Goal: Task Accomplishment & Management: Manage account settings

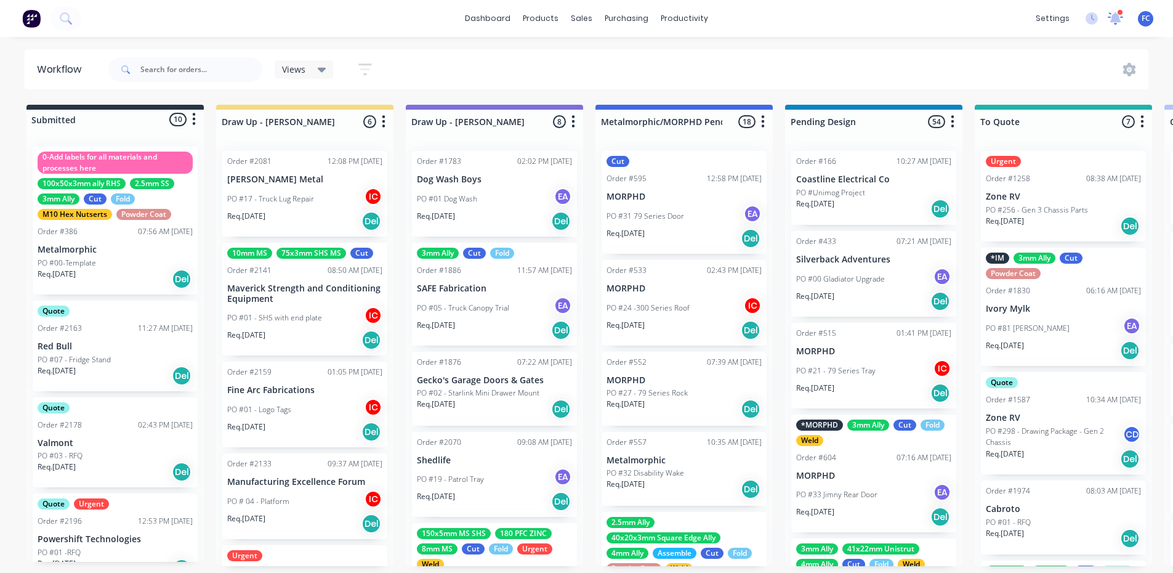
click at [1115, 22] on icon at bounding box center [1115, 17] width 11 height 10
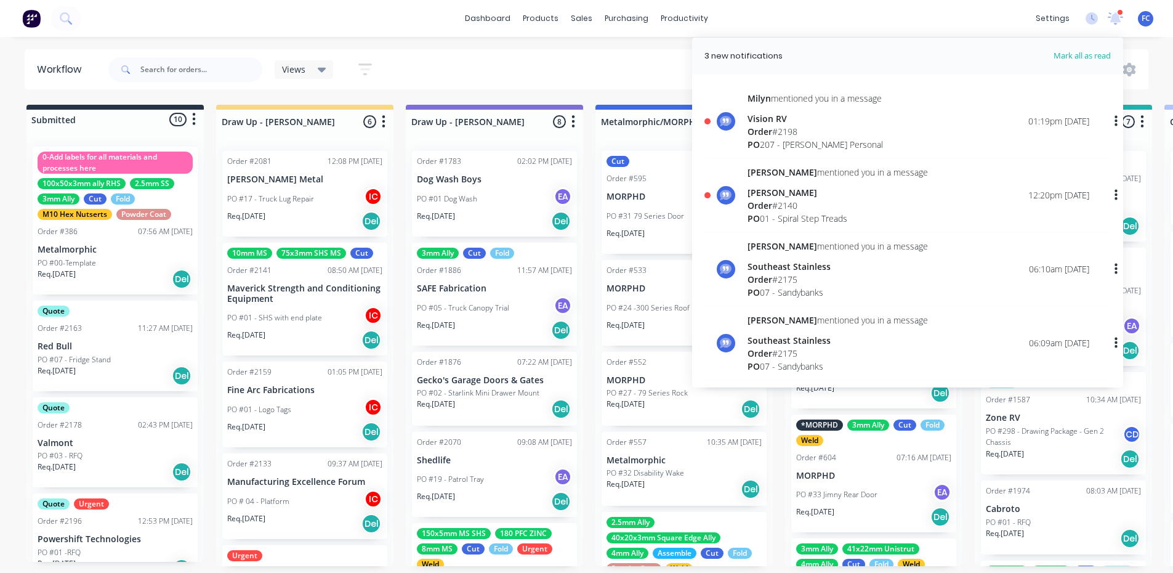
click at [805, 212] on div "PO 01 - Spiral Step Treads" at bounding box center [838, 218] width 180 height 13
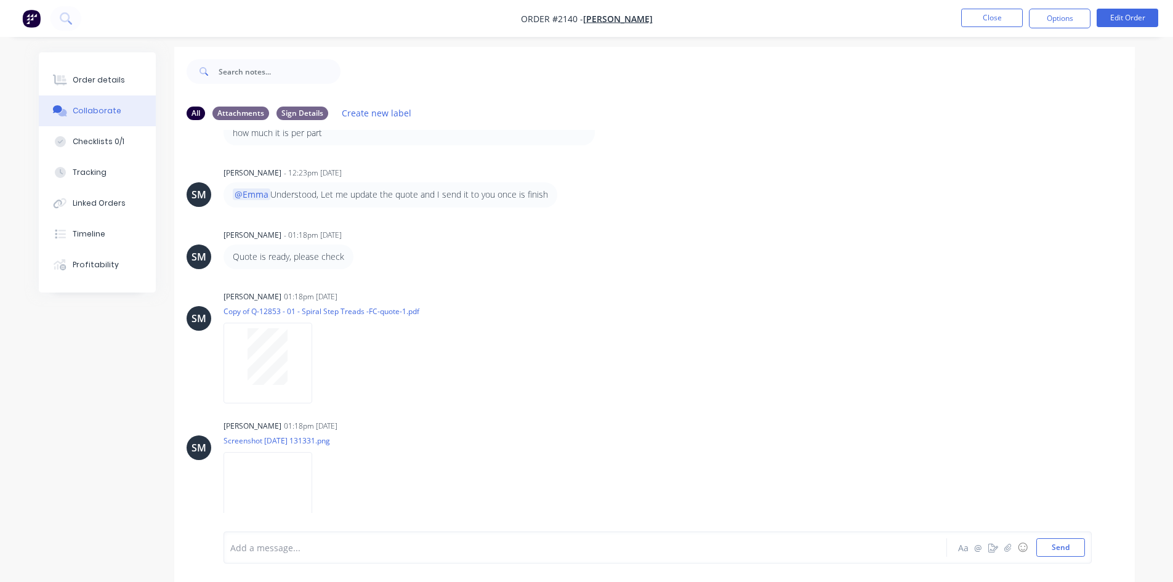
scroll to position [18, 0]
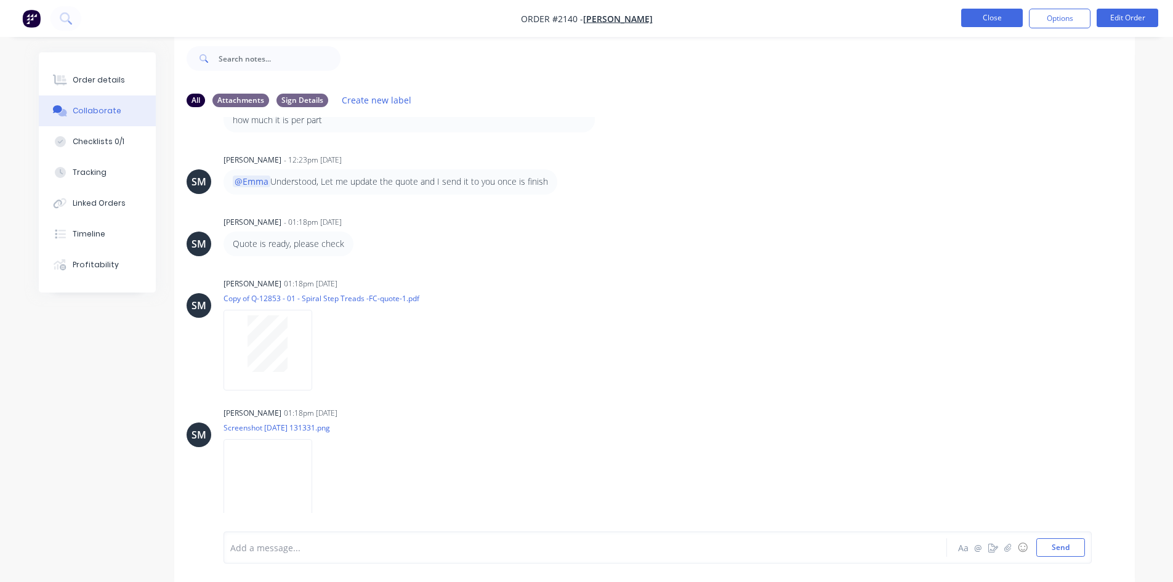
click at [999, 26] on button "Close" at bounding box center [992, 18] width 62 height 18
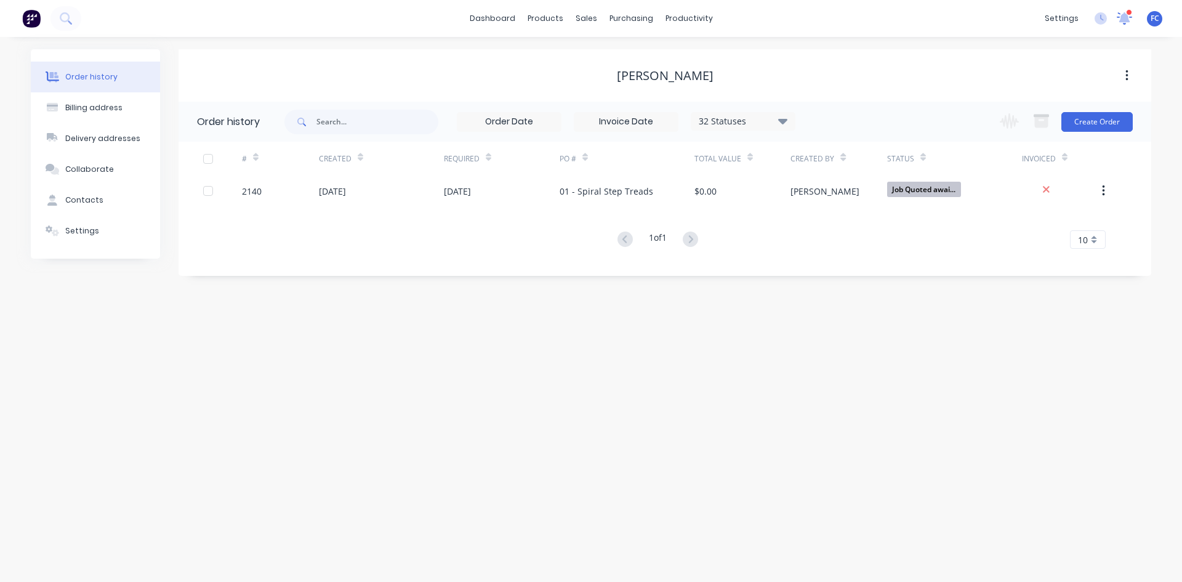
click at [1121, 12] on icon at bounding box center [1124, 18] width 17 height 14
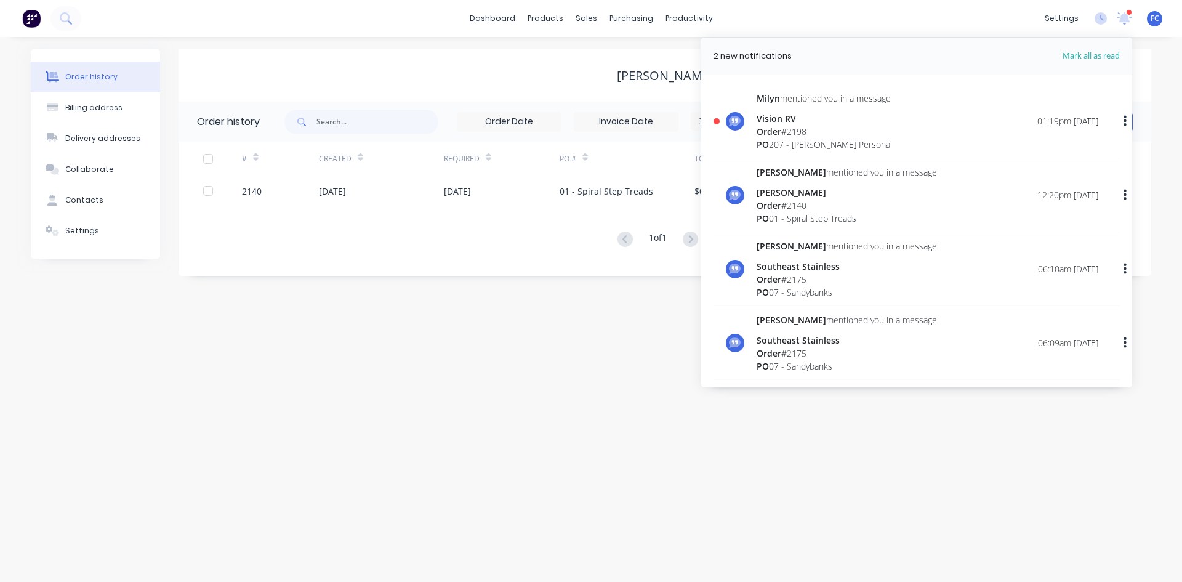
click at [791, 205] on div "Order # 2140" at bounding box center [847, 205] width 180 height 13
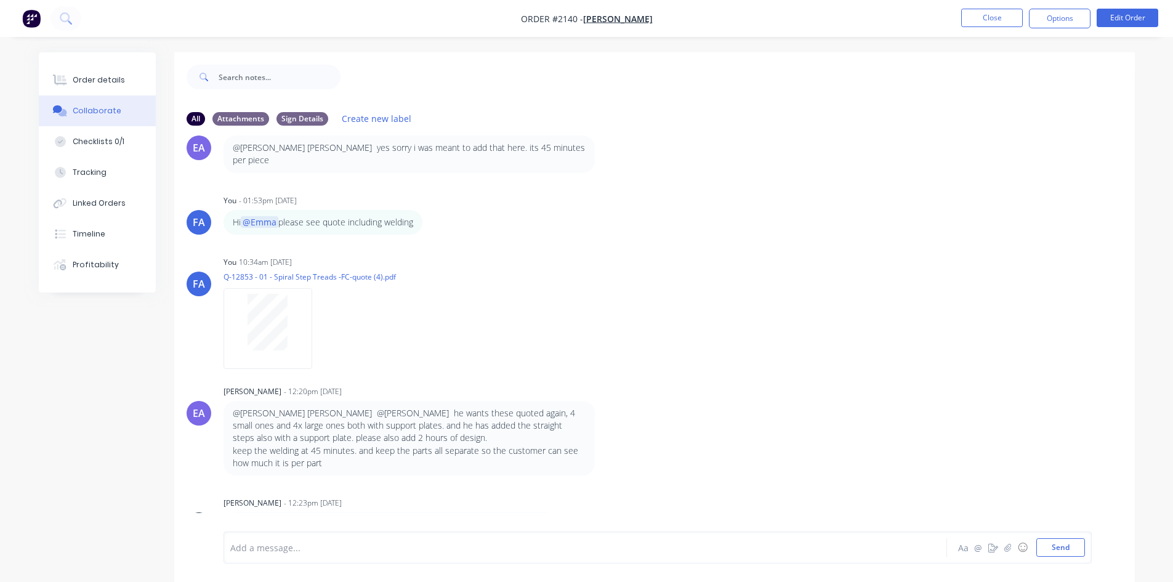
scroll to position [245, 0]
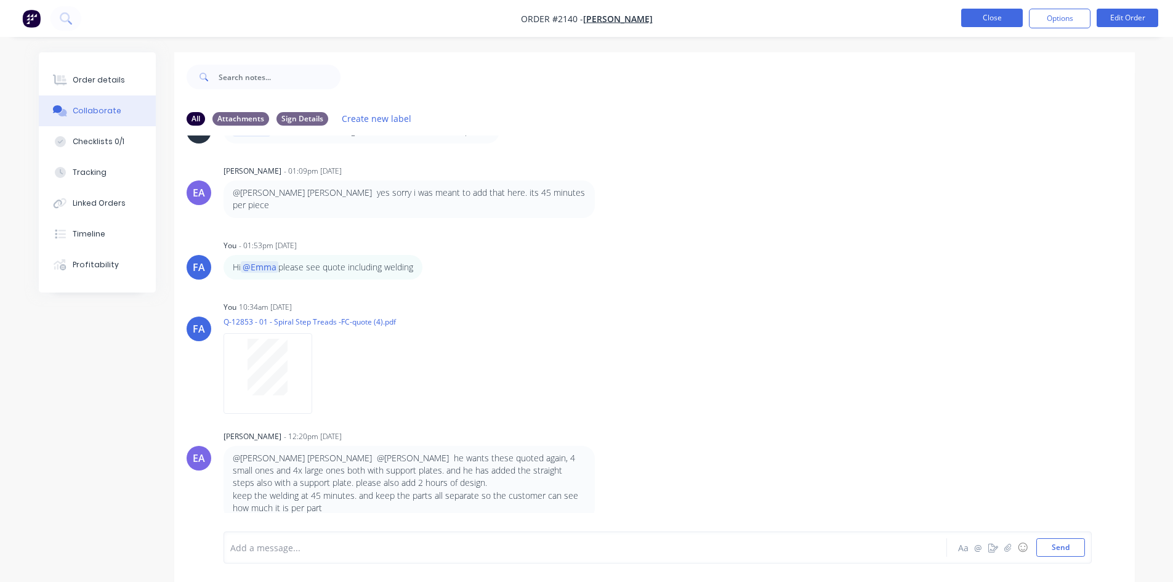
click at [975, 23] on button "Close" at bounding box center [992, 18] width 62 height 18
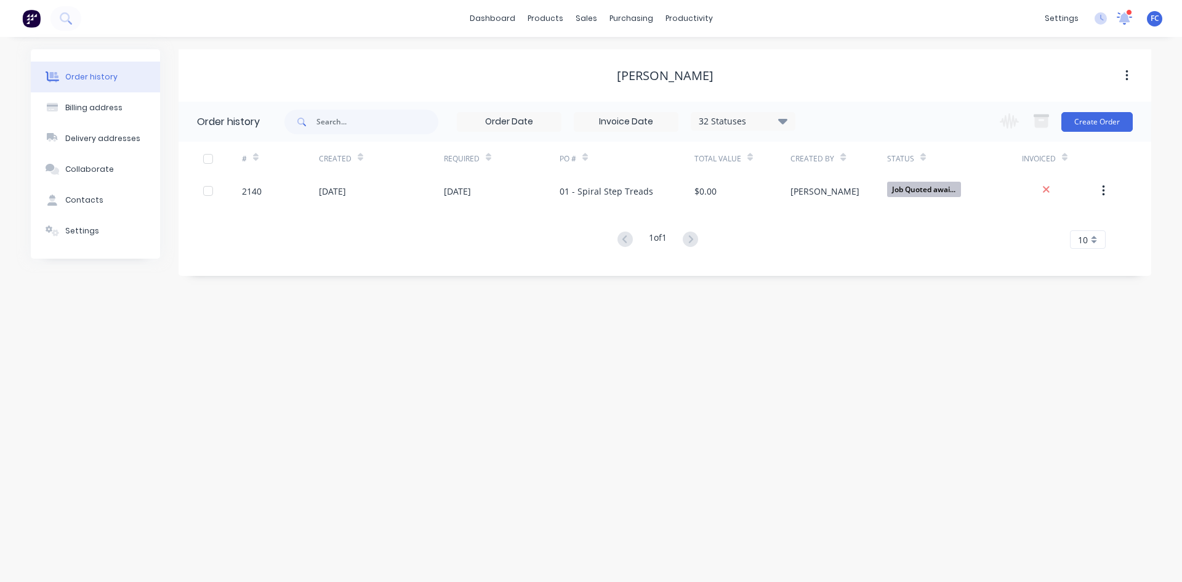
click at [1125, 21] on icon at bounding box center [1125, 17] width 12 height 11
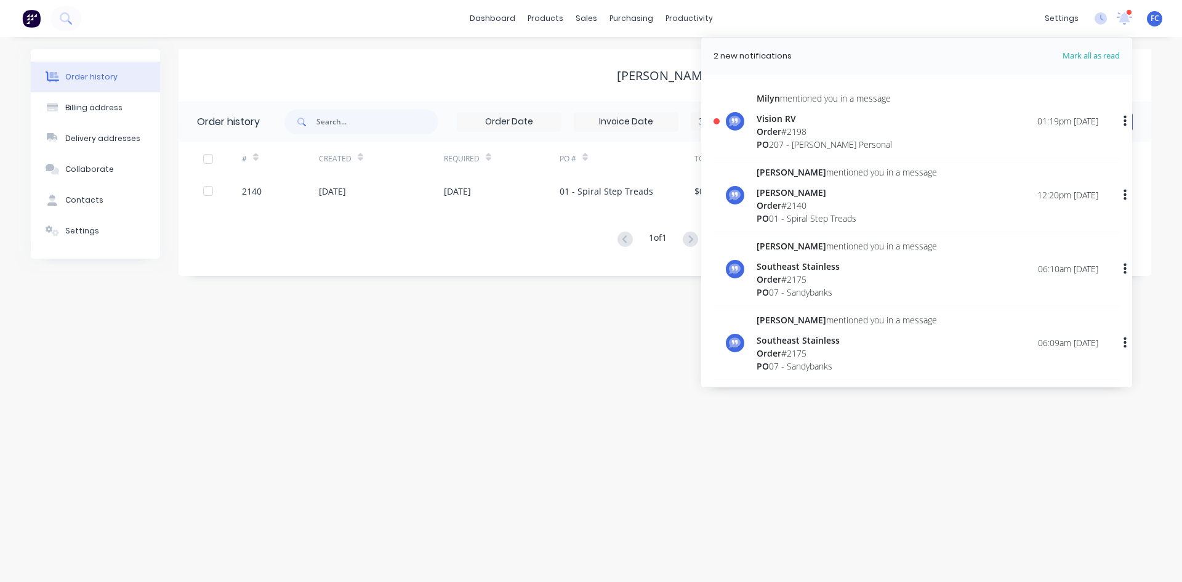
click at [793, 123] on div "Vision RV" at bounding box center [824, 118] width 135 height 13
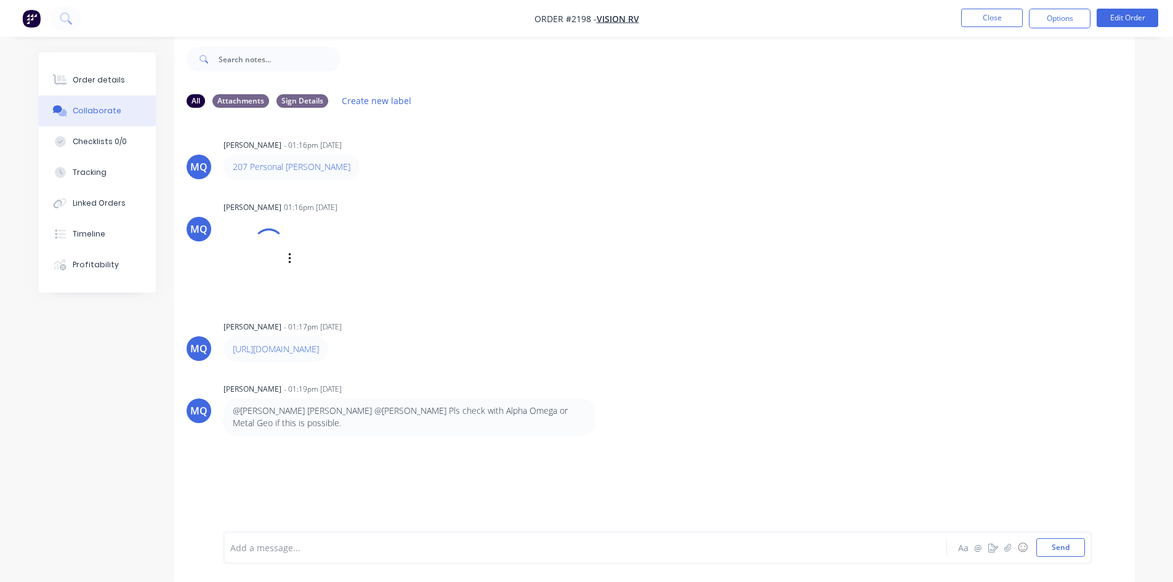
scroll to position [18, 0]
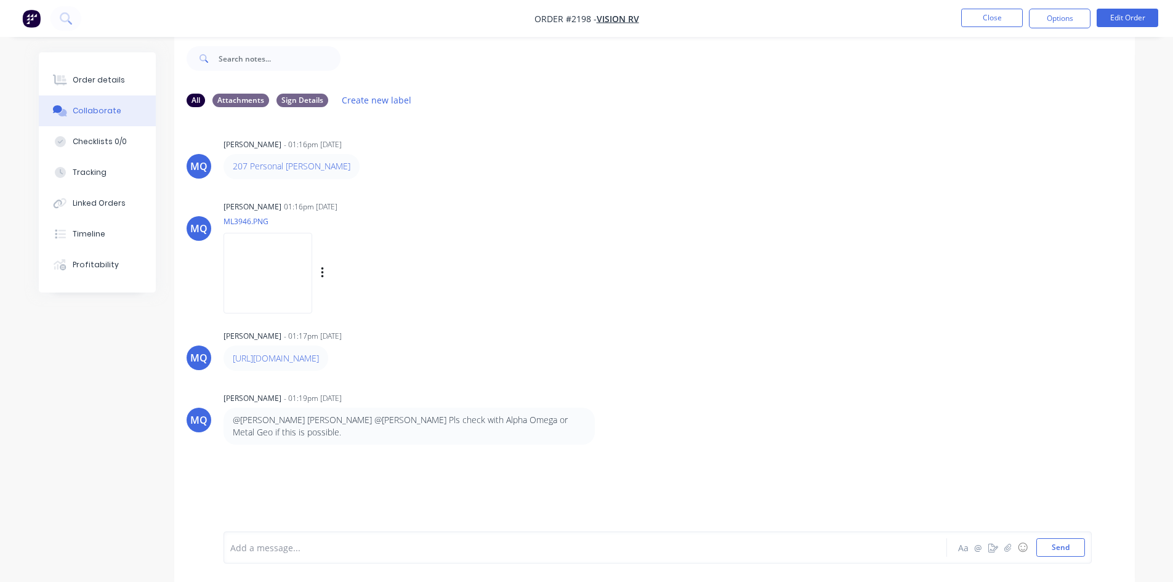
click at [246, 255] on img at bounding box center [268, 273] width 89 height 81
click at [979, 11] on button "Close" at bounding box center [992, 18] width 62 height 18
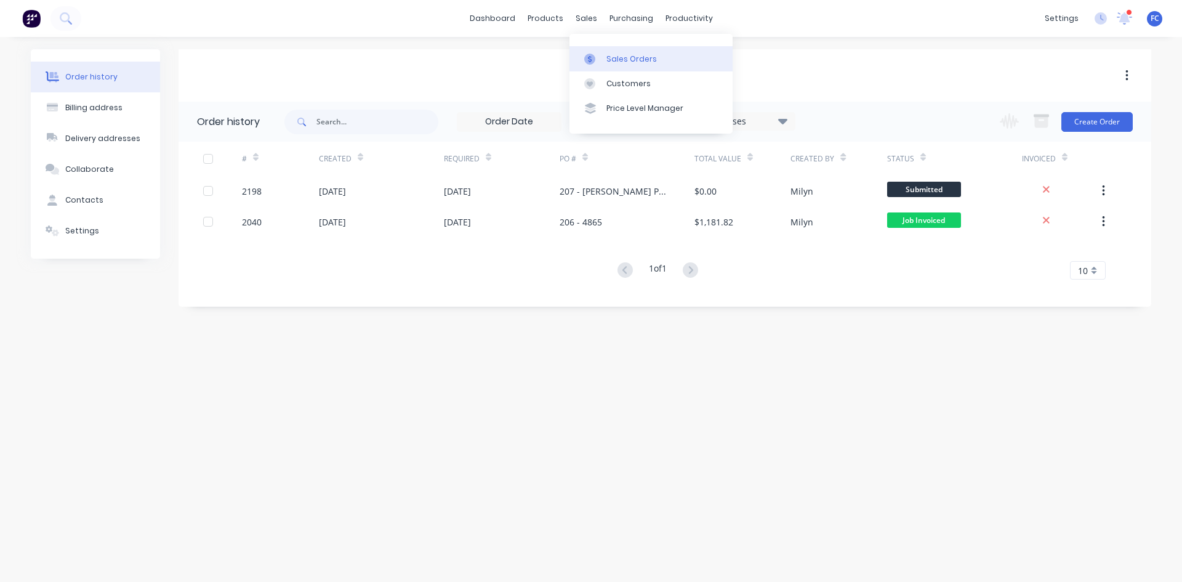
click at [607, 60] on div "Sales Orders" at bounding box center [632, 59] width 50 height 11
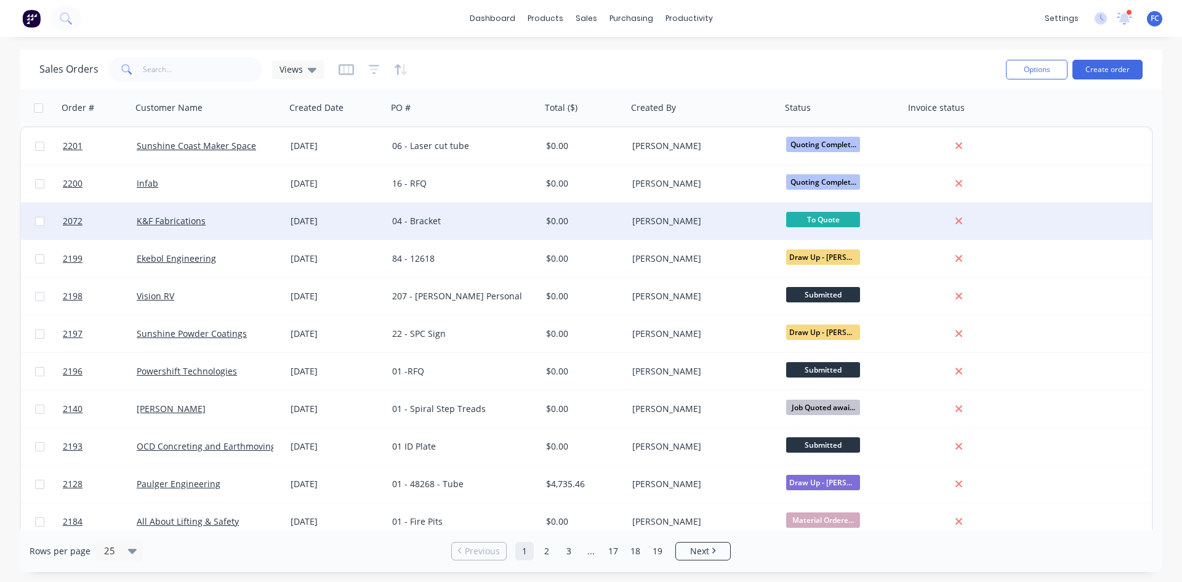
click at [363, 222] on div "06 Aug 2025" at bounding box center [337, 221] width 92 height 12
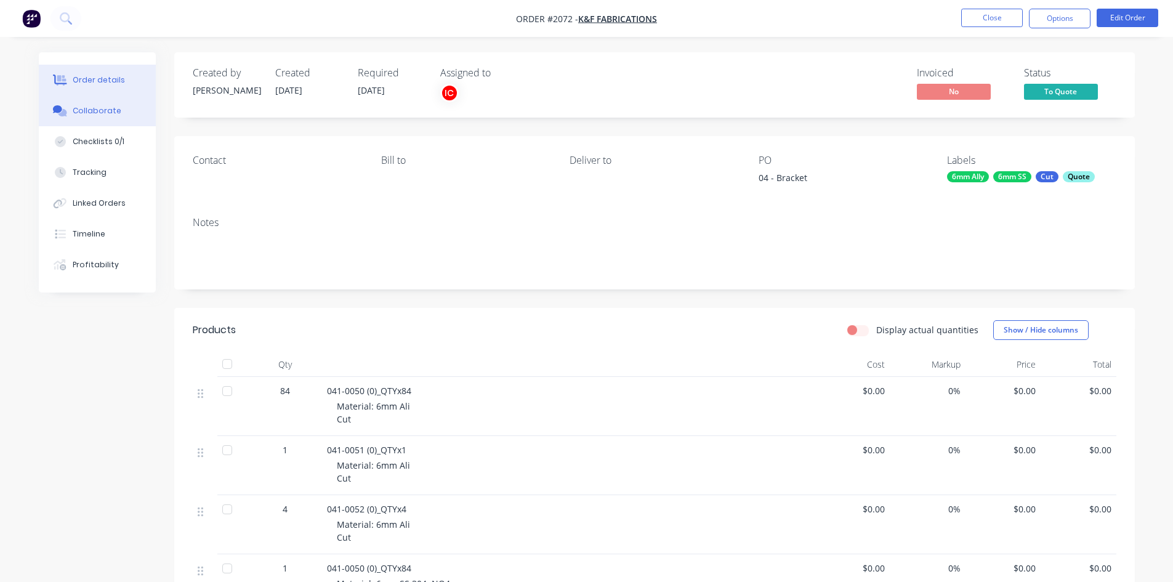
click at [89, 114] on div "Collaborate" at bounding box center [97, 110] width 49 height 11
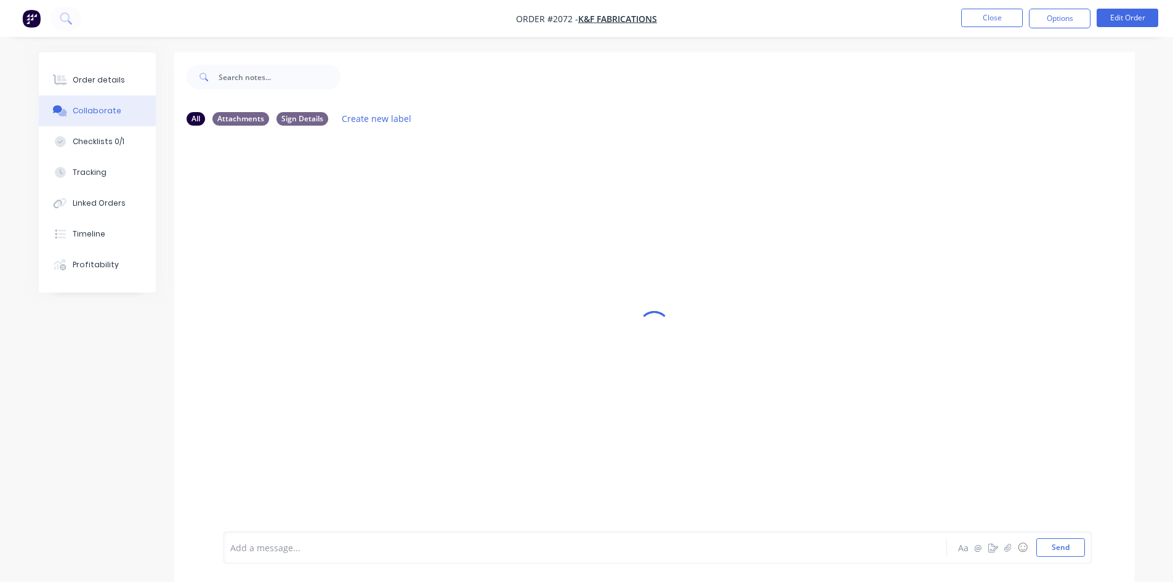
scroll to position [18, 0]
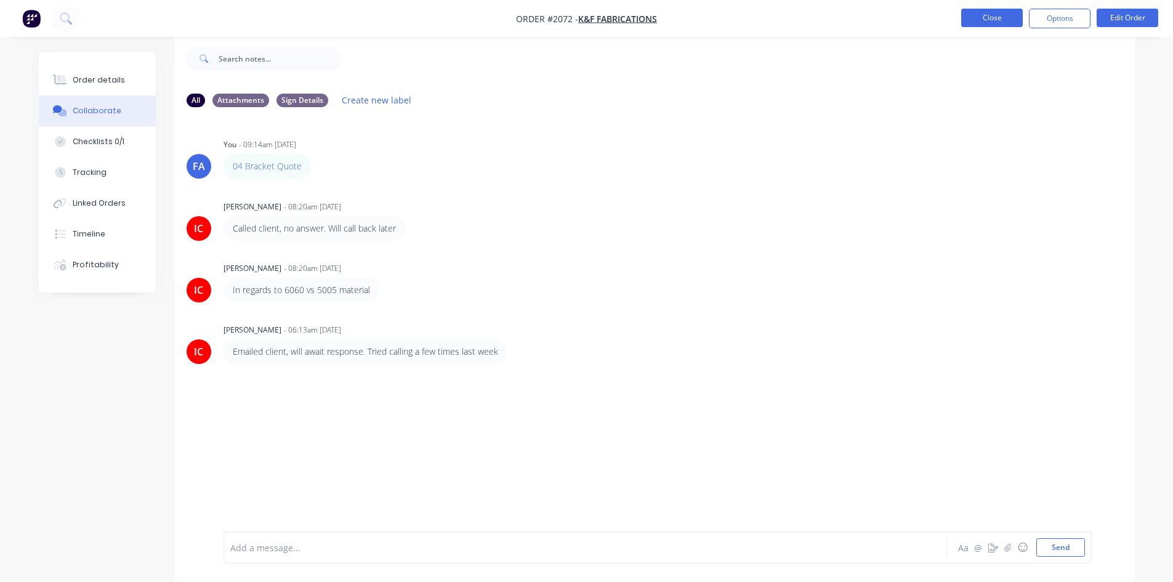
click at [976, 19] on button "Close" at bounding box center [992, 18] width 62 height 18
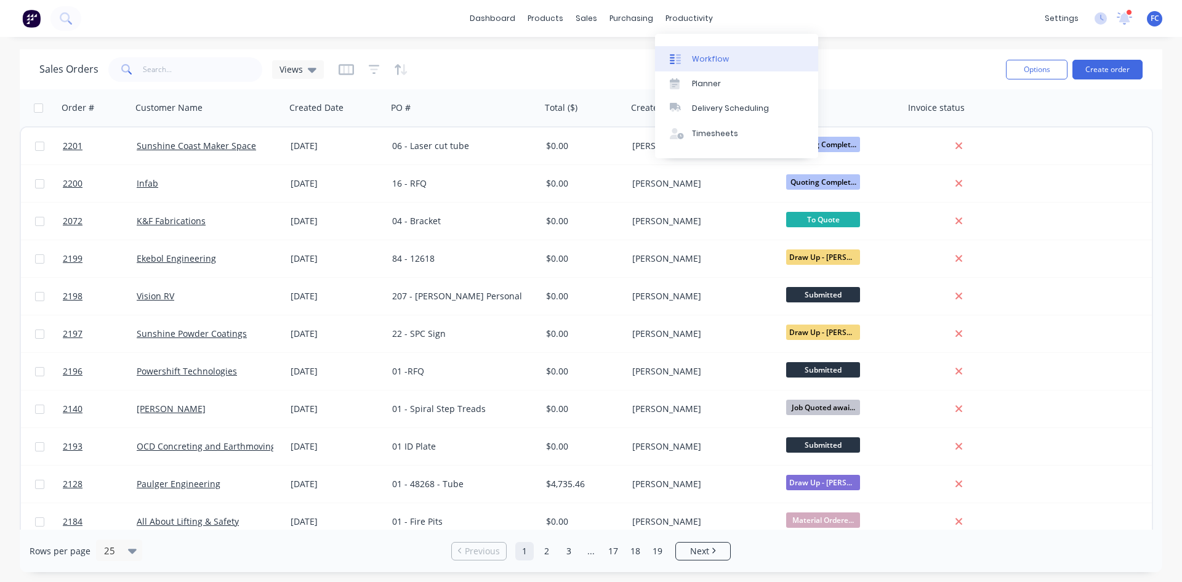
click at [697, 57] on div "Workflow" at bounding box center [710, 59] width 37 height 11
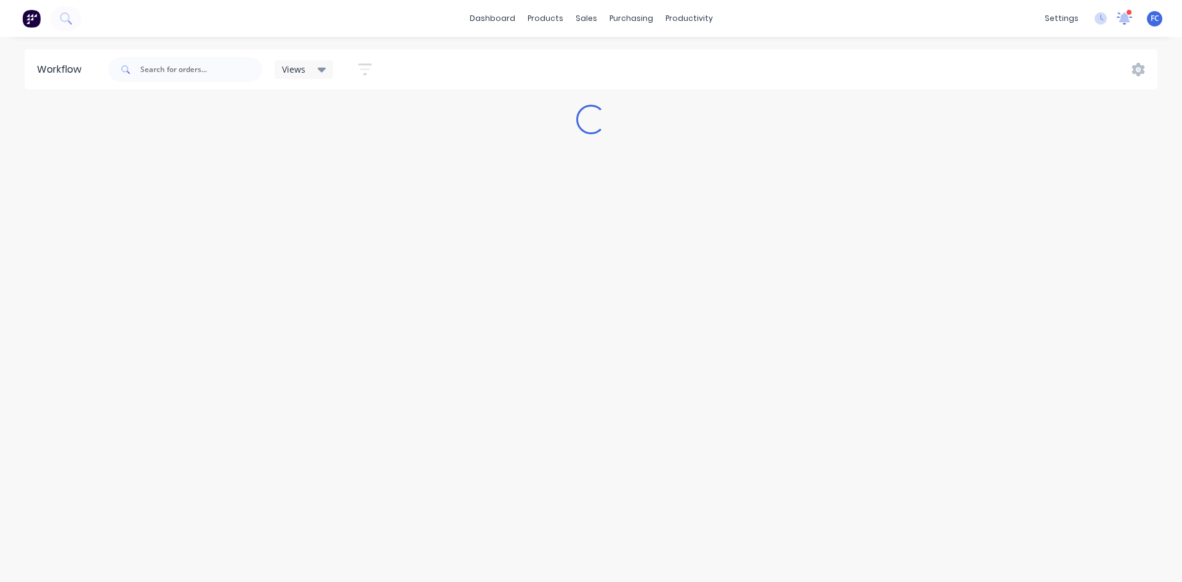
click at [1127, 17] on icon at bounding box center [1125, 16] width 12 height 11
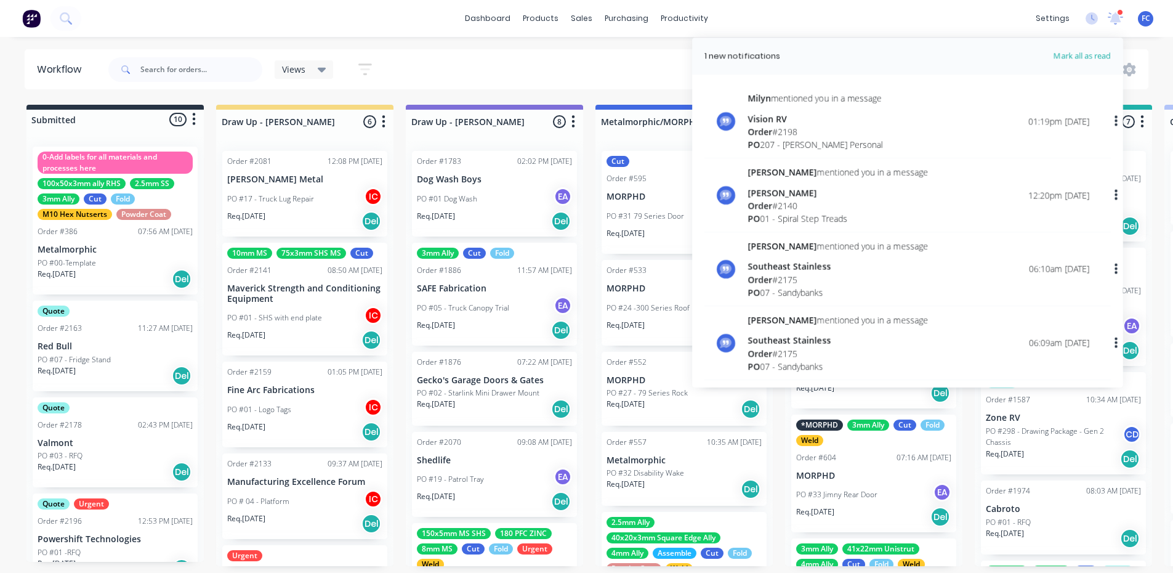
click at [836, 18] on div "dashboard products sales purchasing productivity dashboard products Product Cat…" at bounding box center [586, 18] width 1173 height 37
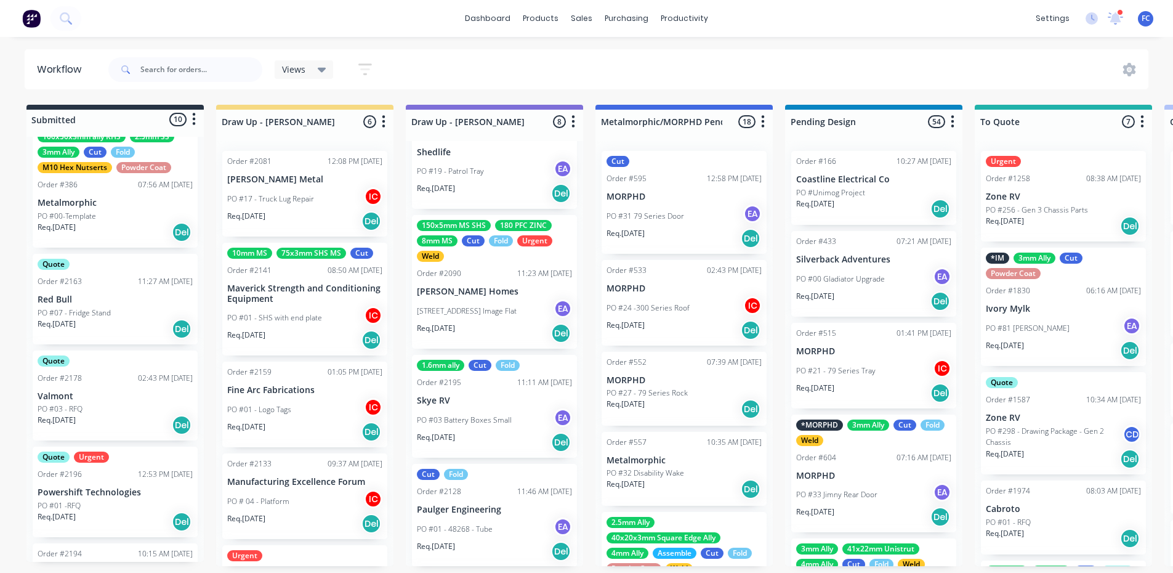
scroll to position [44, 0]
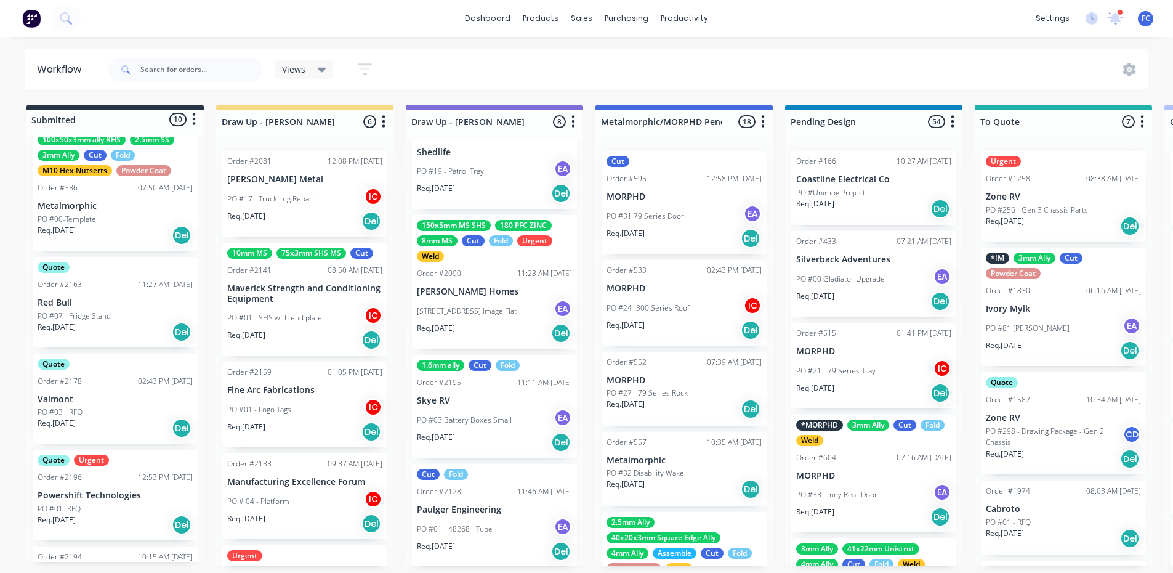
click at [85, 396] on p "Valmont" at bounding box center [115, 399] width 155 height 10
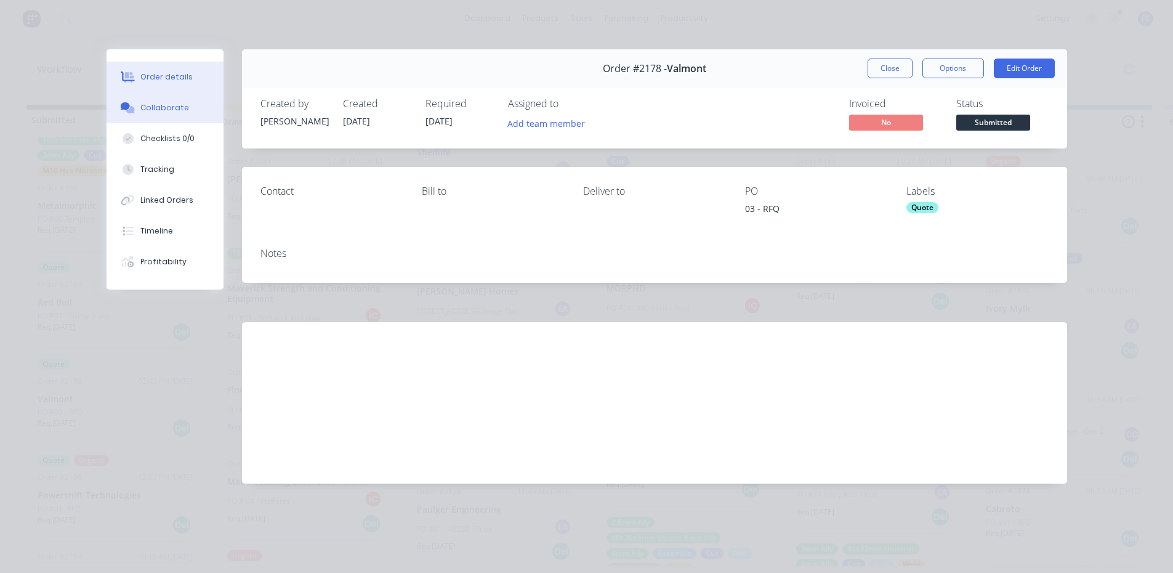
click at [177, 107] on div "Collaborate" at bounding box center [164, 107] width 49 height 11
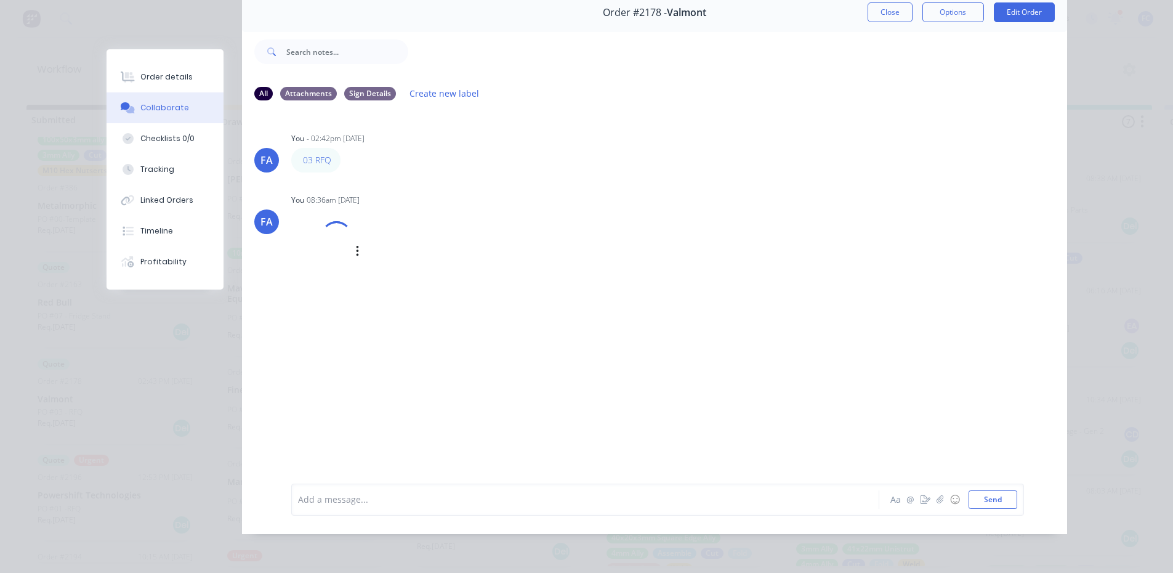
scroll to position [65, 0]
click at [882, 9] on button "Close" at bounding box center [890, 12] width 45 height 20
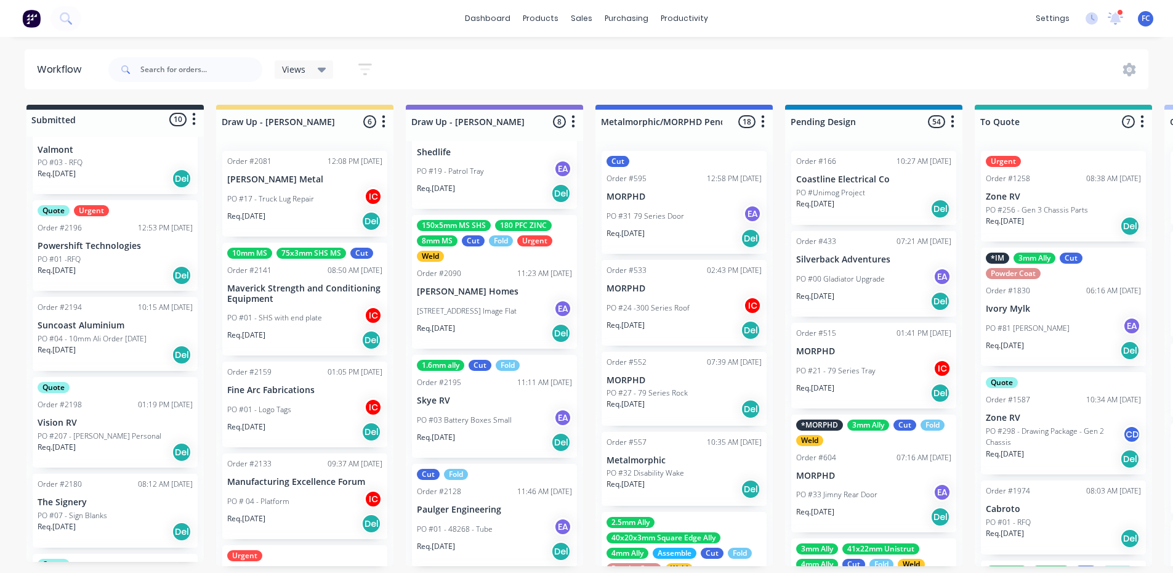
scroll to position [290, 0]
click at [124, 266] on div "PO #01 -RFQ" at bounding box center [115, 262] width 155 height 11
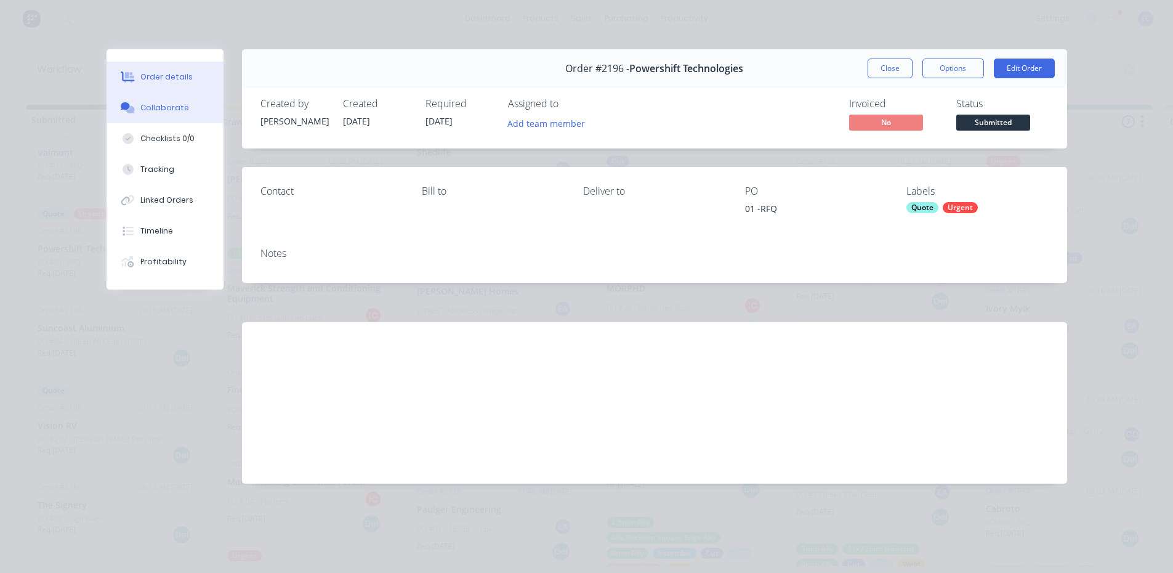
click at [169, 111] on div "Collaborate" at bounding box center [164, 107] width 49 height 11
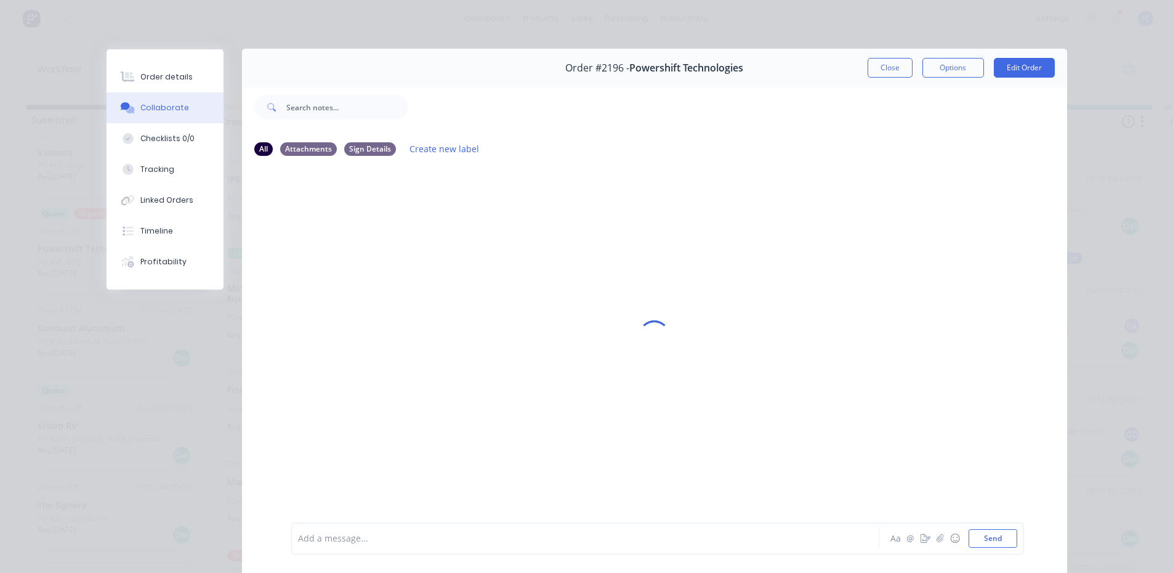
scroll to position [0, 0]
click at [881, 70] on button "Close" at bounding box center [890, 69] width 45 height 20
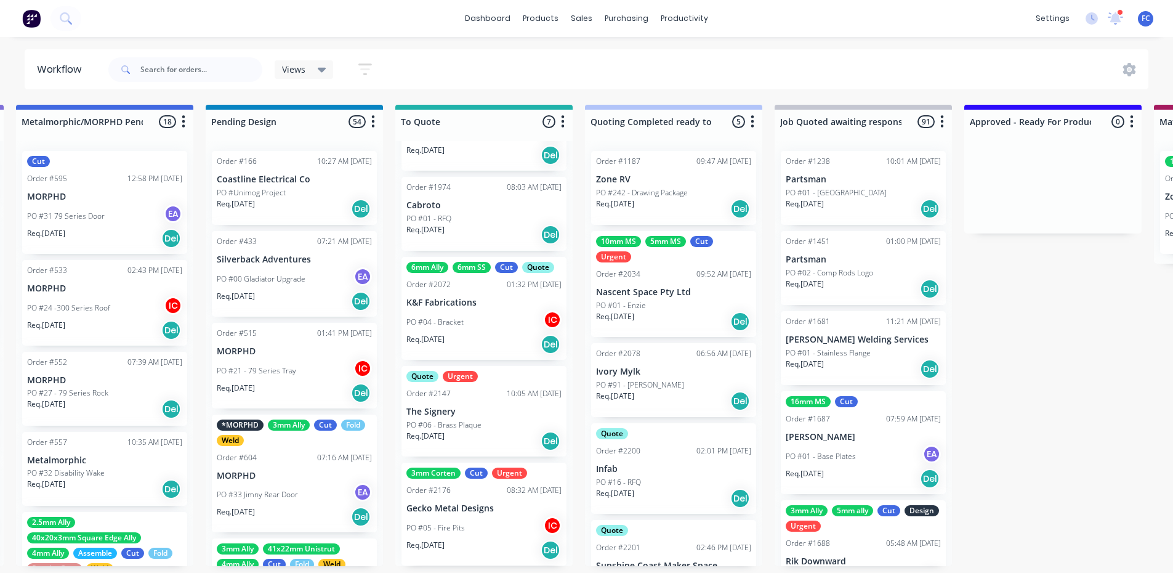
scroll to position [2, 579]
click at [459, 305] on p "K&F Fabrications" at bounding box center [483, 302] width 155 height 10
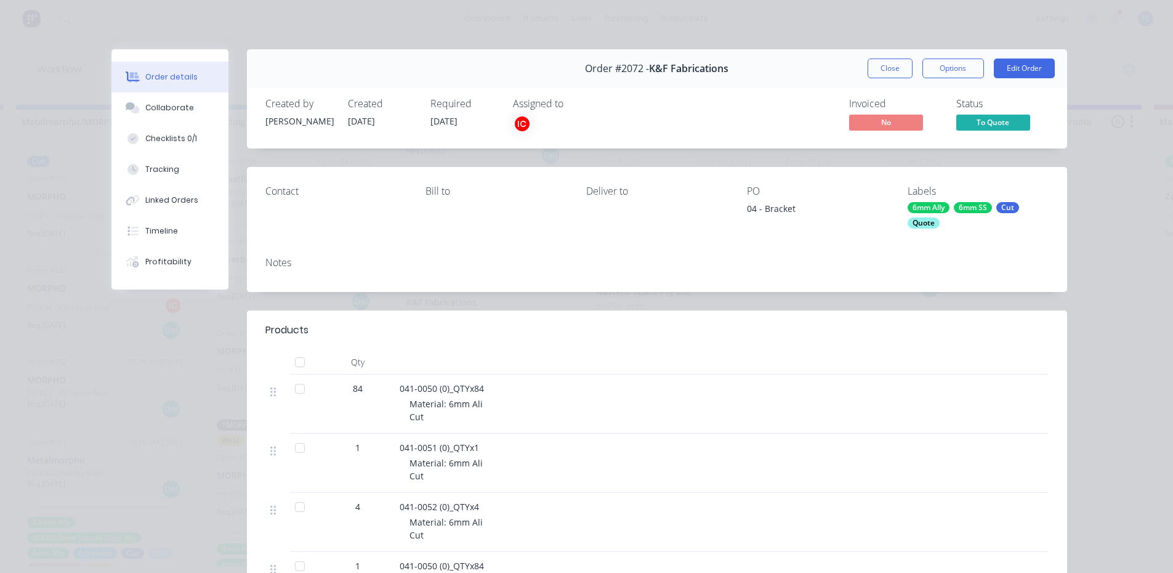
drag, startPoint x: 884, startPoint y: 67, endPoint x: 827, endPoint y: 271, distance: 212.3
click at [884, 67] on button "Close" at bounding box center [890, 69] width 45 height 20
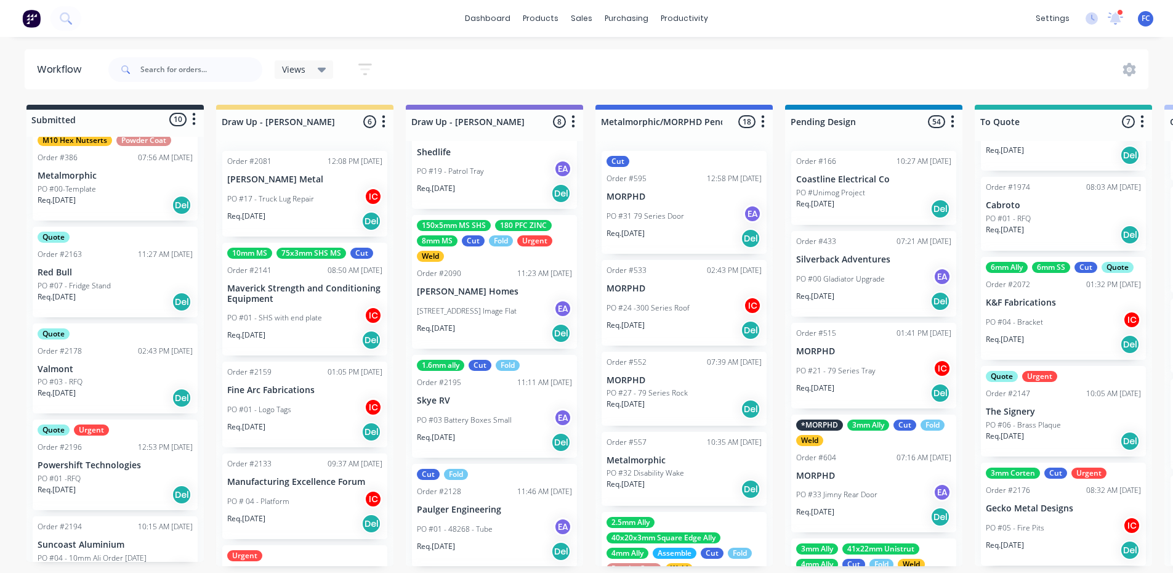
scroll to position [167, 0]
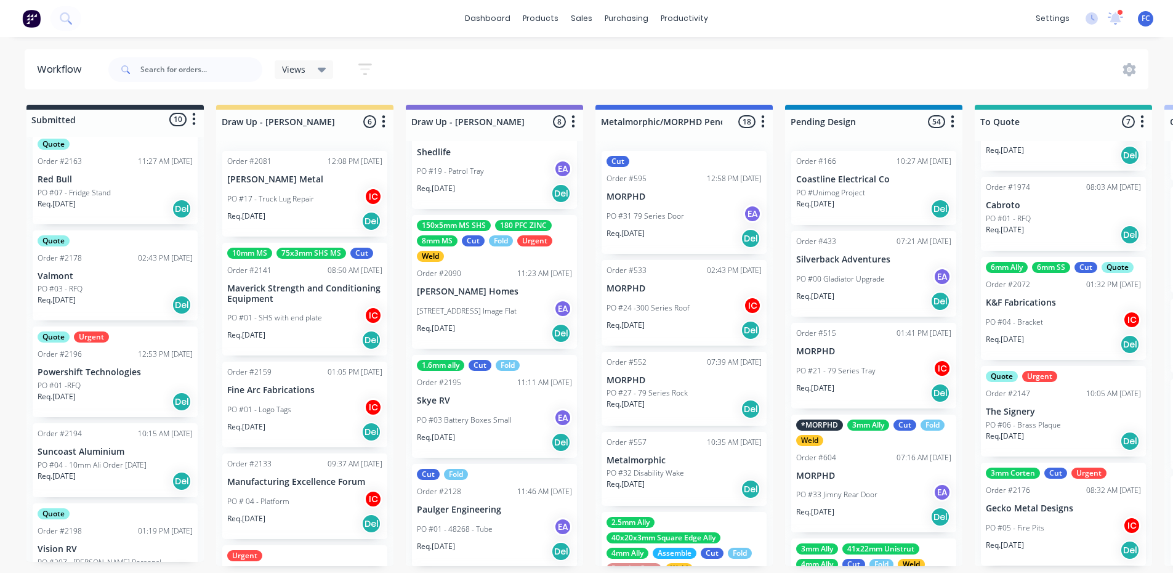
click at [89, 349] on div "Order #2196 12:53 PM 28/08/25" at bounding box center [115, 354] width 155 height 11
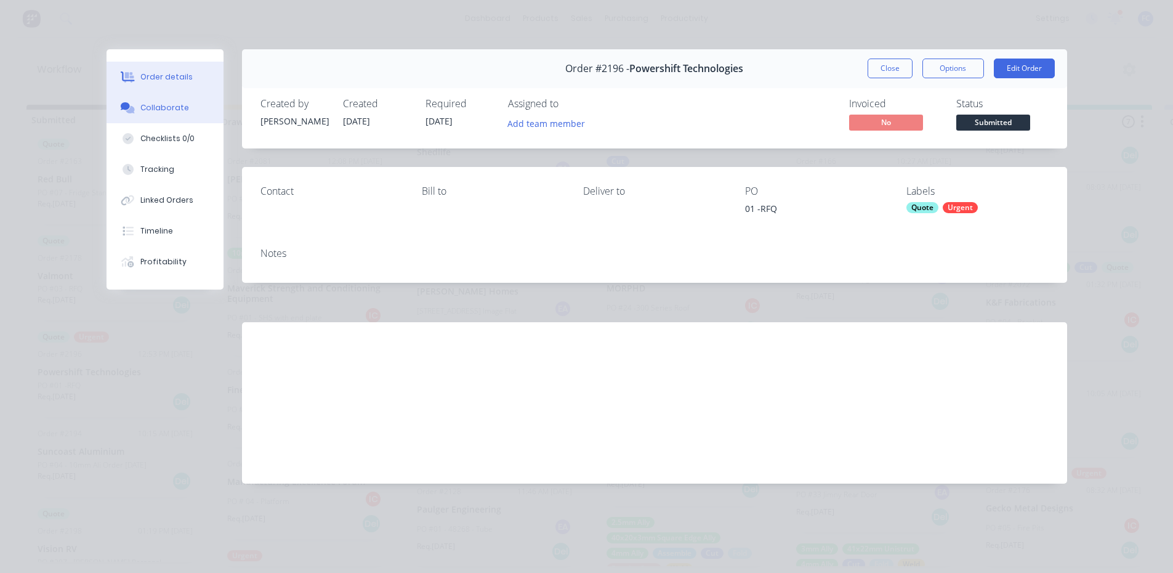
click at [181, 112] on div "Collaborate" at bounding box center [164, 107] width 49 height 11
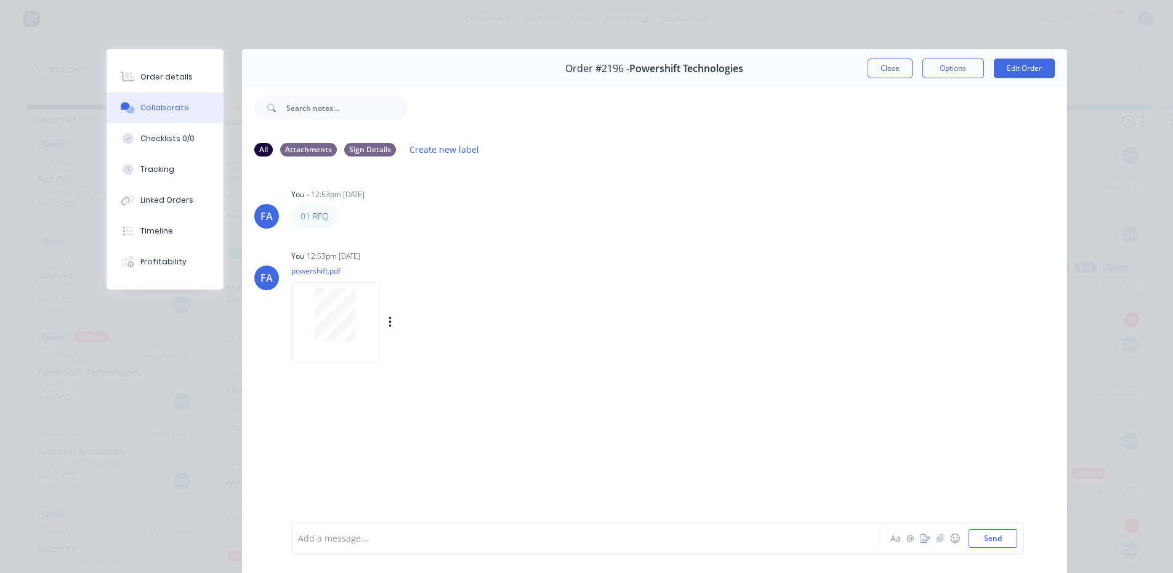
scroll to position [0, 0]
click at [937, 538] on icon "button" at bounding box center [940, 538] width 7 height 8
click at [870, 327] on div "FA You 12:53pm 28/08/25 powershift.pdf Labels Download Delete" at bounding box center [654, 302] width 825 height 111
click at [158, 79] on div "Order details" at bounding box center [166, 76] width 52 height 11
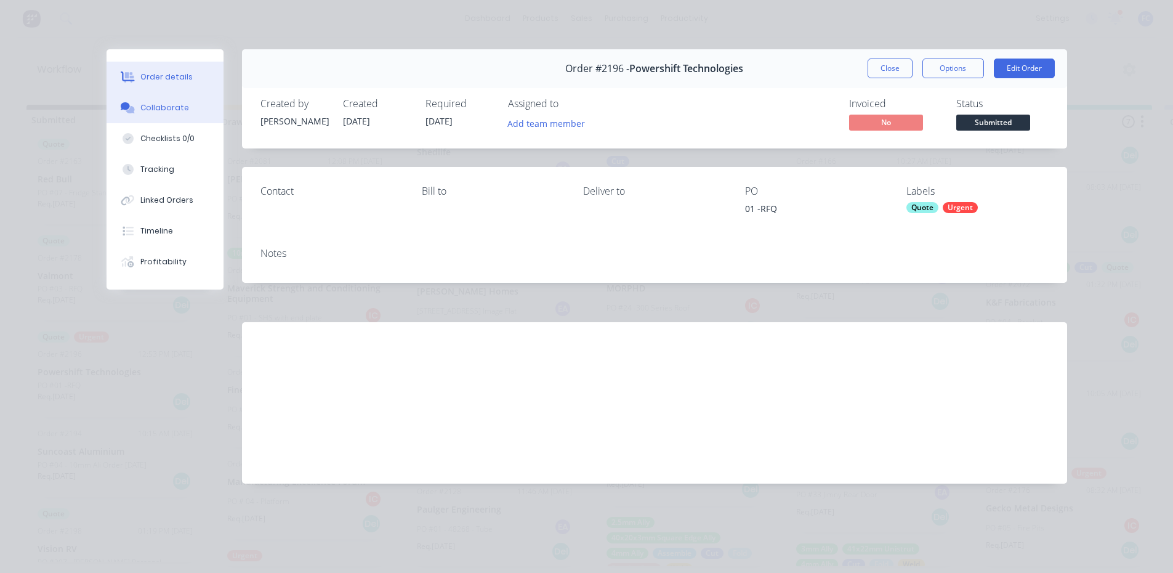
click at [155, 111] on div "Collaborate" at bounding box center [164, 107] width 49 height 11
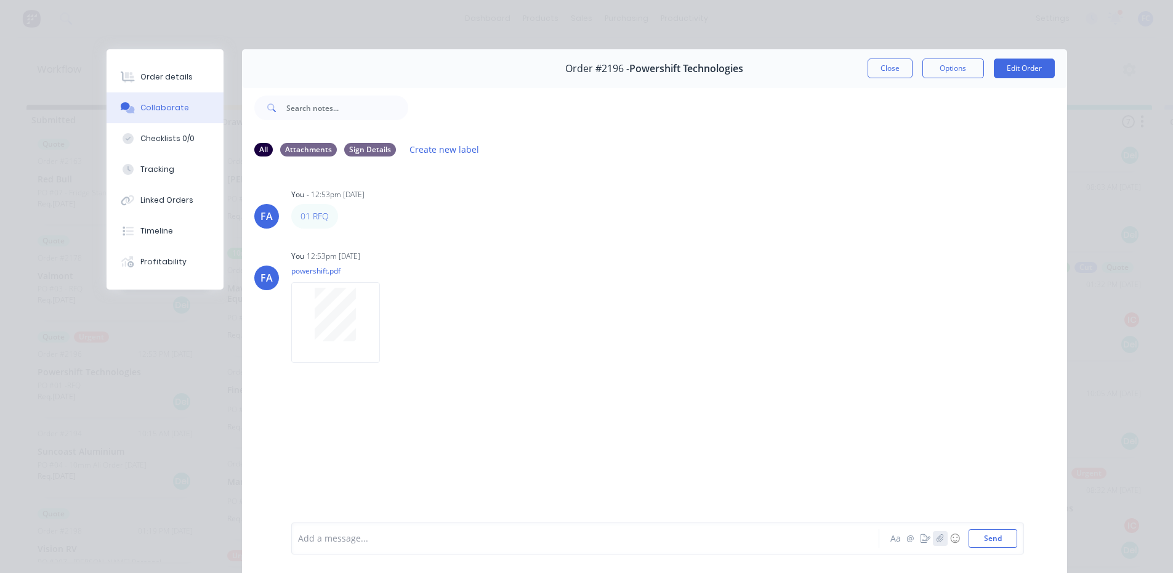
click at [936, 536] on icon "button" at bounding box center [939, 538] width 7 height 9
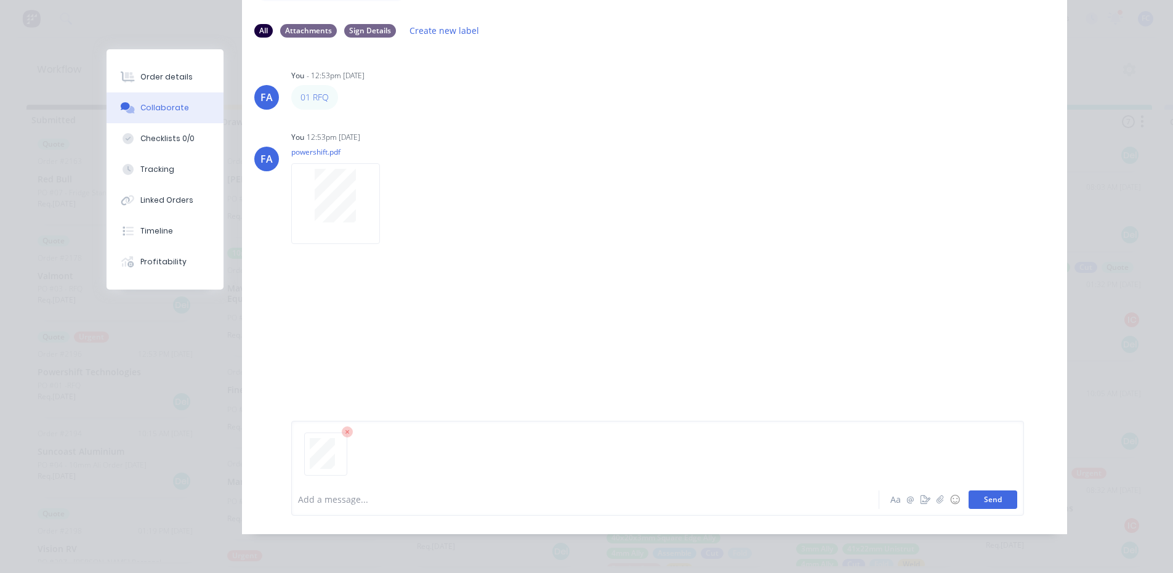
click at [982, 506] on button "Send" at bounding box center [993, 499] width 49 height 18
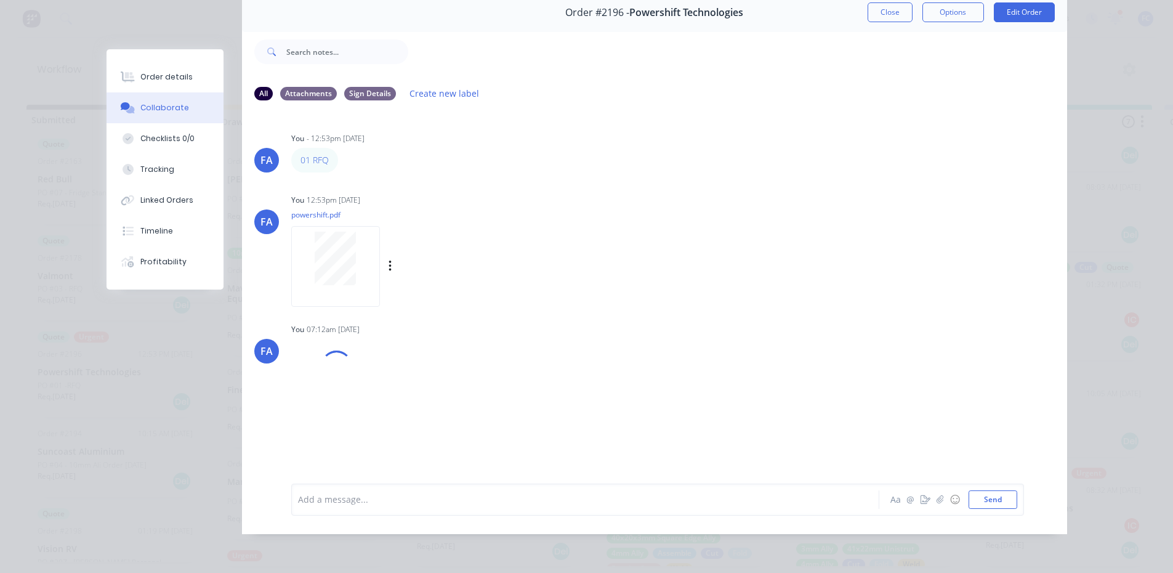
scroll to position [2, 0]
click at [174, 83] on button "Order details" at bounding box center [165, 77] width 117 height 31
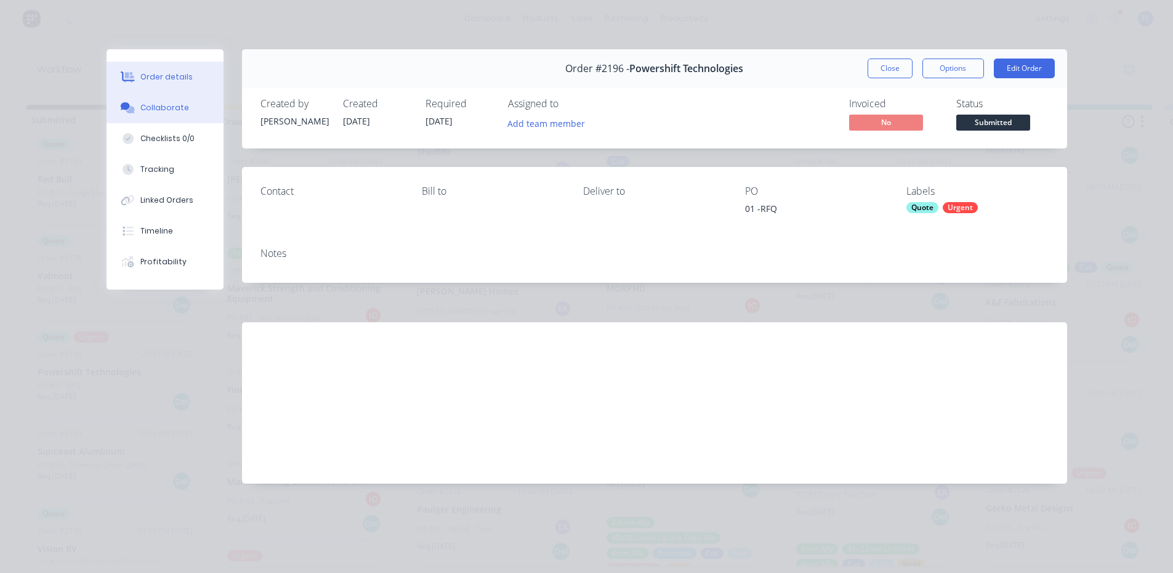
click at [172, 102] on div "Collaborate" at bounding box center [164, 107] width 49 height 11
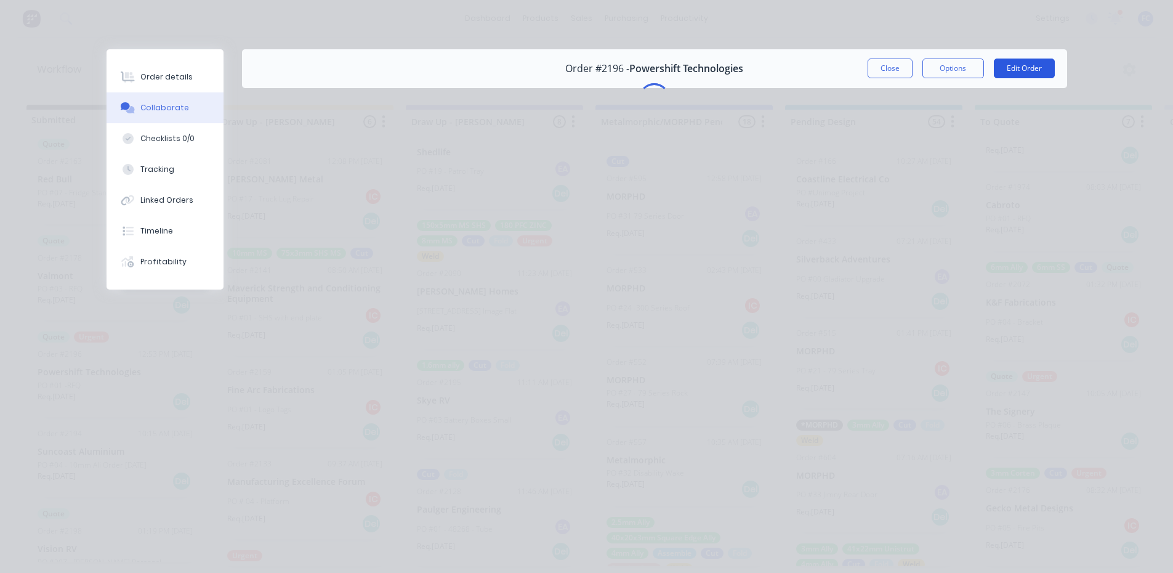
click at [1020, 68] on button "Edit Order" at bounding box center [1024, 69] width 61 height 20
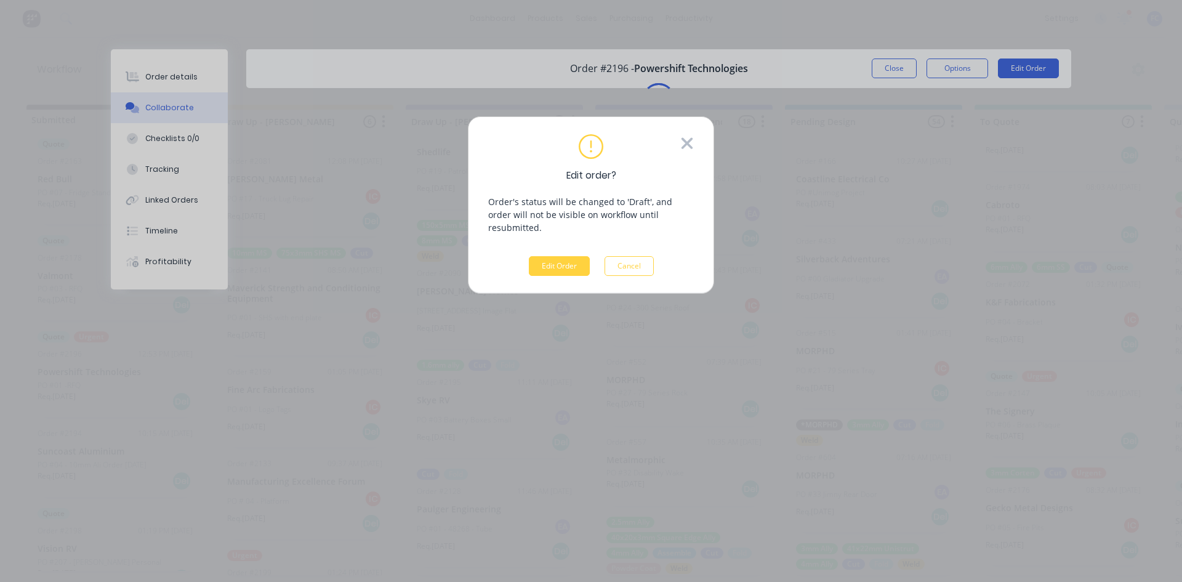
click at [685, 152] on icon at bounding box center [687, 143] width 14 height 18
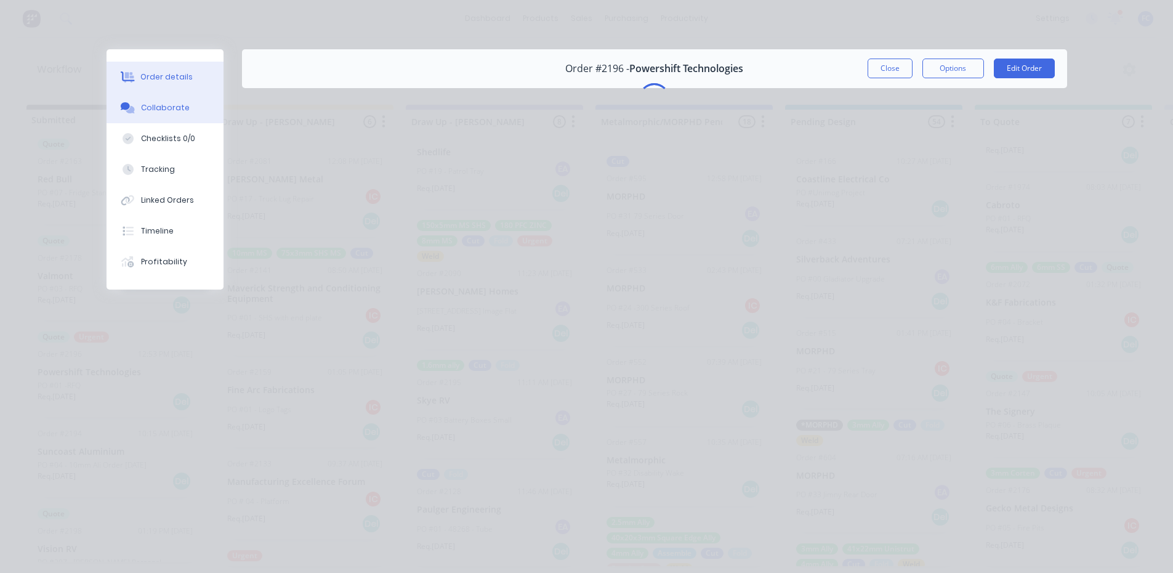
click at [164, 75] on div "Order details" at bounding box center [166, 76] width 52 height 11
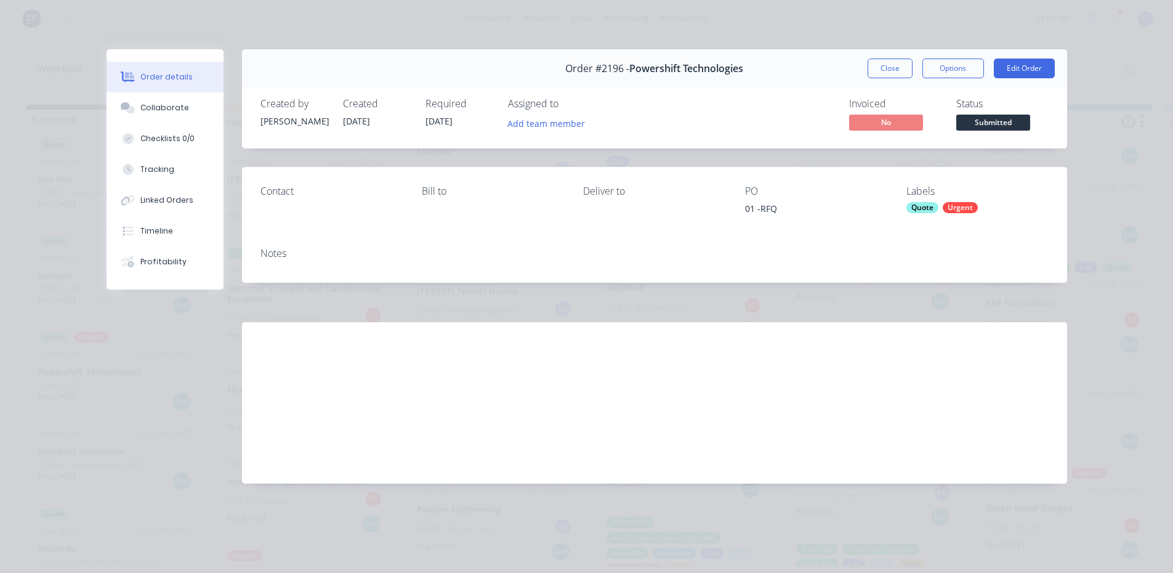
click at [980, 126] on span "Submitted" at bounding box center [993, 122] width 74 height 15
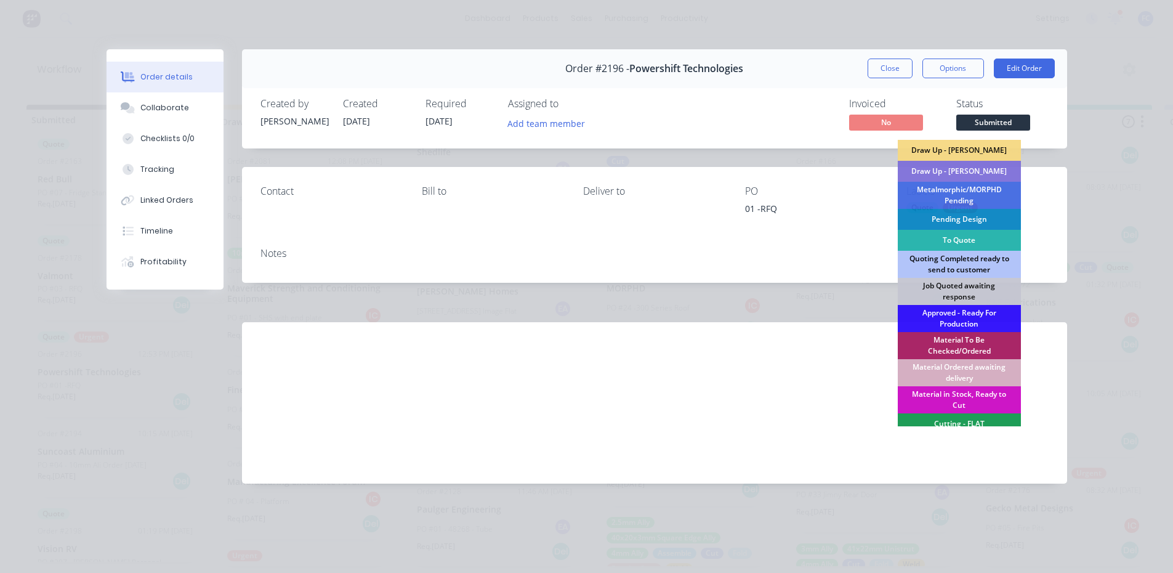
click at [953, 262] on div "Quoting Completed ready to send to customer" at bounding box center [959, 264] width 123 height 27
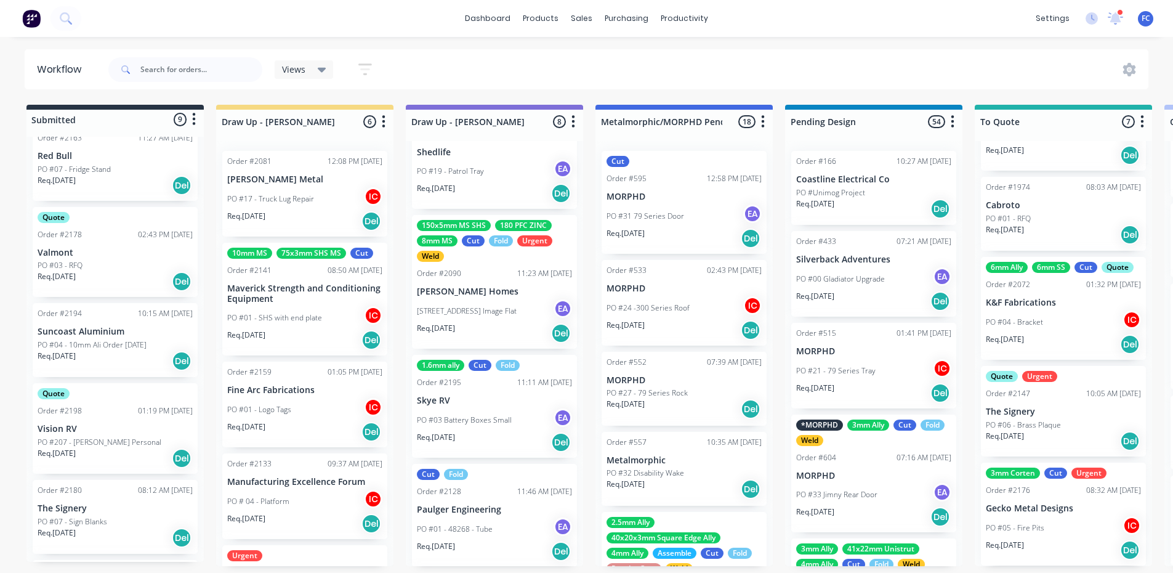
scroll to position [193, 0]
click at [75, 418] on div "Quote Order #2198 01:19 PM 28/08/25 Vision RV PO #207 - Jess Demamiel Personal …" at bounding box center [115, 425] width 165 height 91
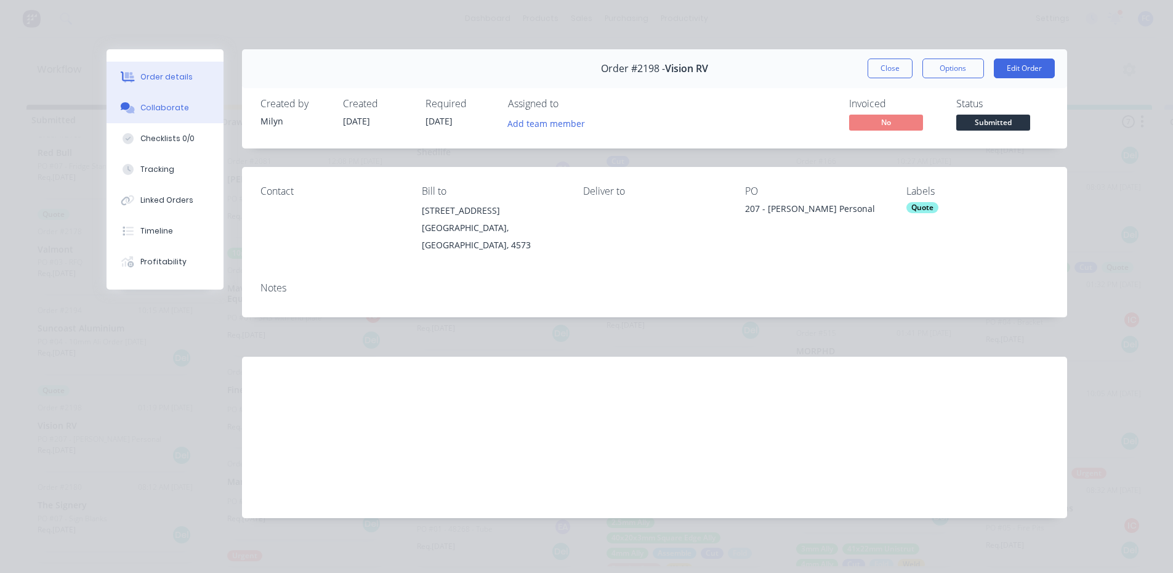
click at [153, 108] on div "Collaborate" at bounding box center [164, 107] width 49 height 11
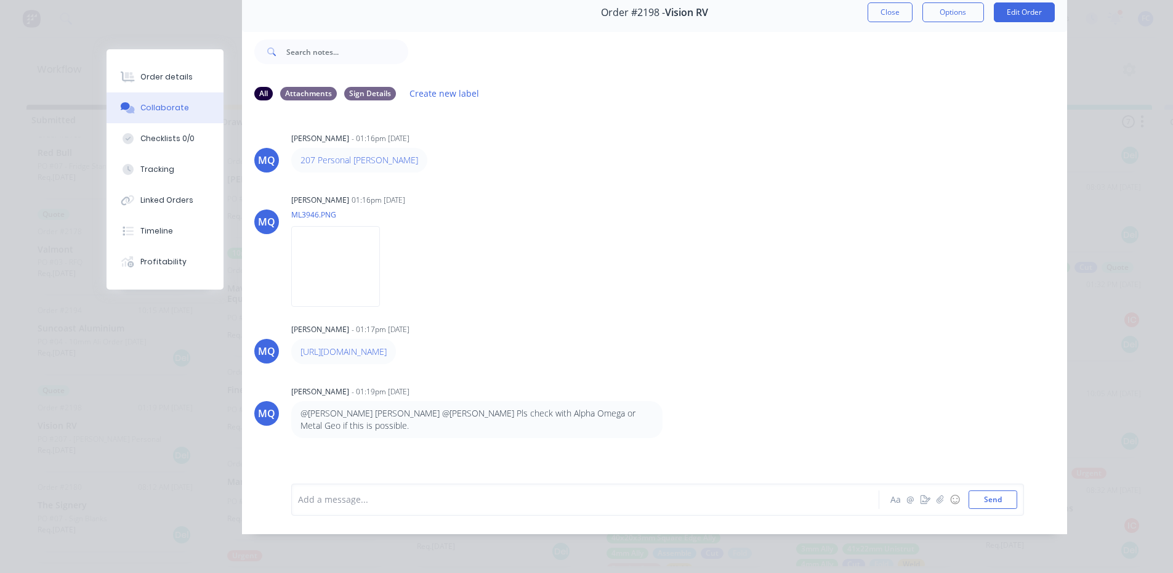
scroll to position [65, 0]
click at [333, 503] on div at bounding box center [568, 499] width 539 height 13
click at [335, 497] on div at bounding box center [568, 499] width 539 height 13
click at [336, 495] on div at bounding box center [568, 499] width 539 height 13
click at [349, 249] on img at bounding box center [335, 266] width 89 height 81
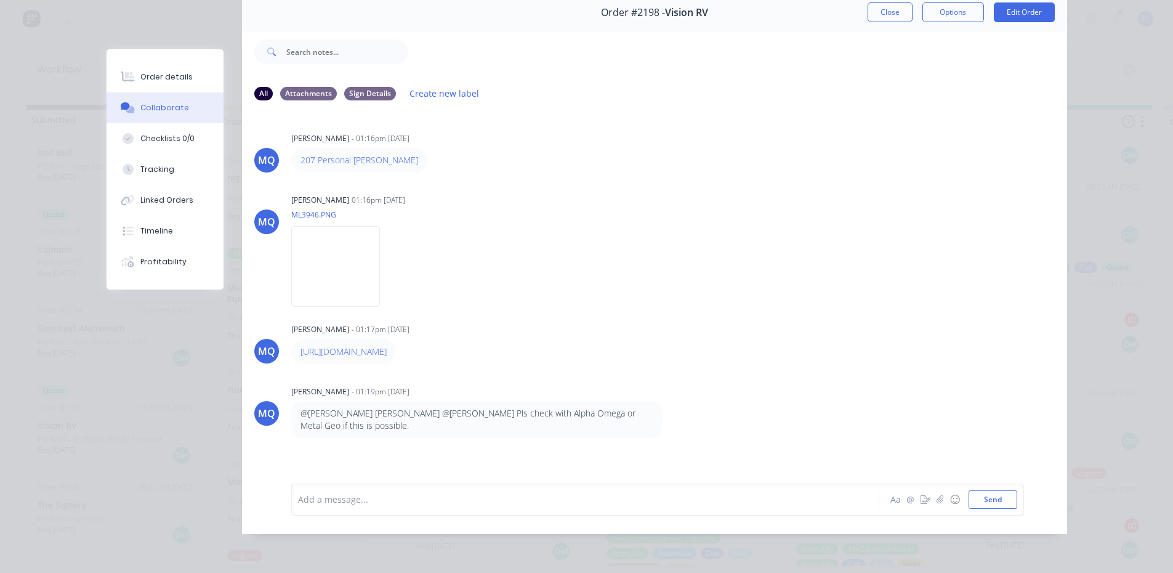
click at [333, 505] on div at bounding box center [568, 499] width 539 height 13
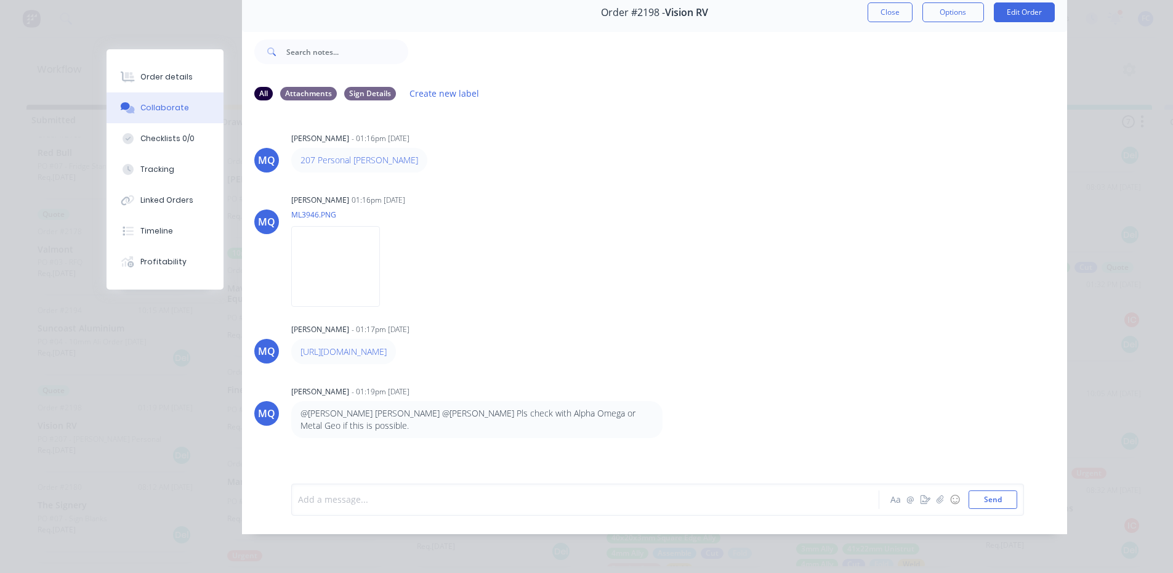
click at [333, 505] on div at bounding box center [568, 499] width 539 height 13
click at [878, 2] on button "Close" at bounding box center [890, 12] width 45 height 20
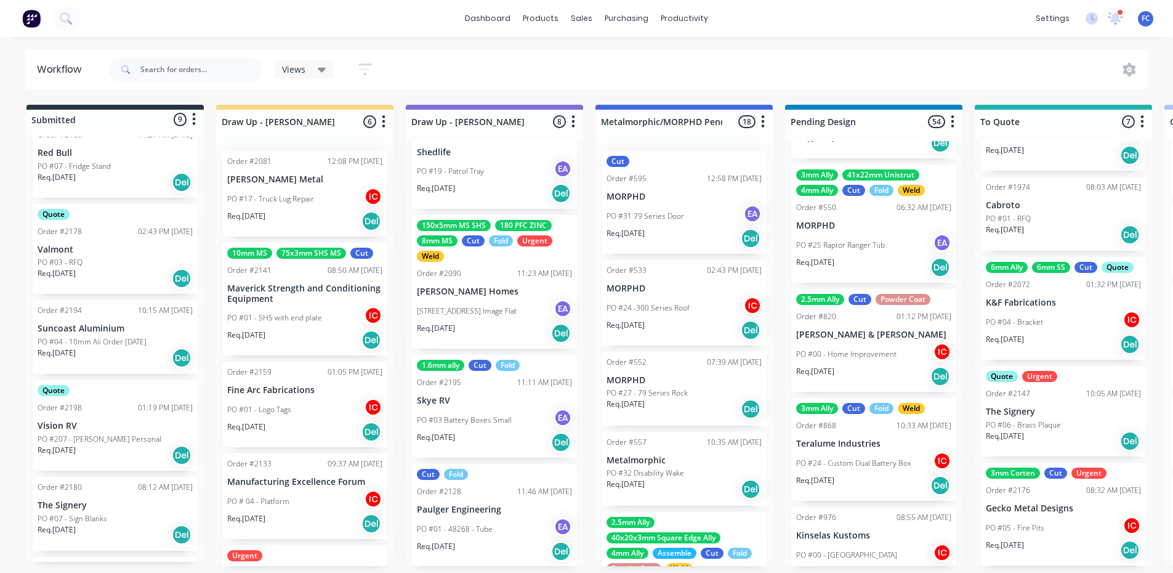
scroll to position [493, 0]
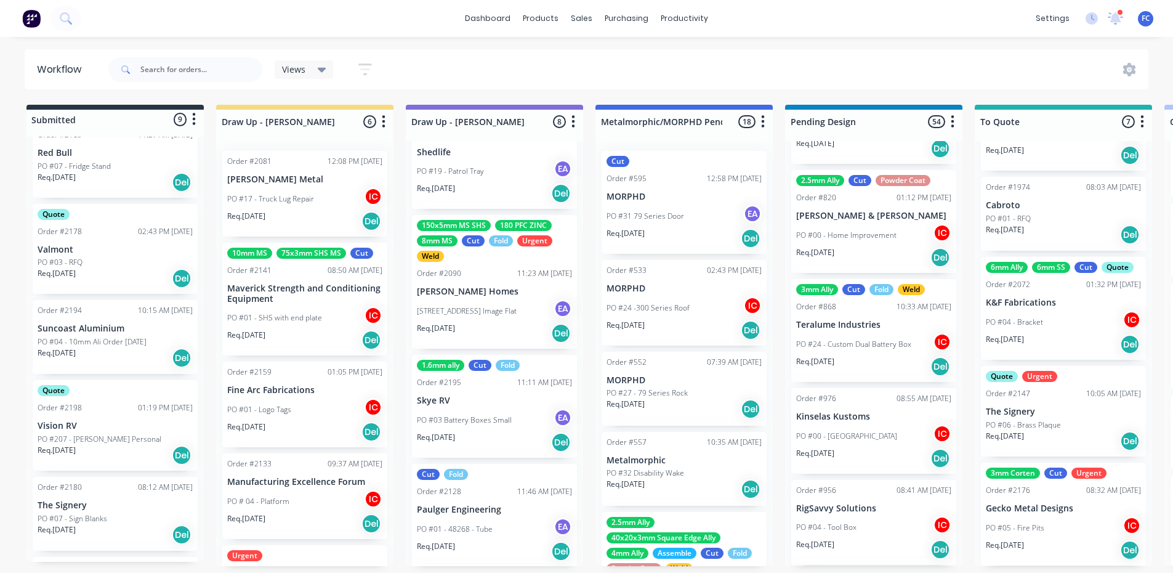
click at [1014, 406] on p "The Signery" at bounding box center [1063, 411] width 155 height 10
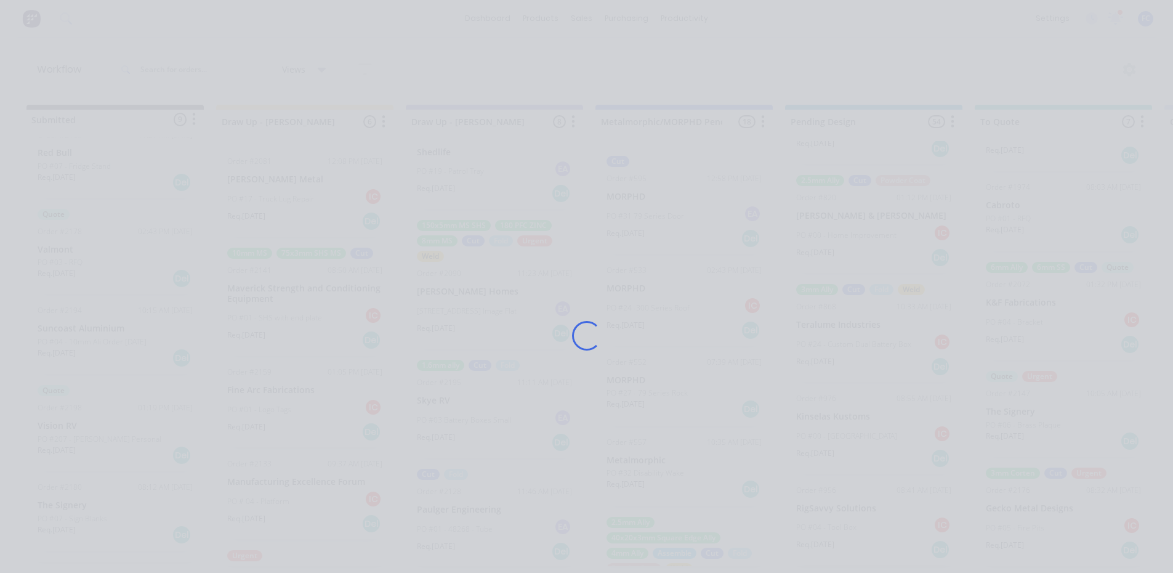
scroll to position [0, 0]
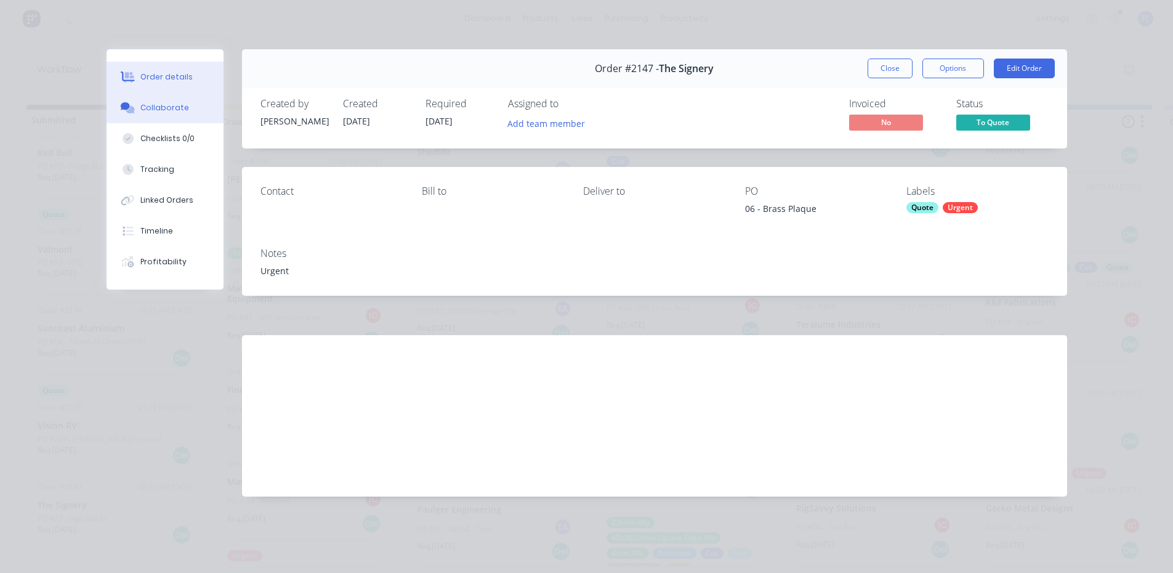
click at [157, 106] on div "Collaborate" at bounding box center [164, 107] width 49 height 11
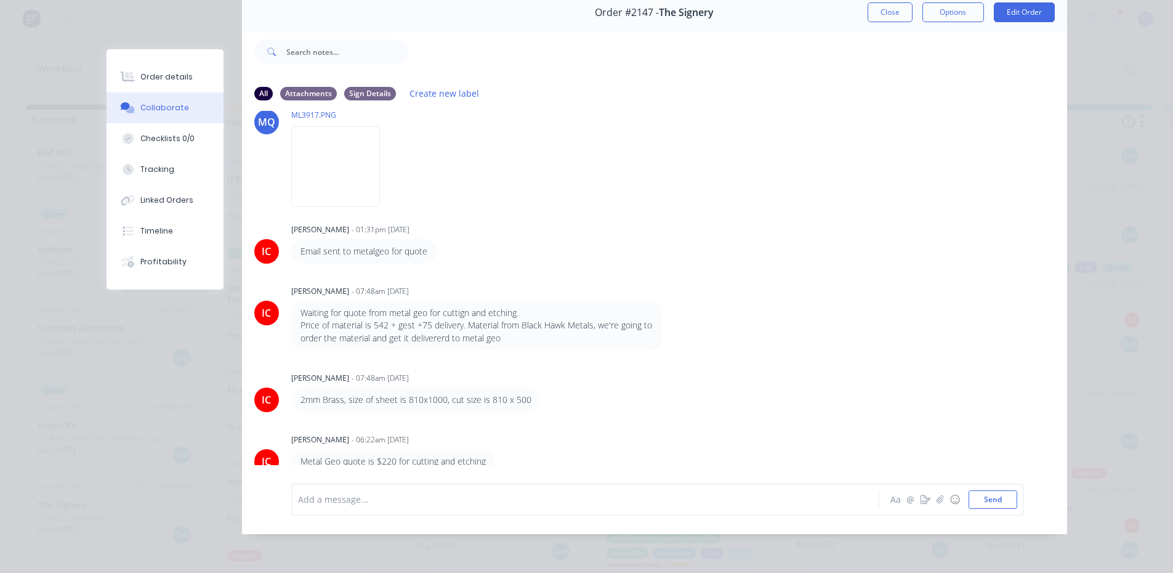
scroll to position [235, 0]
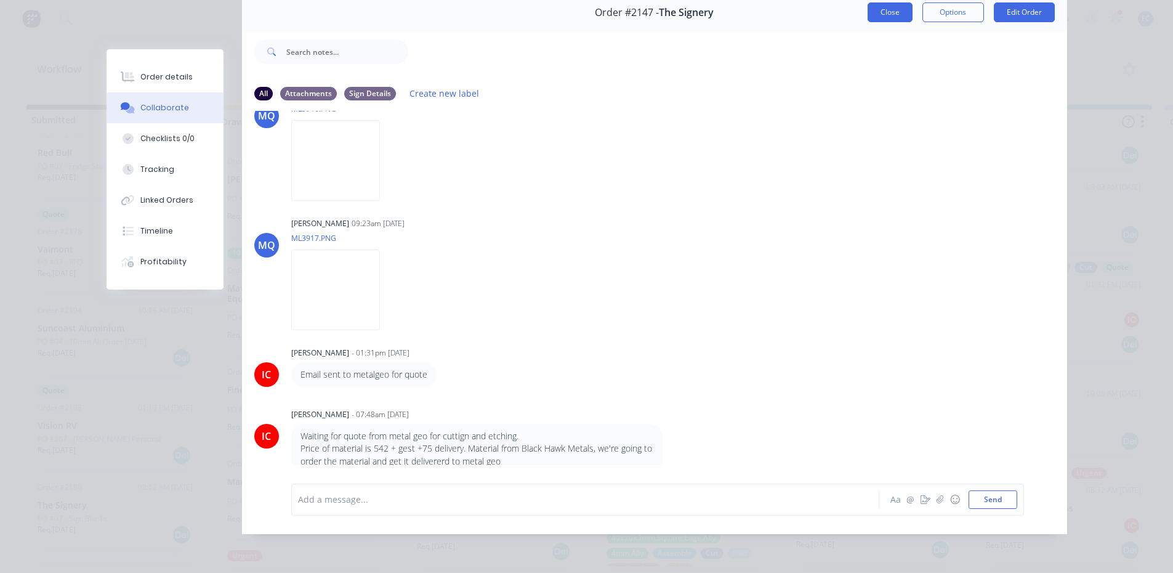
click at [878, 6] on button "Close" at bounding box center [890, 12] width 45 height 20
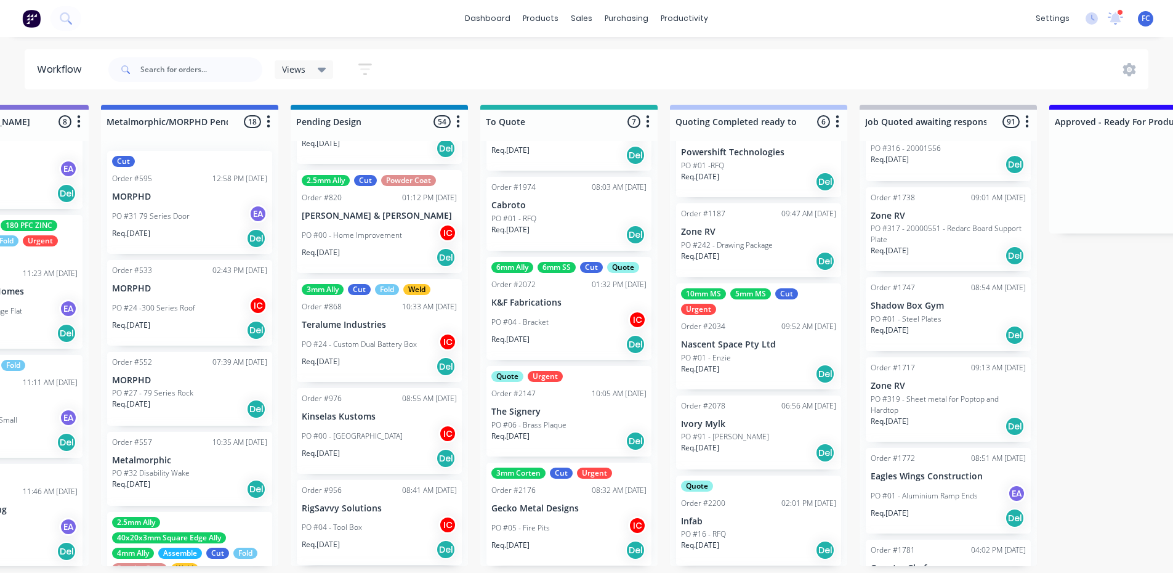
scroll to position [2, 521]
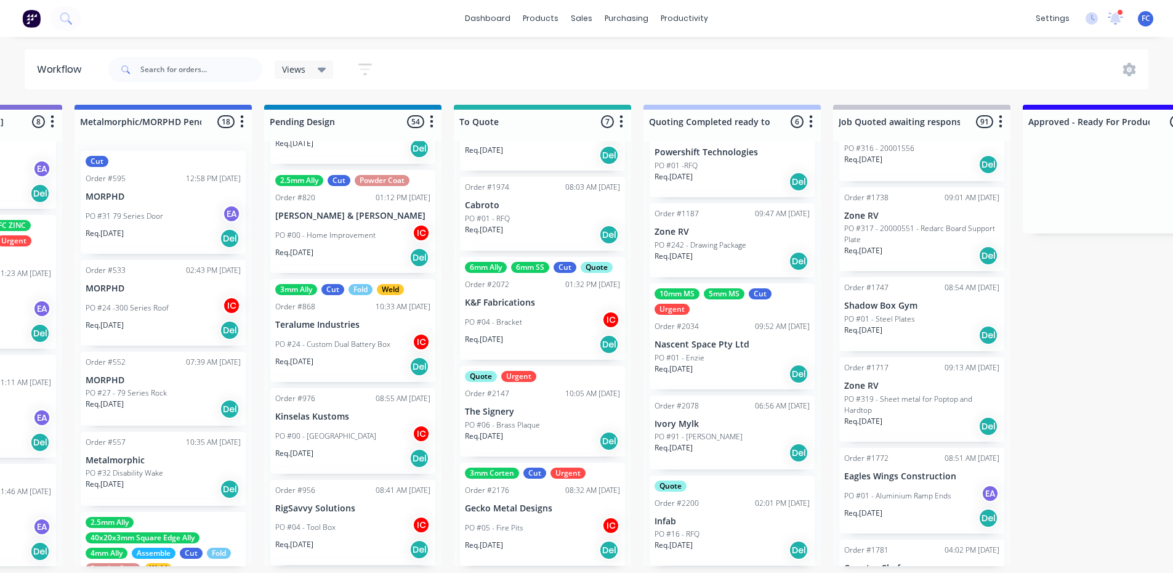
click at [724, 166] on div "PO #01 -RFQ" at bounding box center [732, 165] width 155 height 11
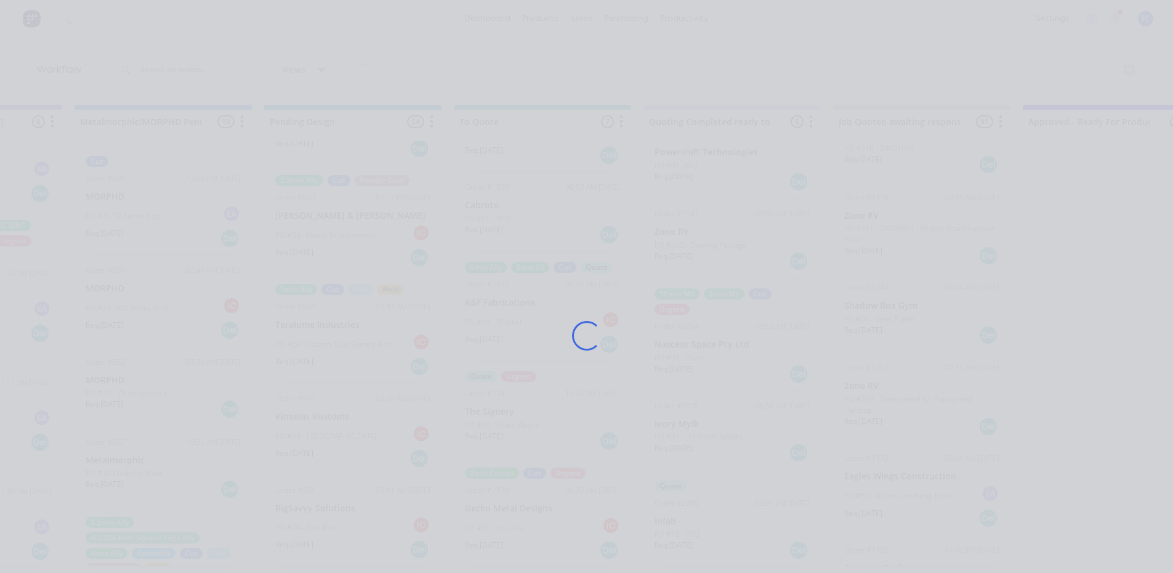
scroll to position [0, 521]
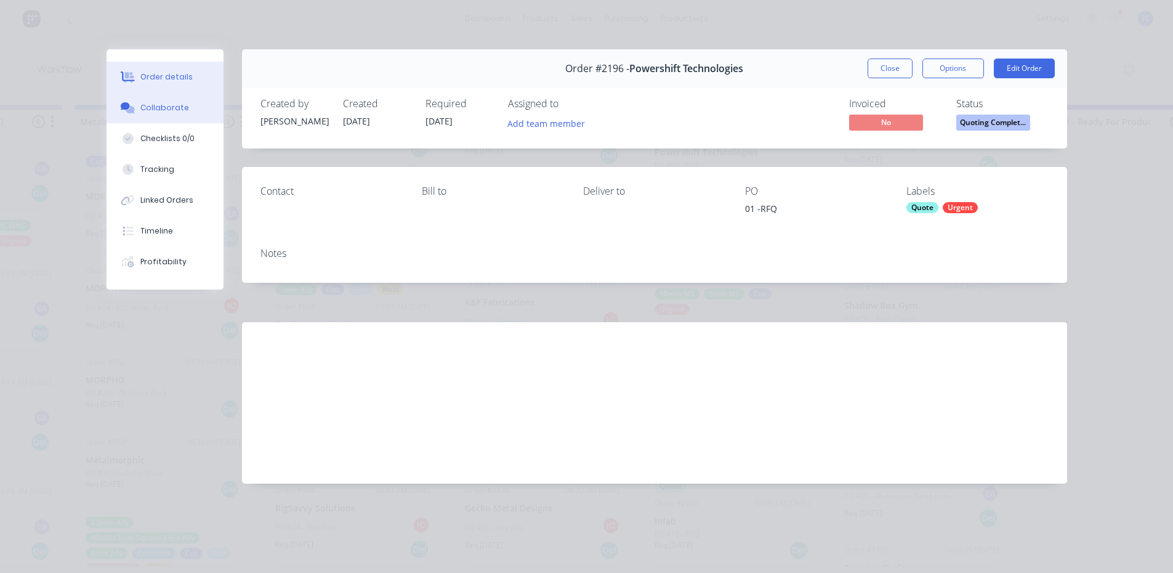
click at [163, 109] on div "Collaborate" at bounding box center [164, 107] width 49 height 11
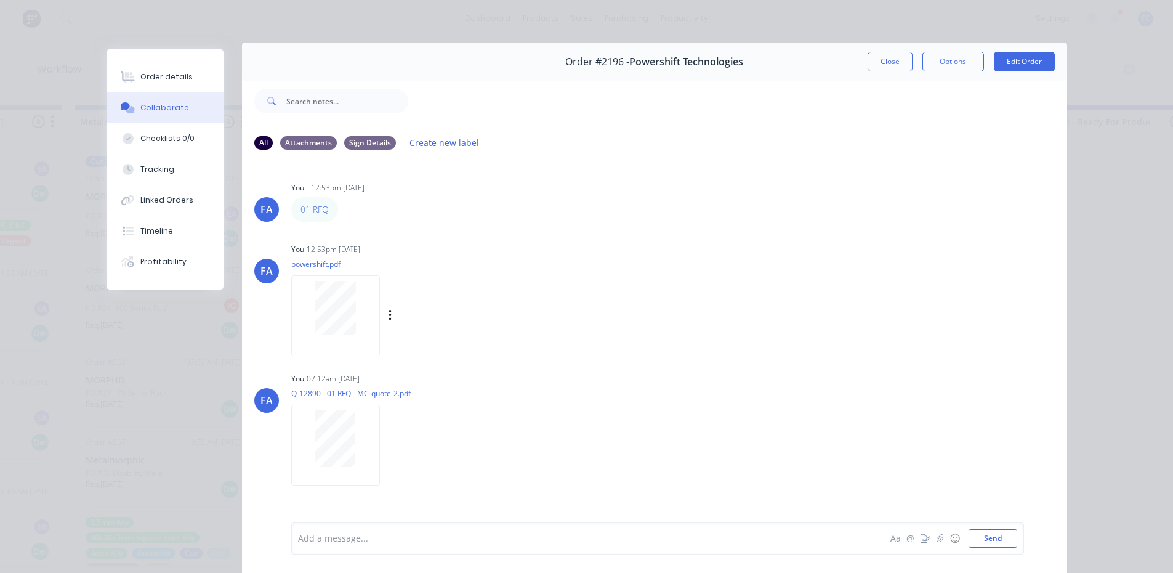
scroll to position [4, 0]
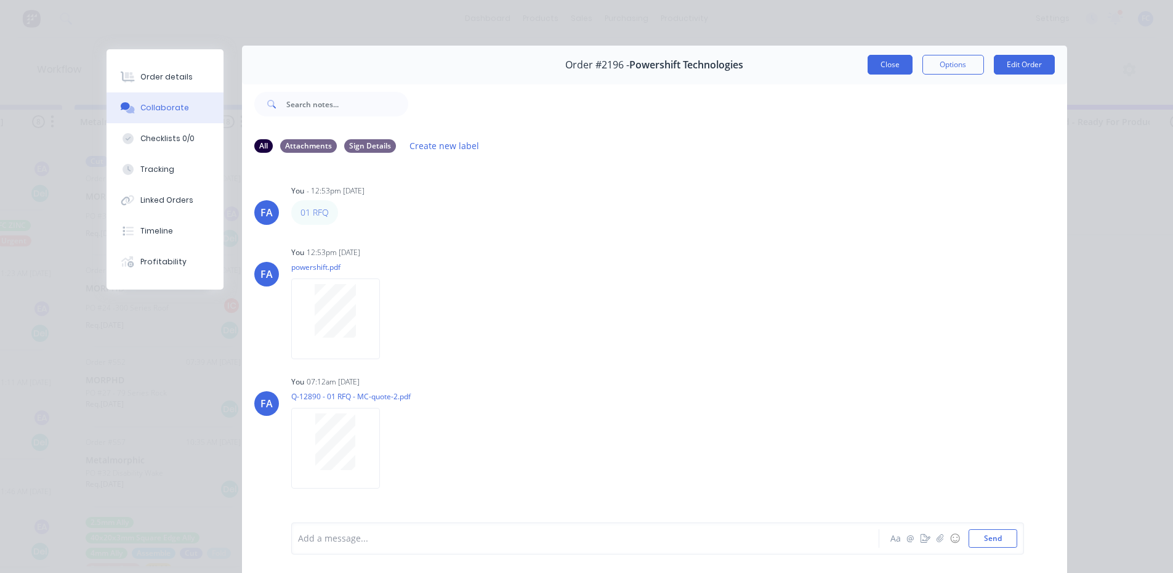
click at [882, 67] on button "Close" at bounding box center [890, 65] width 45 height 20
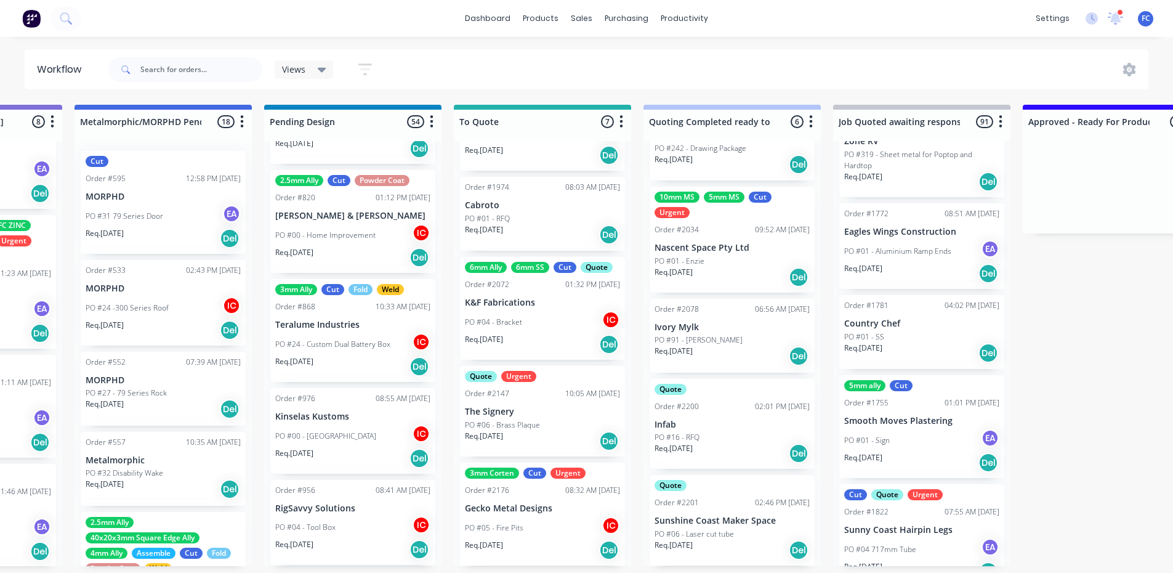
scroll to position [924, 0]
click at [491, 413] on p "The Signery" at bounding box center [542, 411] width 155 height 10
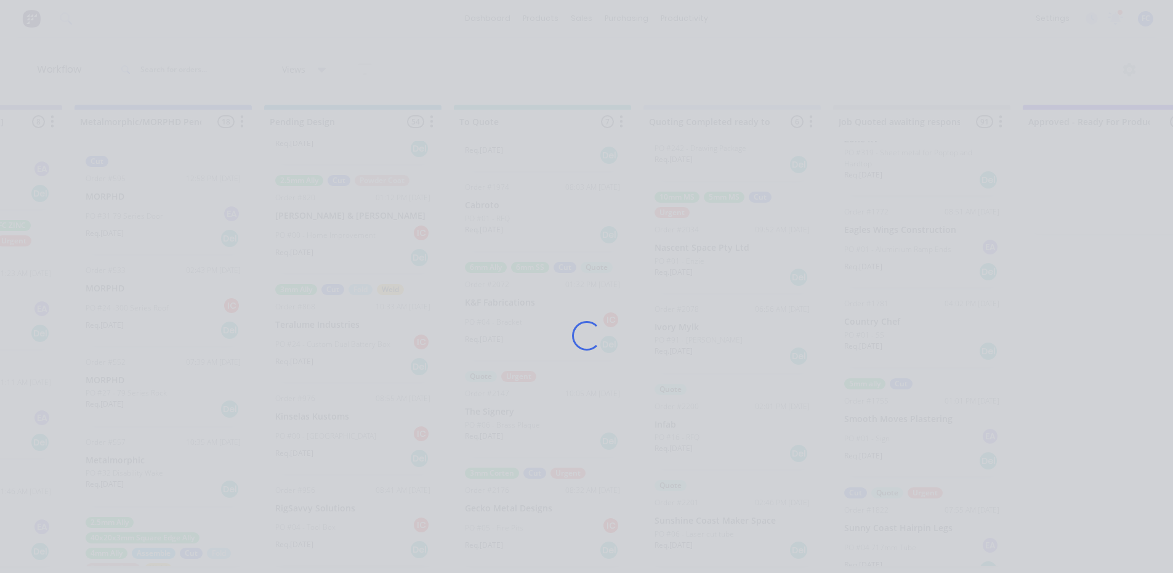
scroll to position [0, 521]
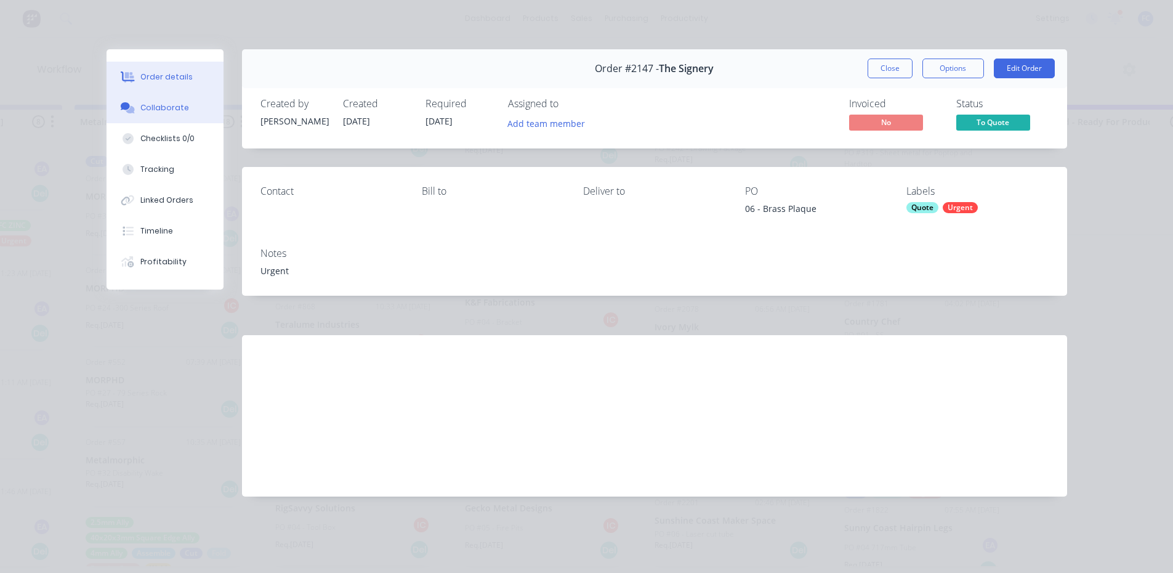
click at [172, 106] on div "Collaborate" at bounding box center [164, 107] width 49 height 11
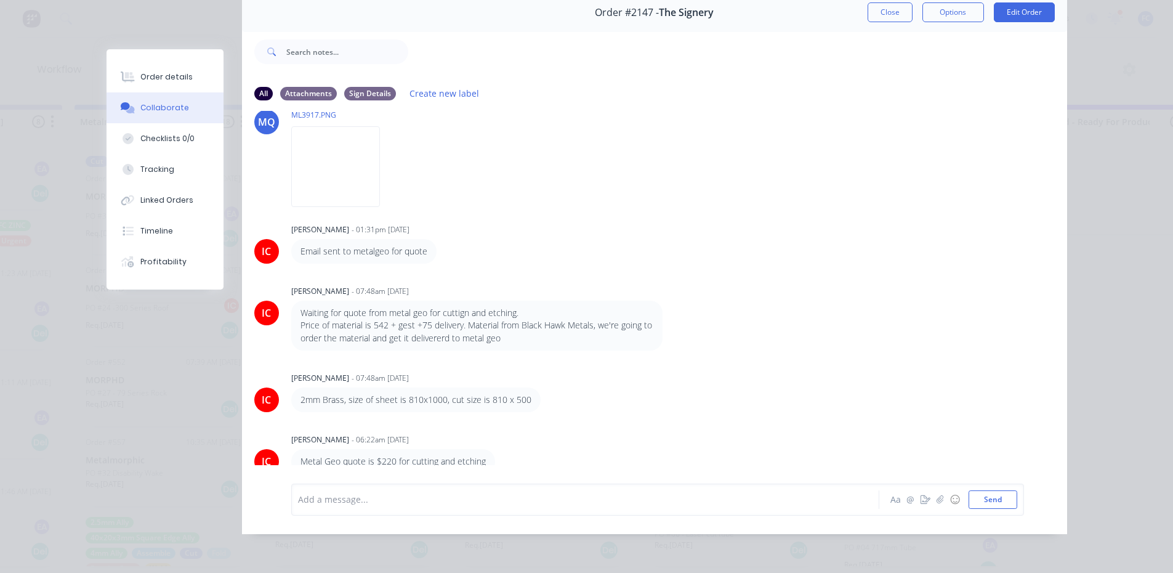
scroll to position [2, 521]
click at [169, 74] on div "Order details" at bounding box center [166, 76] width 52 height 11
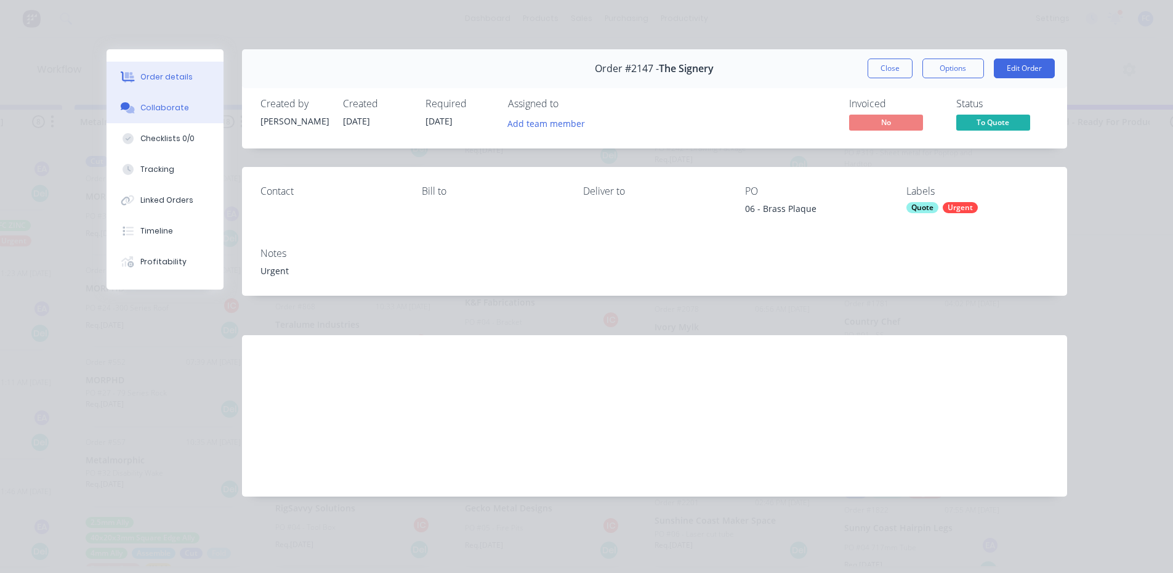
scroll to position [0, 0]
click at [168, 108] on div "Collaborate" at bounding box center [164, 107] width 49 height 11
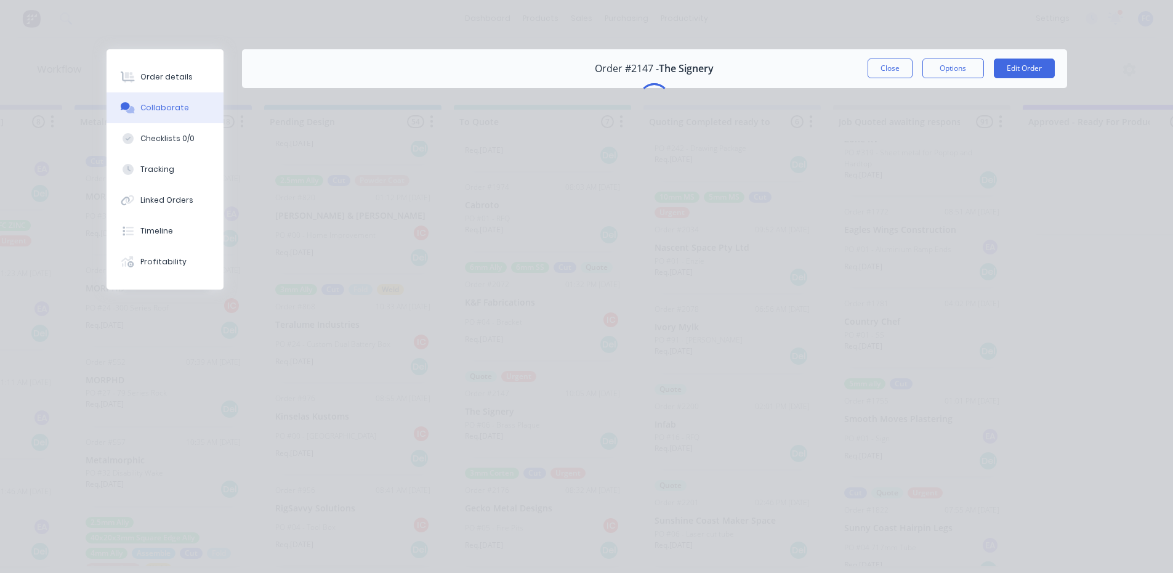
scroll to position [0, 521]
click at [883, 67] on button "Close" at bounding box center [890, 69] width 45 height 20
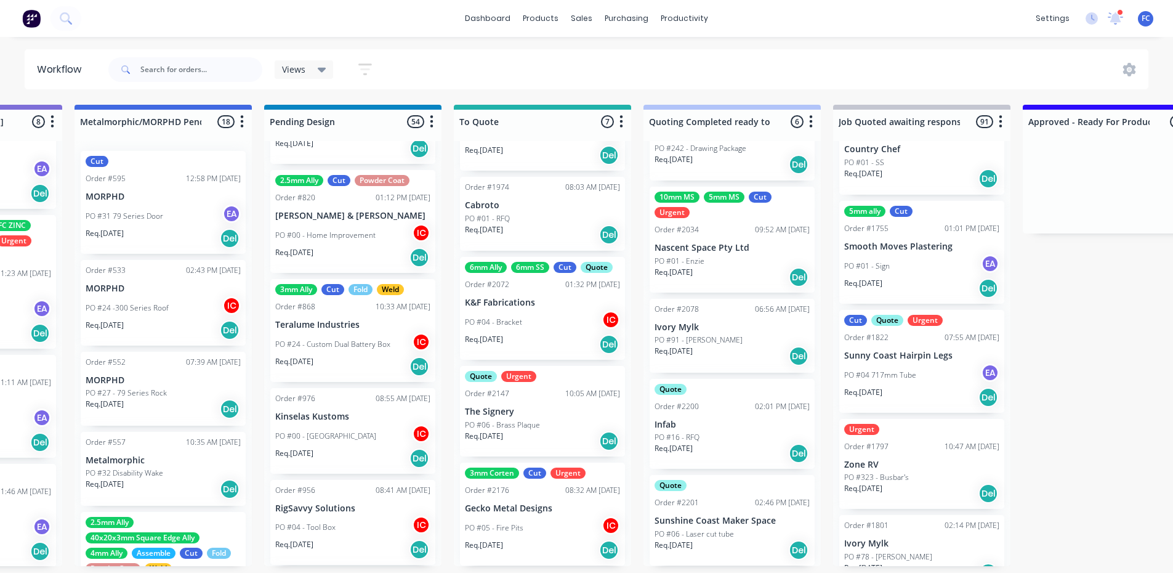
scroll to position [1170, 0]
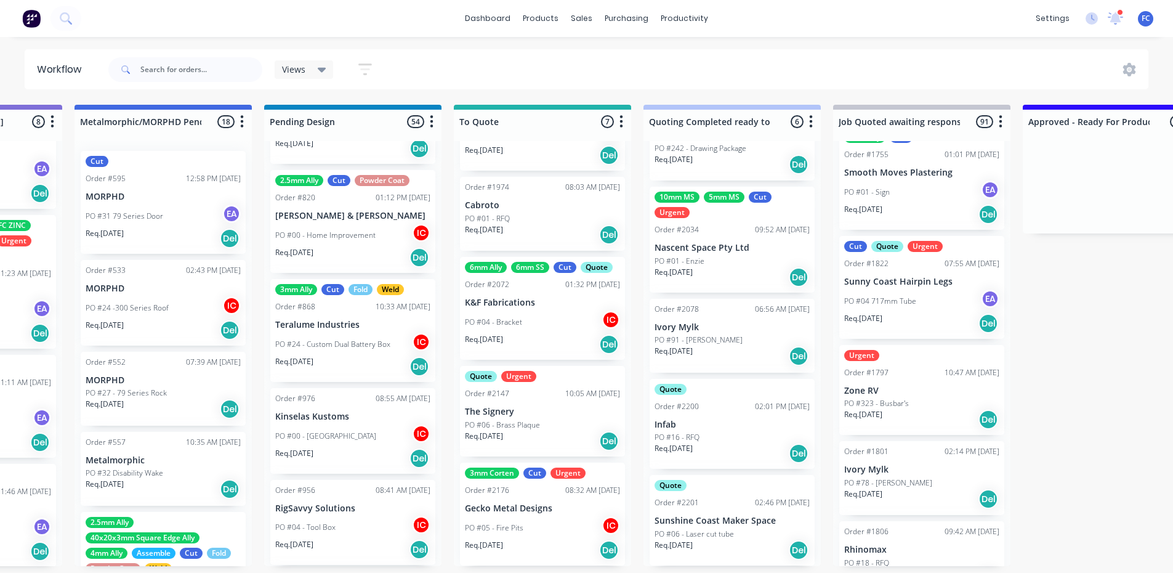
click at [505, 414] on p "The Signery" at bounding box center [542, 411] width 155 height 10
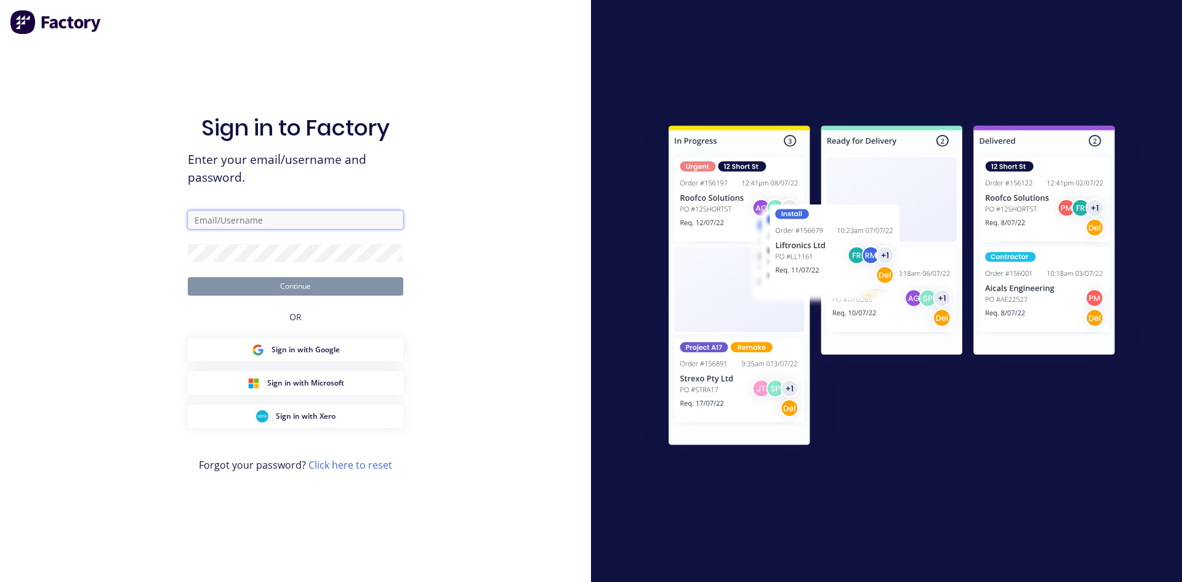
type input "francis@metalmorphic.com.au"
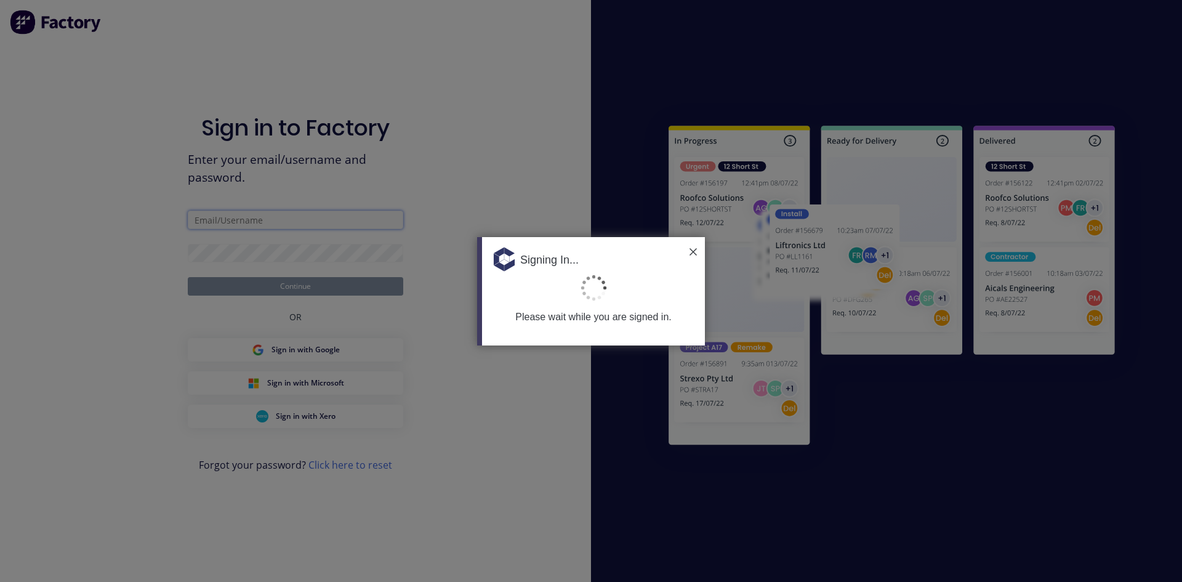
type input "[PERSON_NAME][EMAIL_ADDRESS][DOMAIN_NAME]"
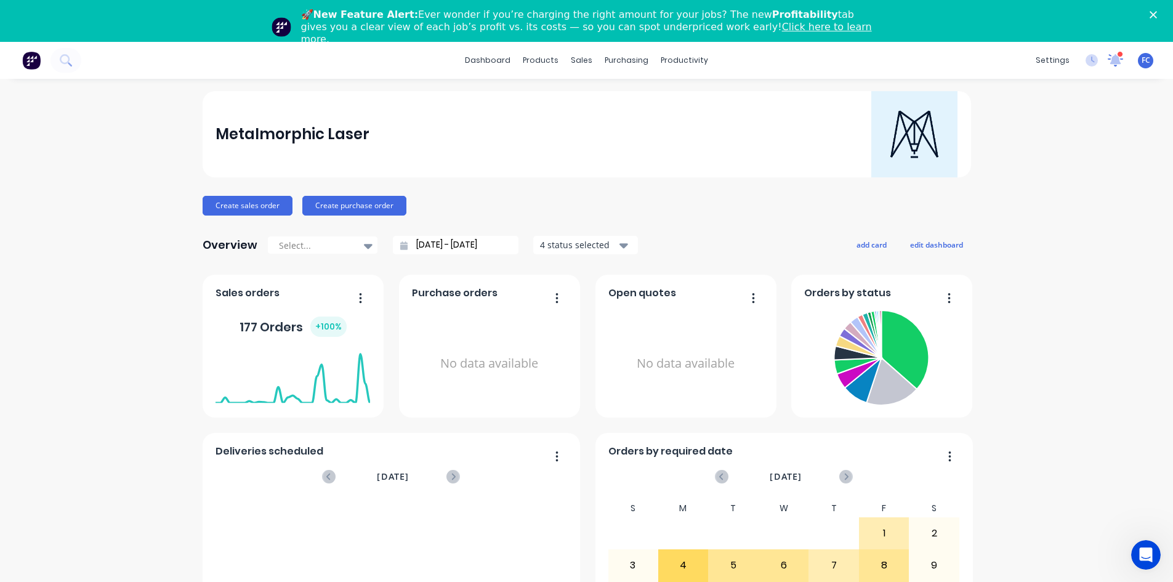
click at [1110, 63] on icon at bounding box center [1116, 59] width 12 height 11
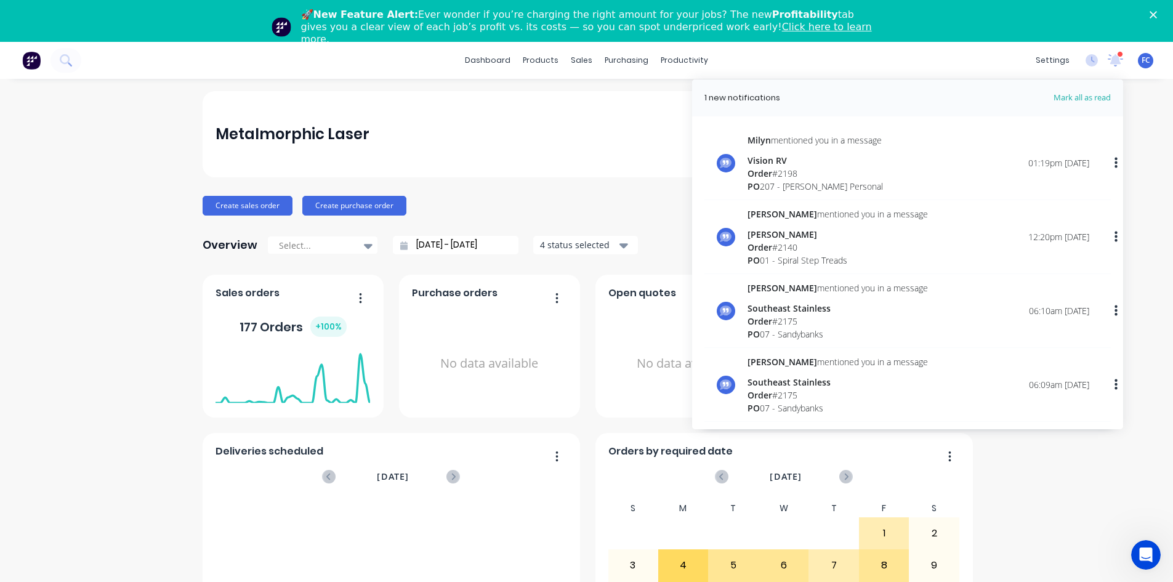
click at [138, 107] on div "Metalmorphic Laser Create sales order Create purchase order Overview Select... …" at bounding box center [586, 412] width 1173 height 643
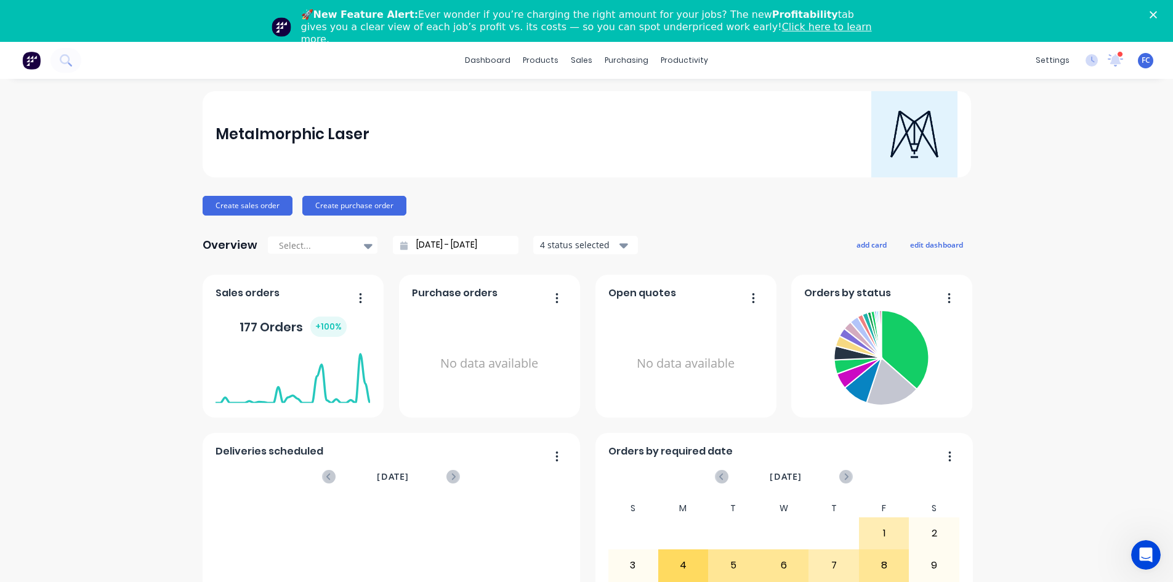
click at [1157, 14] on icon "Close" at bounding box center [1153, 14] width 7 height 7
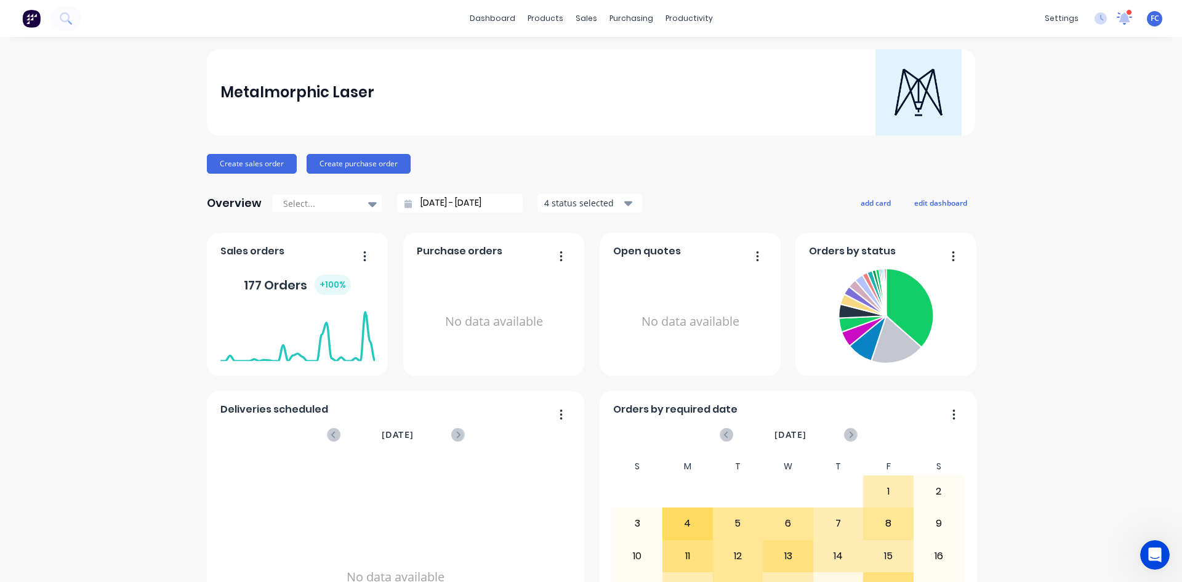
click at [1117, 22] on icon at bounding box center [1125, 18] width 16 height 13
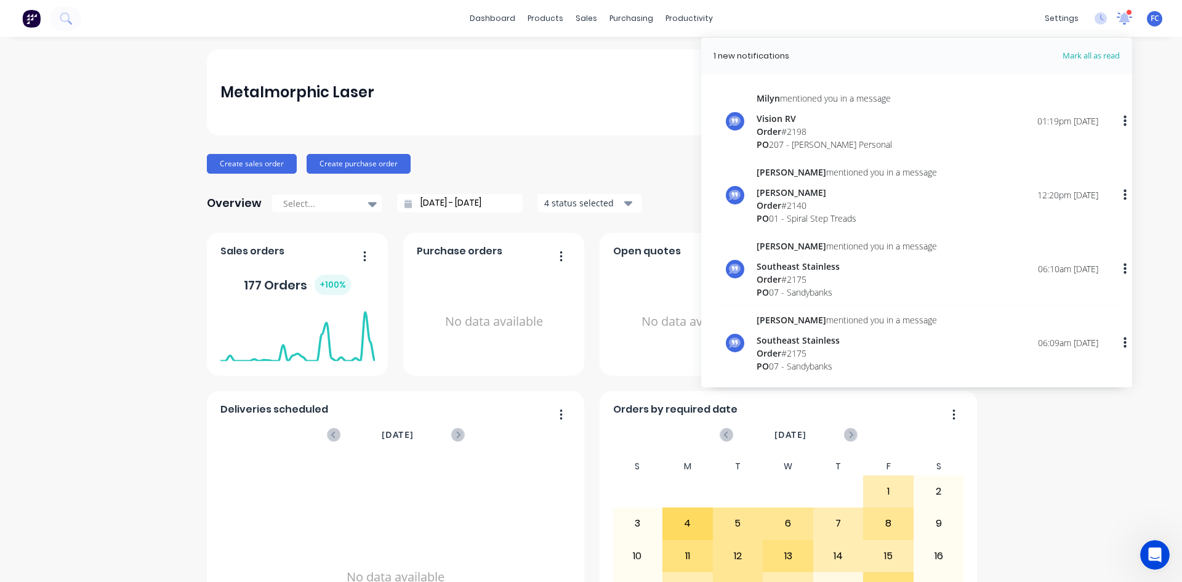
click at [1120, 22] on icon at bounding box center [1125, 17] width 11 height 10
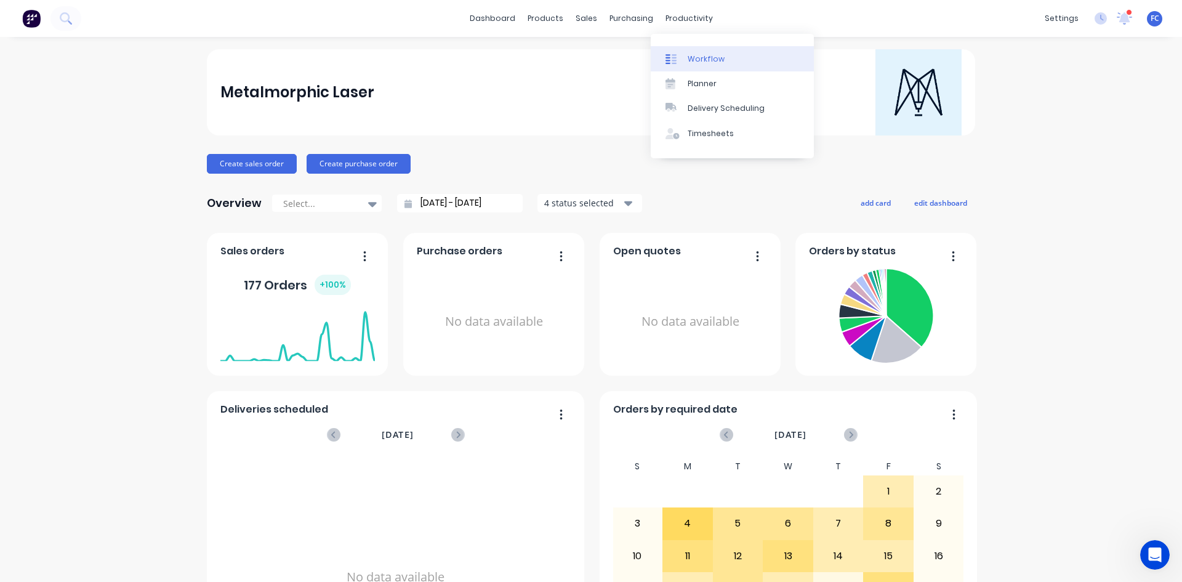
click at [687, 51] on link "Workflow" at bounding box center [732, 58] width 163 height 25
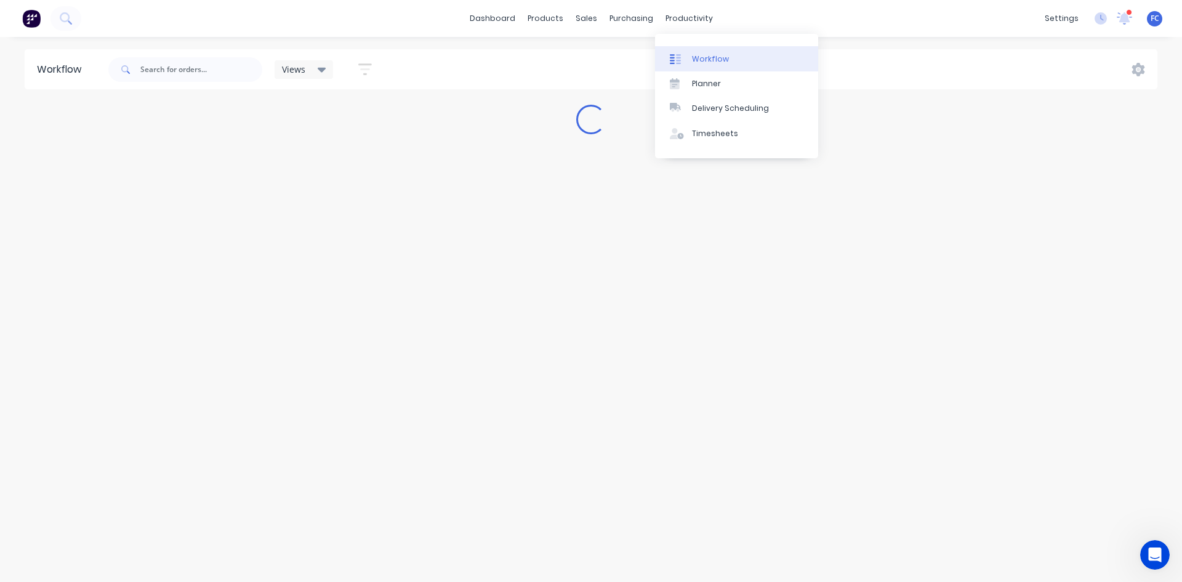
click at [687, 60] on div at bounding box center [679, 59] width 18 height 11
click at [1126, 22] on icon at bounding box center [1125, 17] width 12 height 11
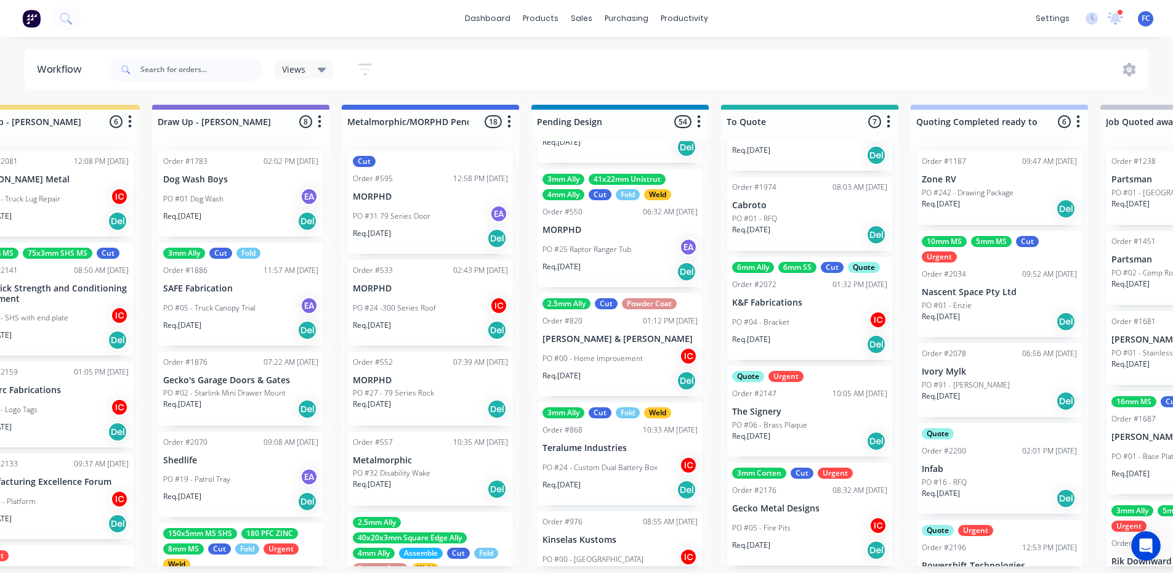
scroll to position [2, 328]
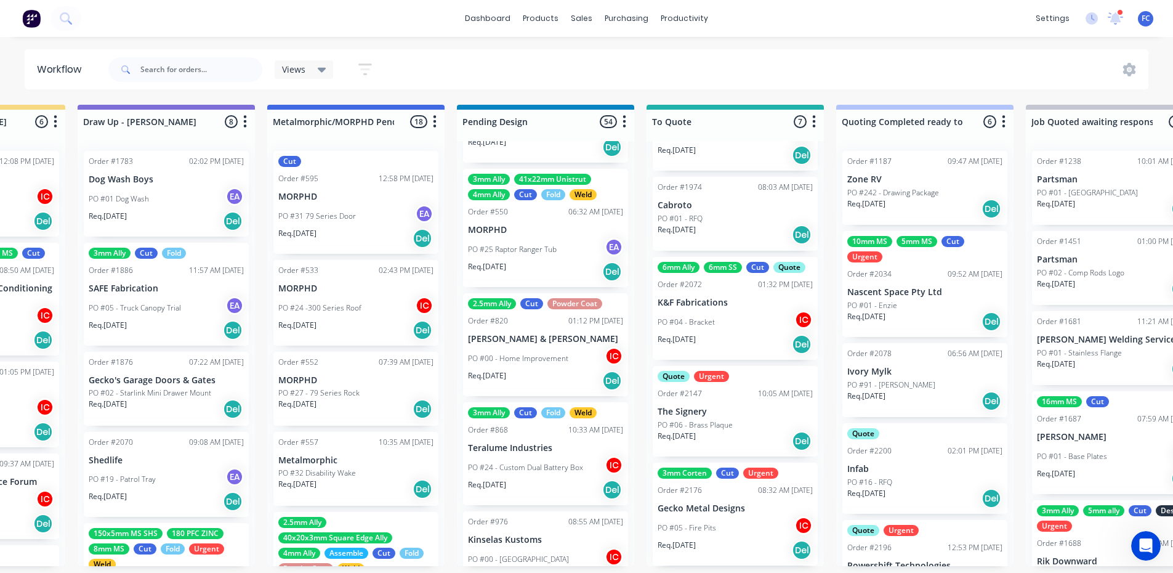
click at [704, 319] on p "PO #04 - Bracket" at bounding box center [686, 322] width 57 height 11
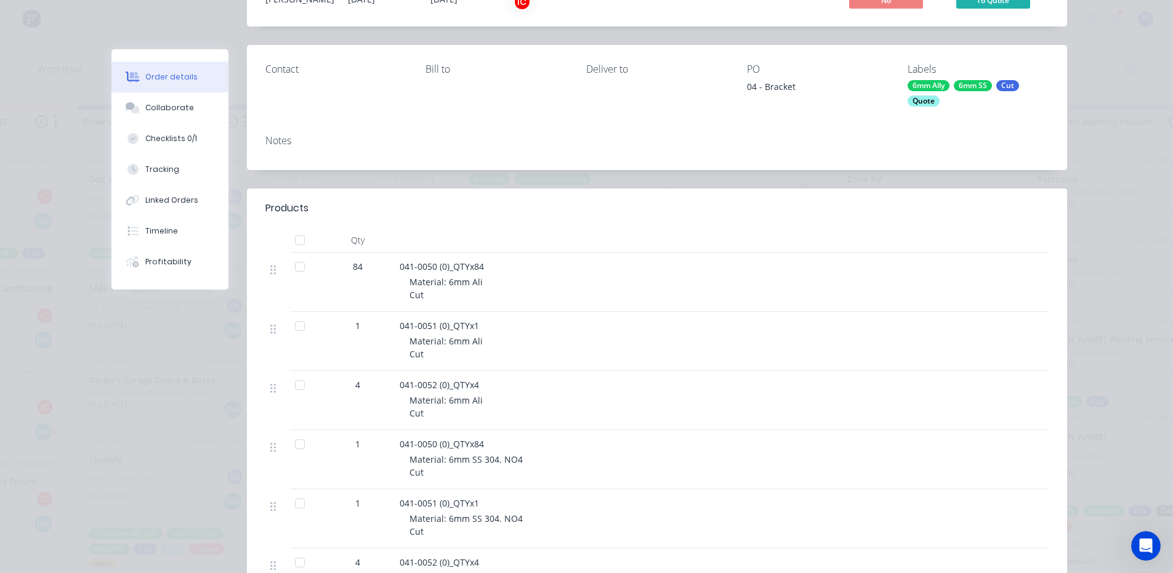
scroll to position [123, 0]
click at [162, 103] on div "Collaborate" at bounding box center [169, 107] width 49 height 11
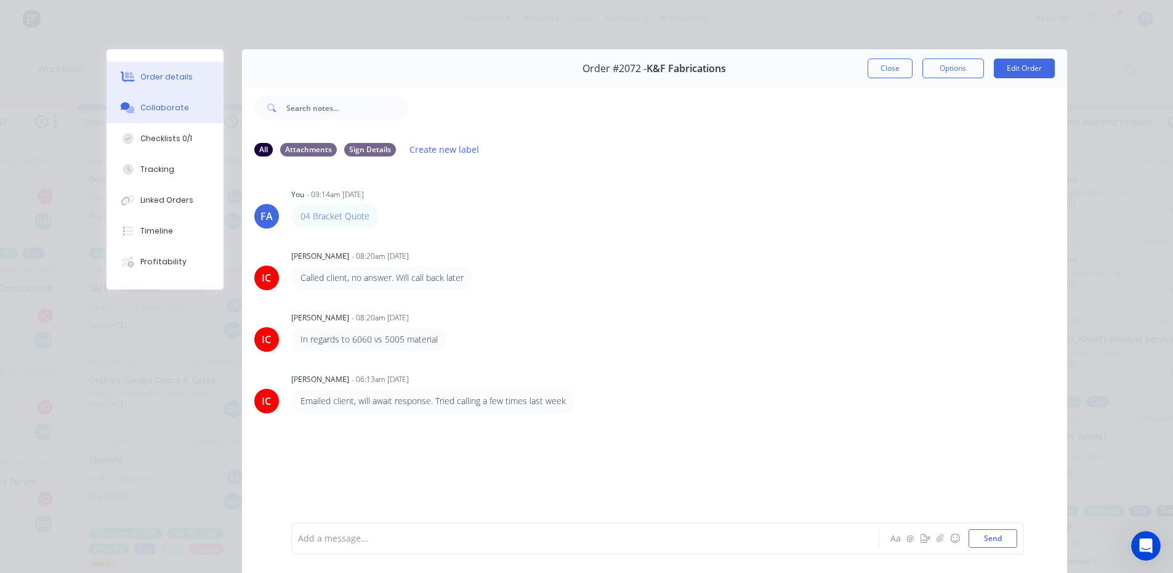
click at [164, 75] on div "Order details" at bounding box center [166, 76] width 52 height 11
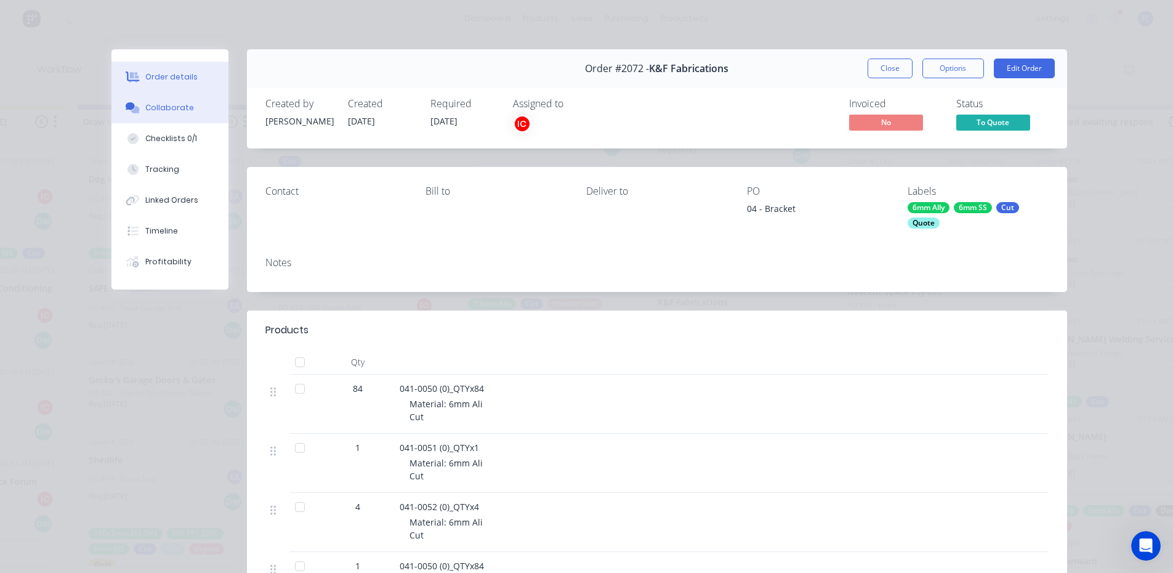
click at [184, 107] on div "Collaborate" at bounding box center [169, 107] width 49 height 11
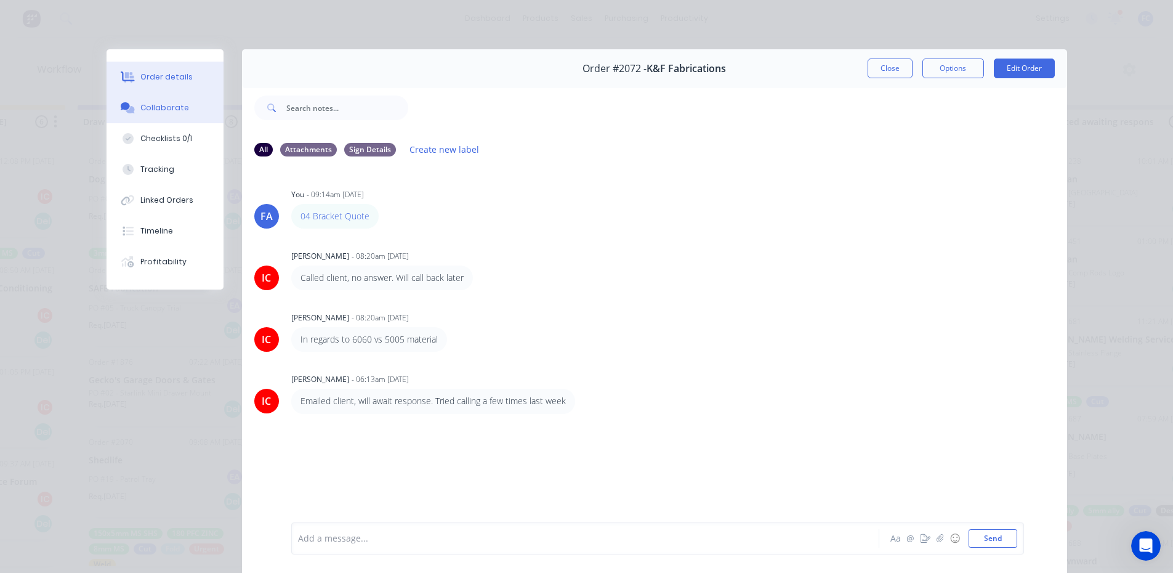
click at [143, 78] on div "Order details" at bounding box center [166, 76] width 52 height 11
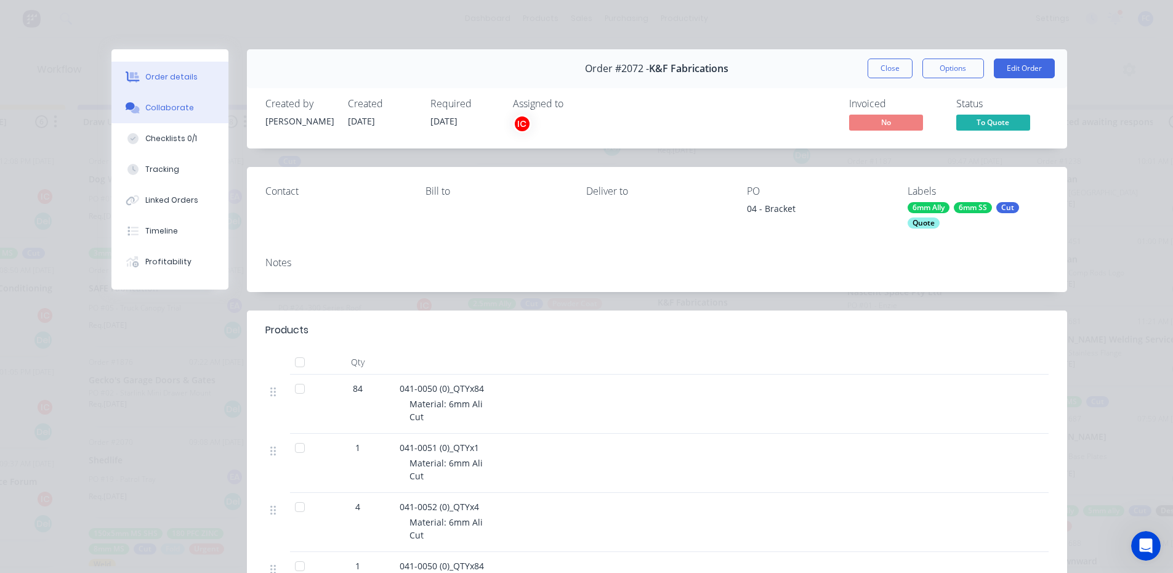
click at [178, 108] on div "Collaborate" at bounding box center [169, 107] width 49 height 11
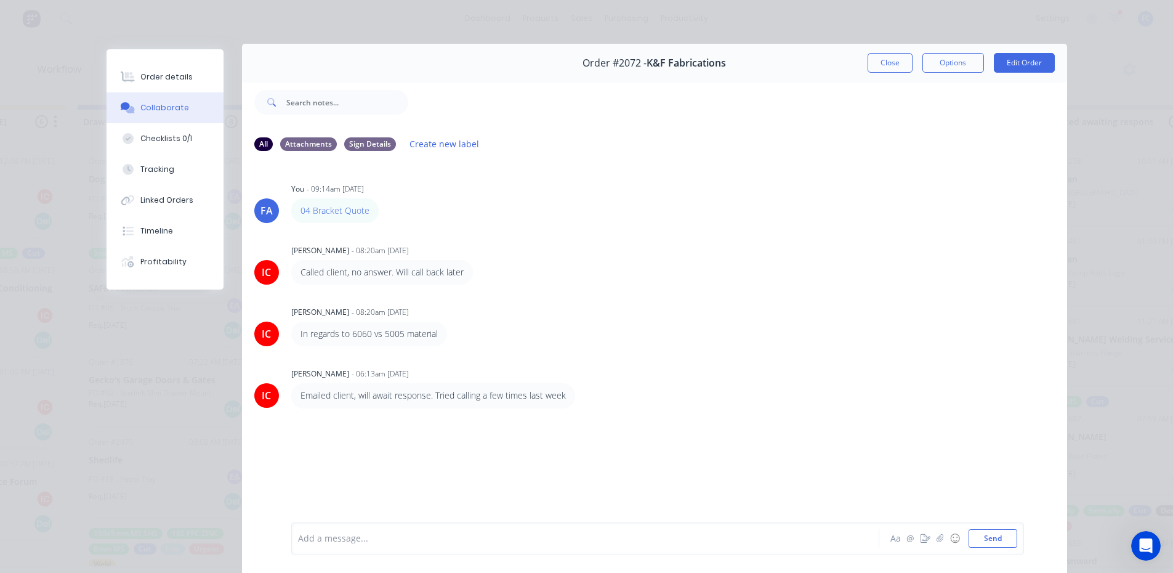
scroll to position [4, 0]
click at [141, 65] on button "Order details" at bounding box center [165, 77] width 117 height 31
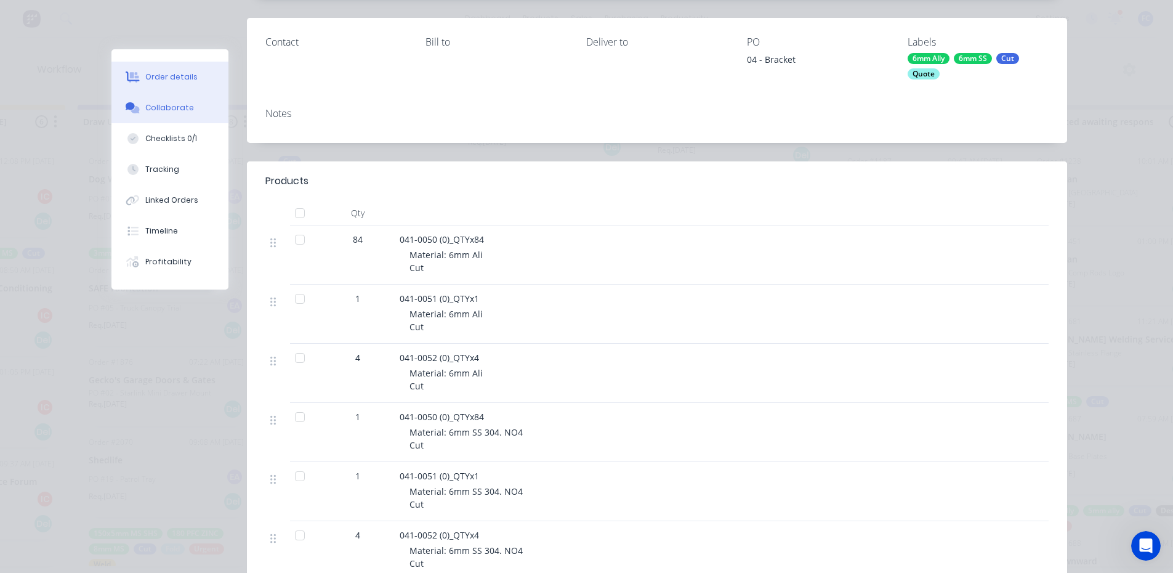
scroll to position [65, 0]
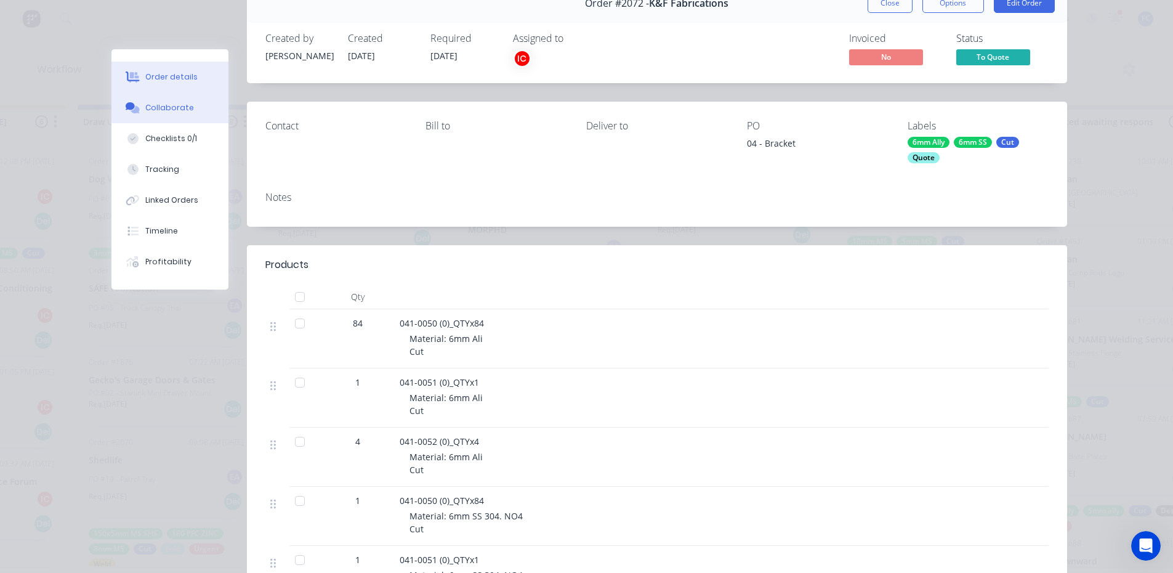
click at [171, 108] on div "Collaborate" at bounding box center [169, 107] width 49 height 11
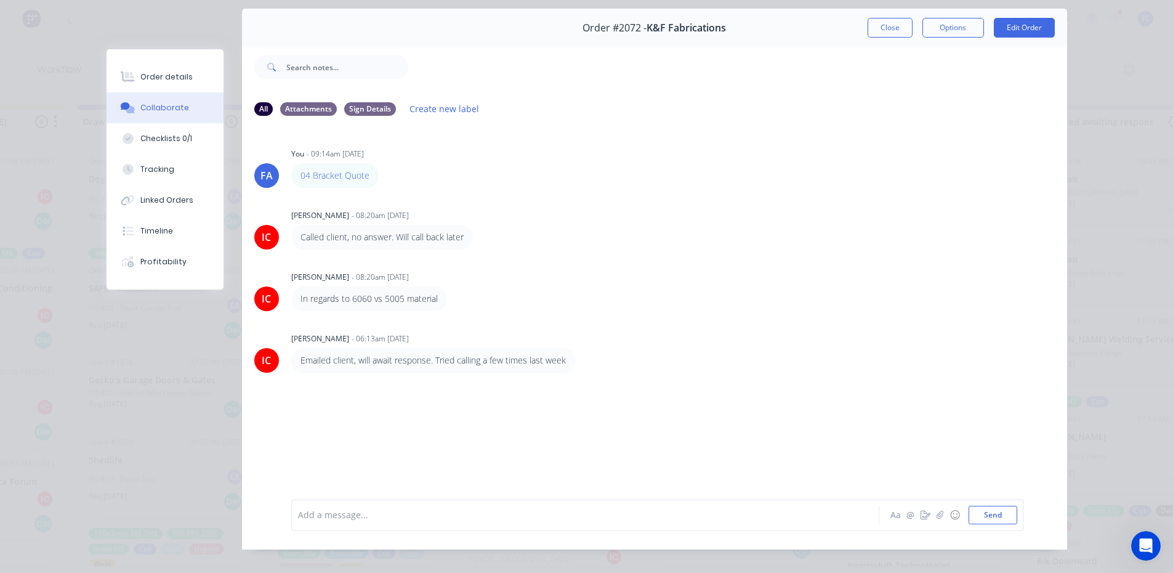
scroll to position [0, 0]
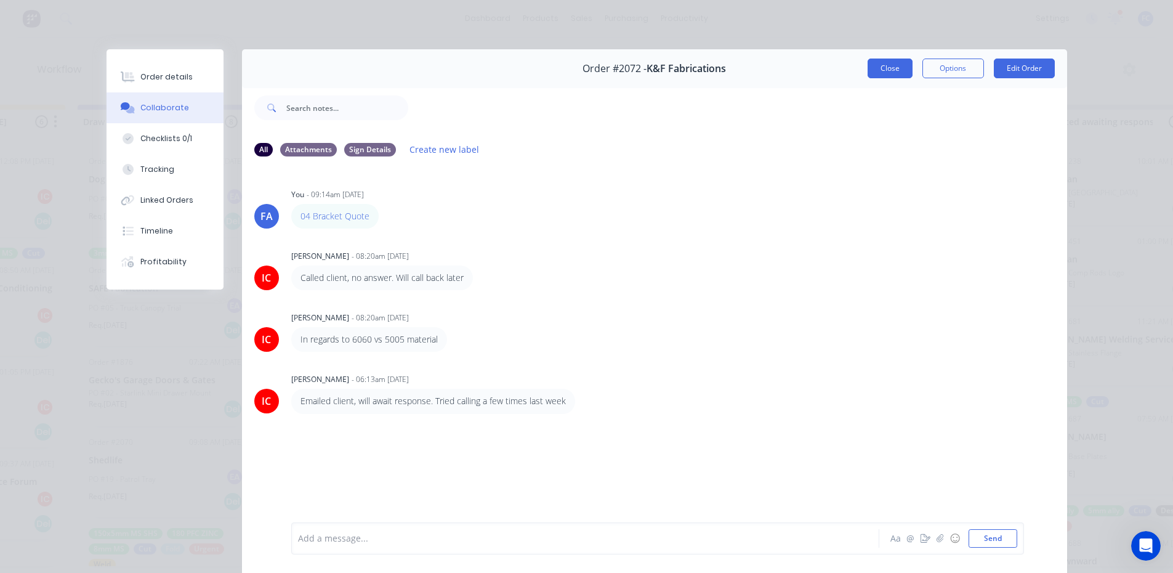
click at [875, 65] on button "Close" at bounding box center [890, 69] width 45 height 20
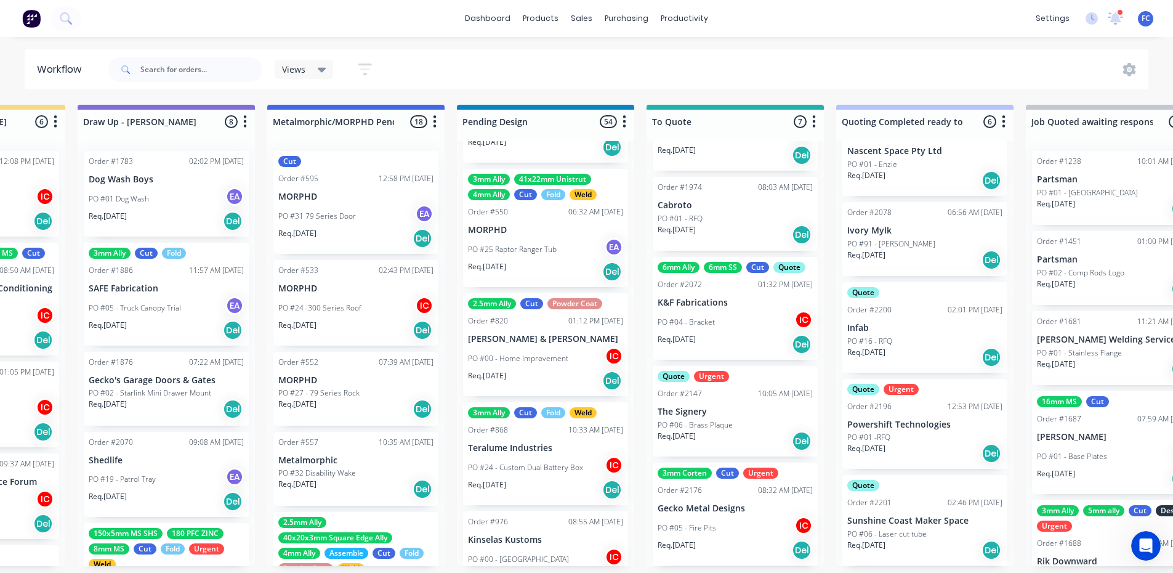
scroll to position [2, 328]
click at [693, 434] on p "Req. [DATE]" at bounding box center [677, 435] width 38 height 11
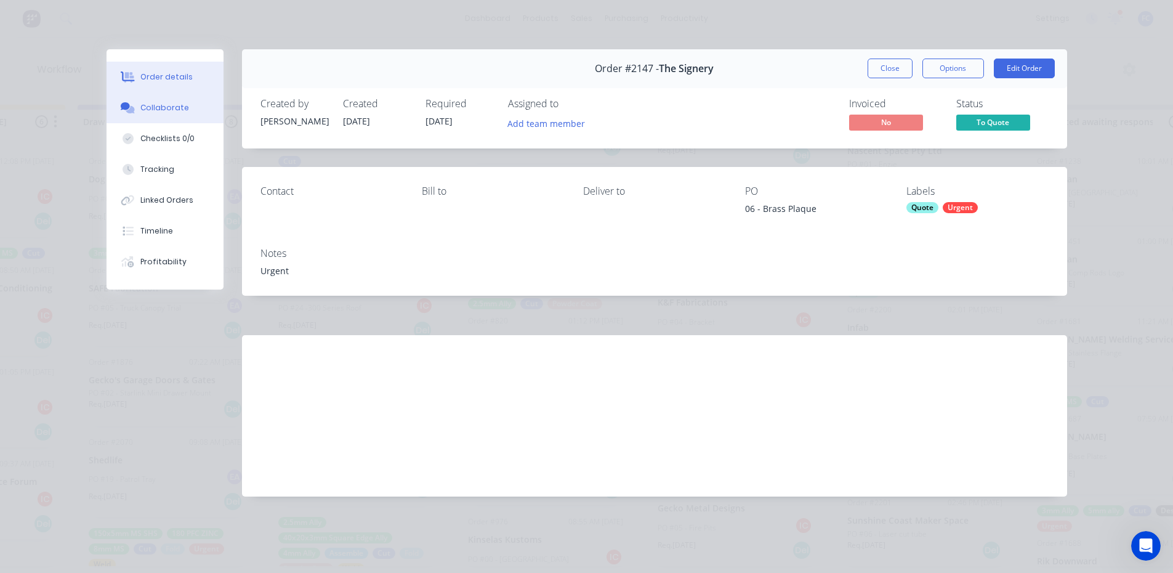
click at [165, 108] on div "Collaborate" at bounding box center [164, 107] width 49 height 11
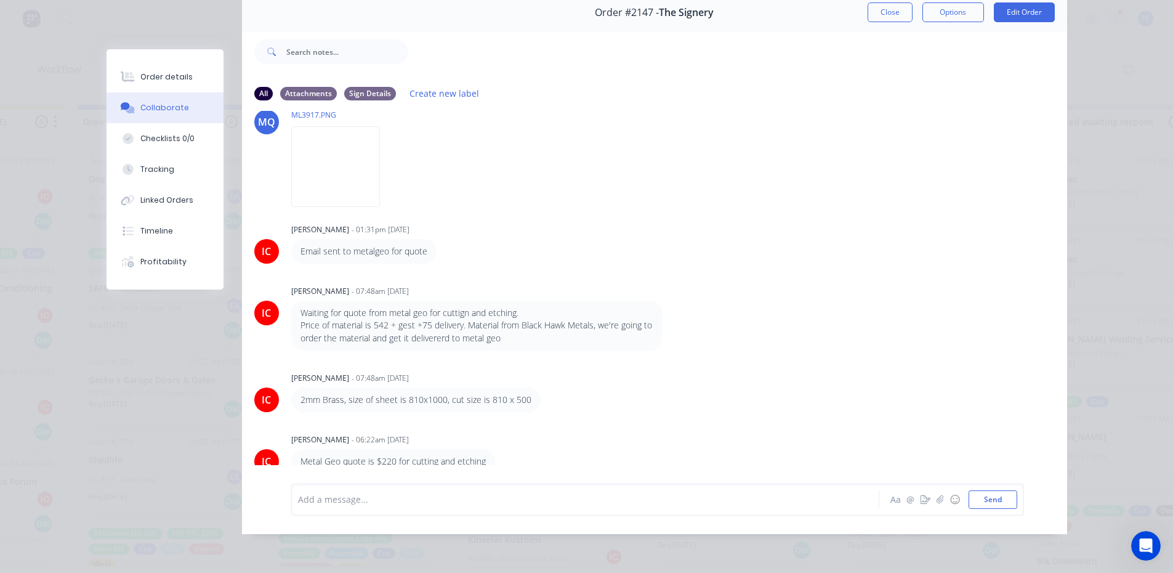
scroll to position [65, 0]
drag, startPoint x: 367, startPoint y: 387, endPoint x: 491, endPoint y: 384, distance: 124.4
click at [491, 387] on div "2mm Brass, size of sheet is 810x1000, cut size is 810 x 500" at bounding box center [415, 399] width 249 height 25
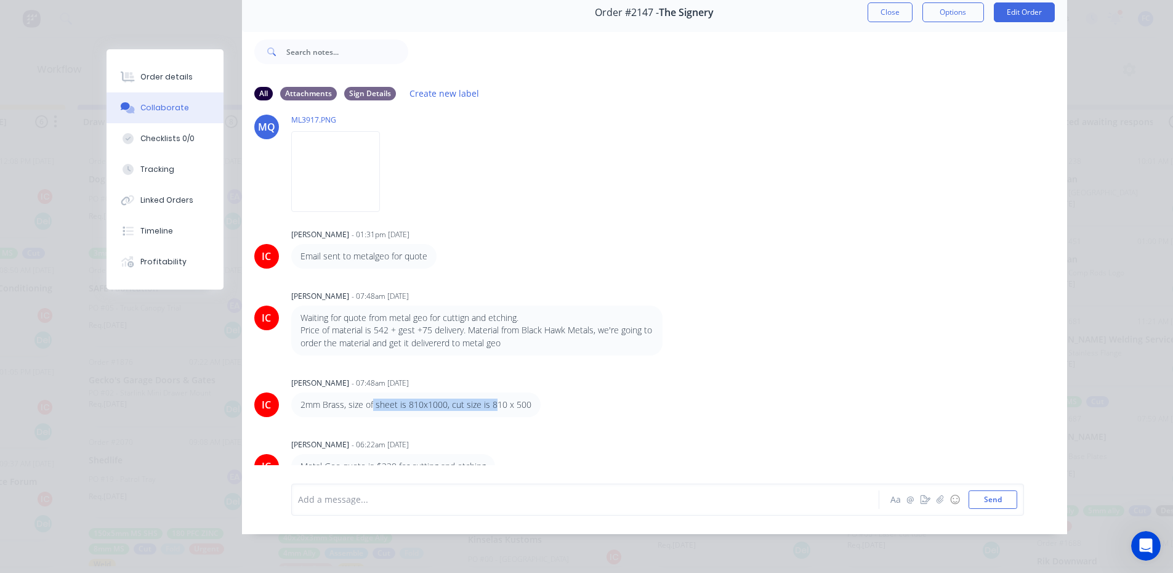
scroll to position [358, 0]
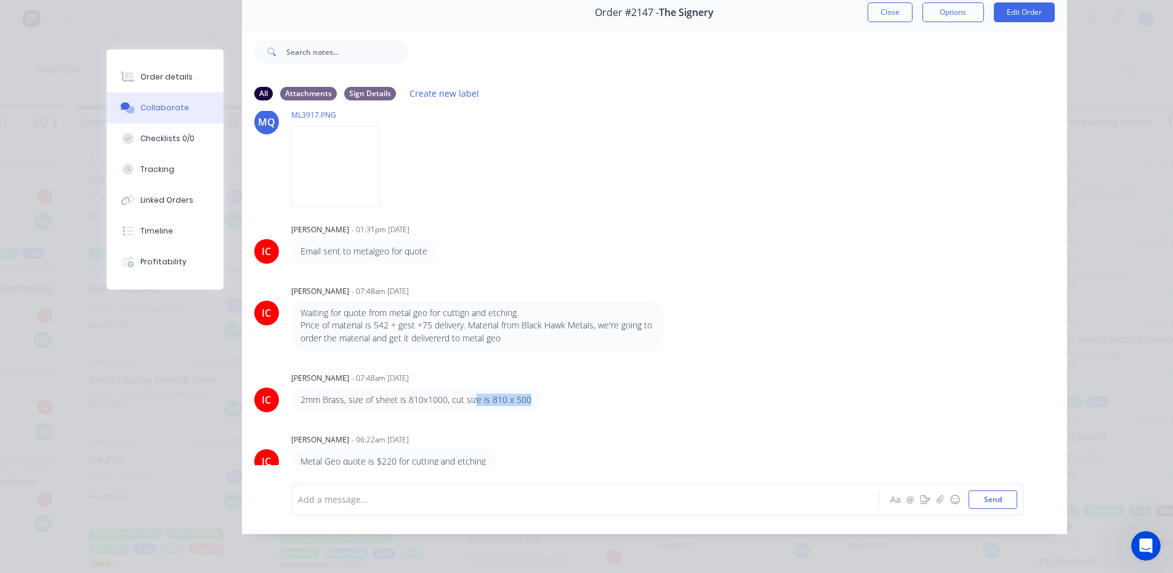
drag, startPoint x: 522, startPoint y: 392, endPoint x: 470, endPoint y: 394, distance: 51.2
click at [470, 394] on p "2mm Brass, size of sheet is 810x1000, cut size is 810 x 500" at bounding box center [416, 400] width 231 height 12
click at [473, 394] on p "2mm Brass, size of sheet is 810x1000, cut size is 810 x 500" at bounding box center [416, 400] width 231 height 12
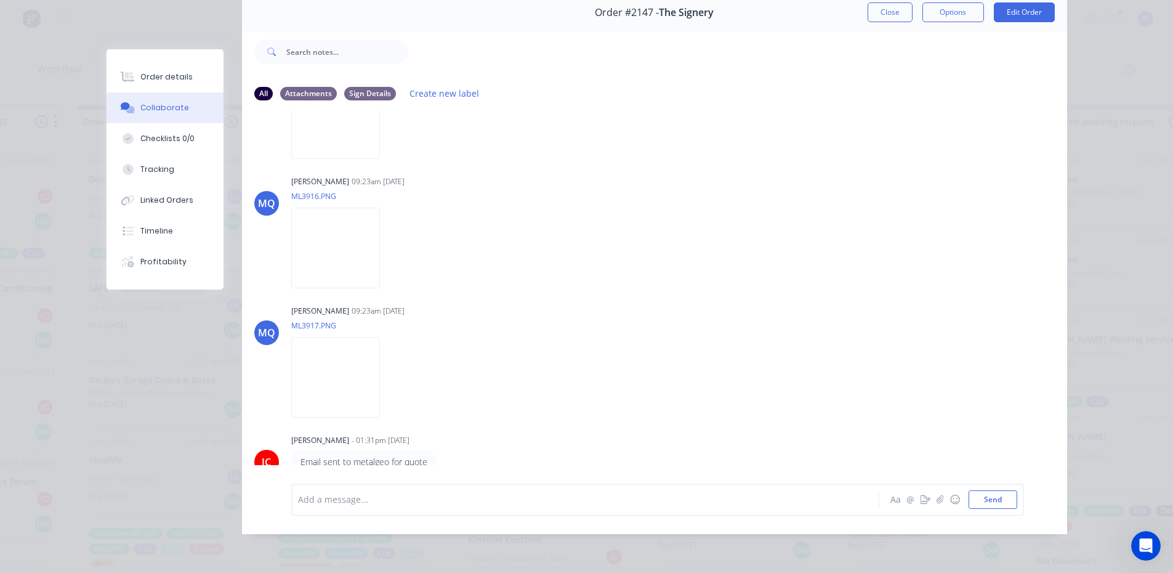
scroll to position [112, 0]
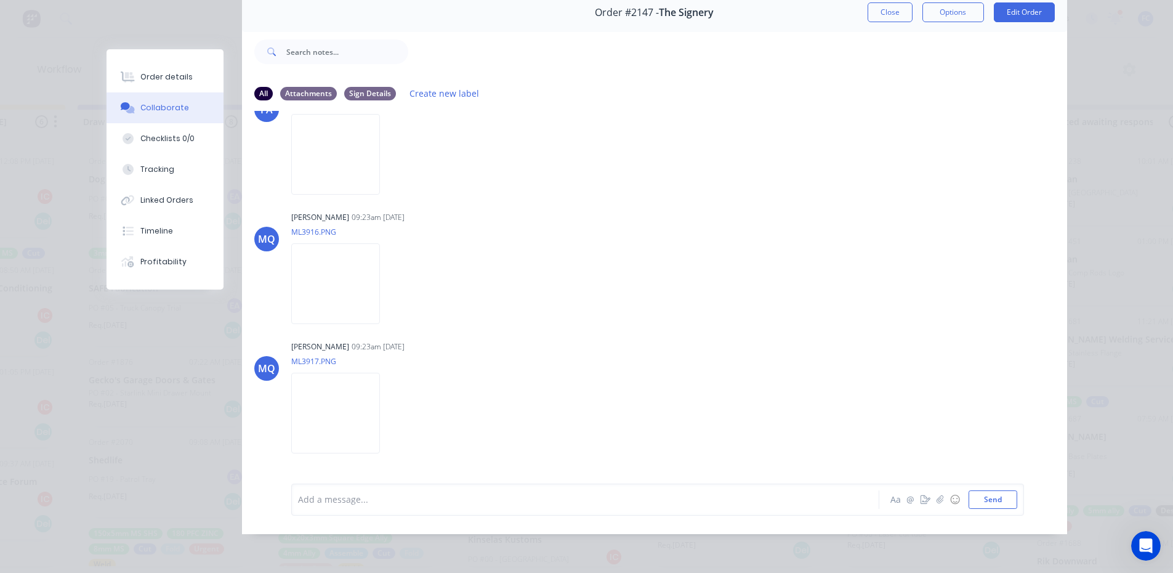
click at [892, 13] on div "Order #2147 - The Signery Close Options Edit Order" at bounding box center [654, 12] width 825 height 39
click at [891, 5] on button "Close" at bounding box center [890, 12] width 45 height 20
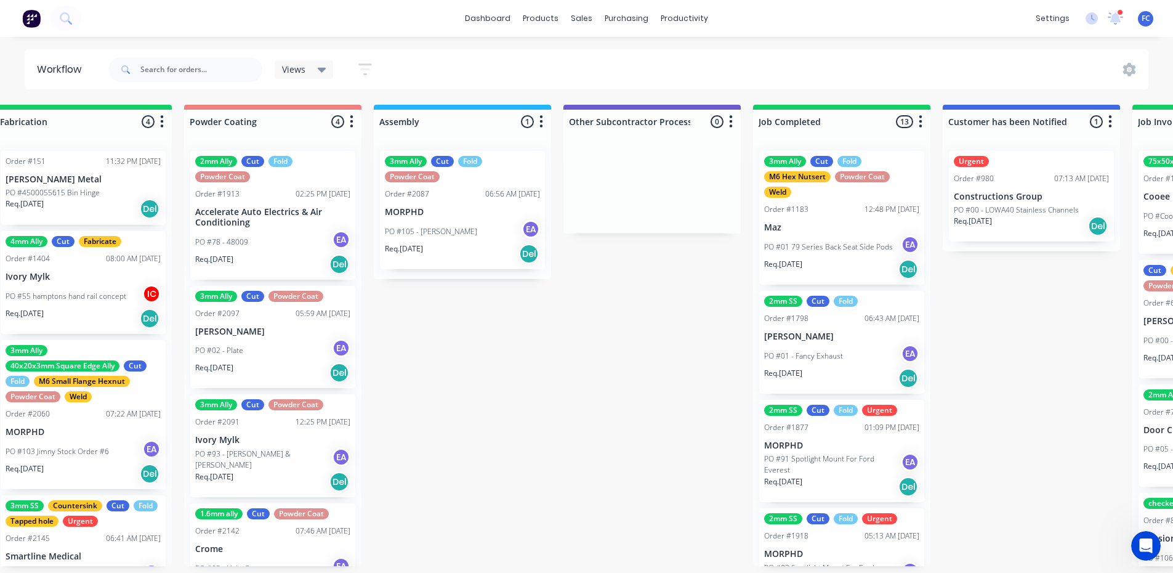
scroll to position [0, 3256]
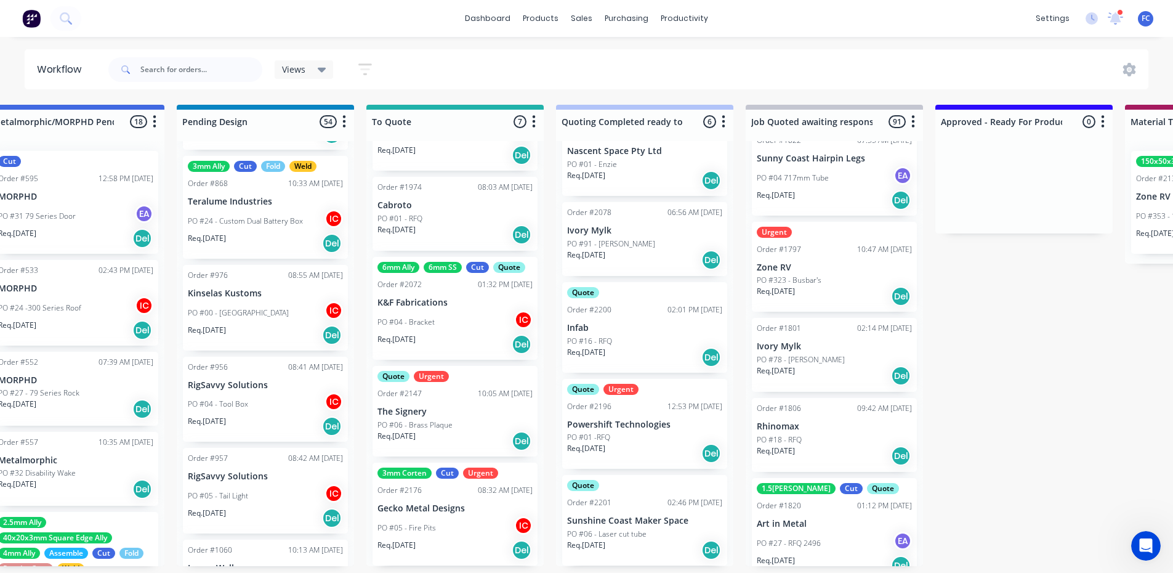
scroll to position [2, 606]
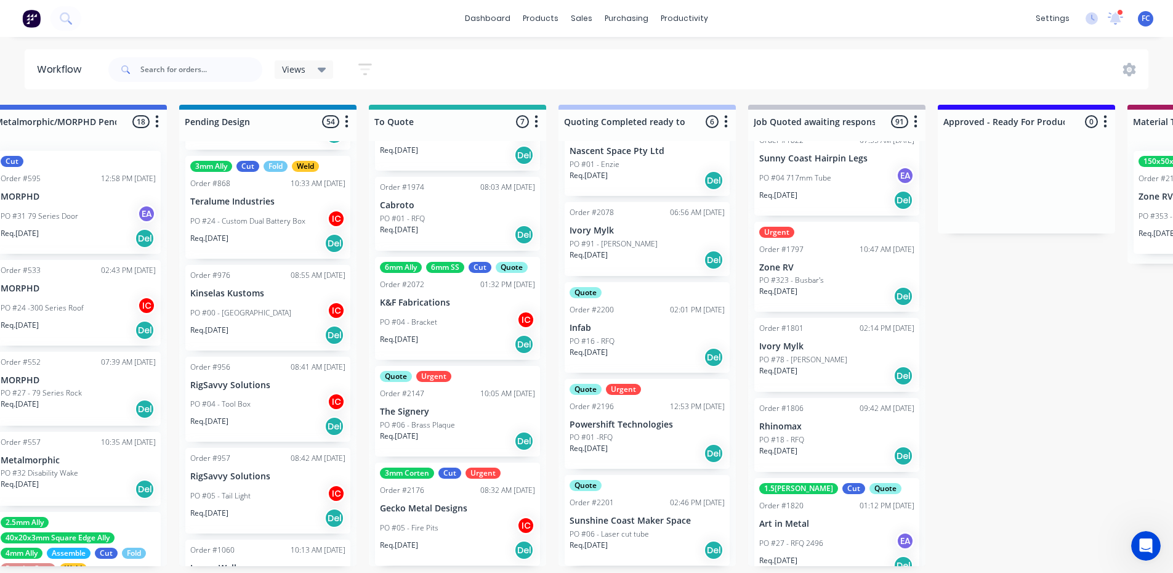
click at [440, 312] on div "PO #04 - Bracket IC" at bounding box center [457, 321] width 155 height 23
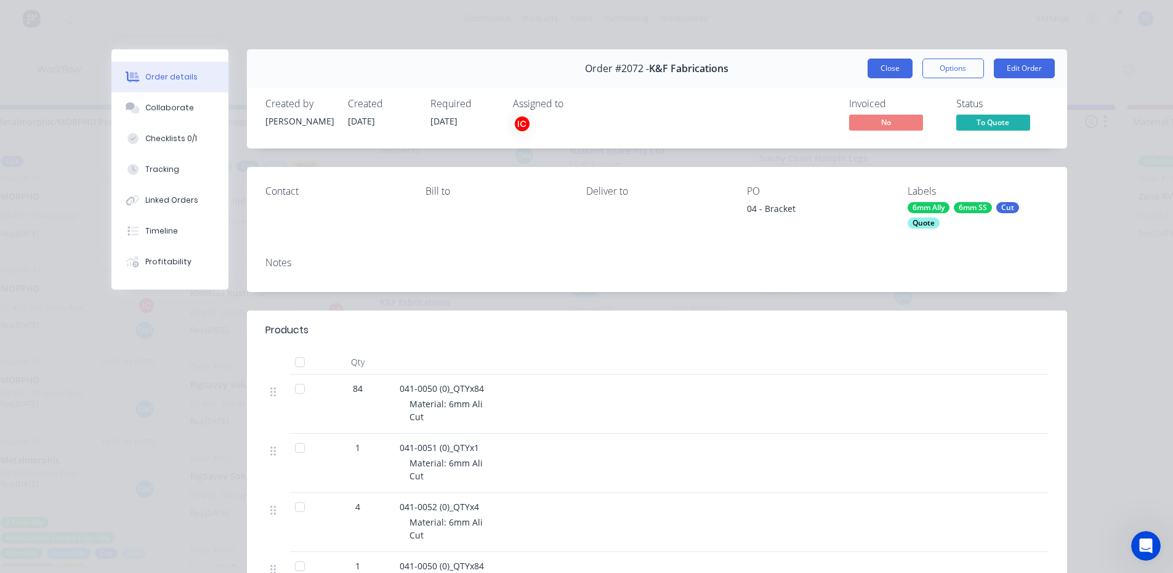
click at [874, 65] on button "Close" at bounding box center [890, 69] width 45 height 20
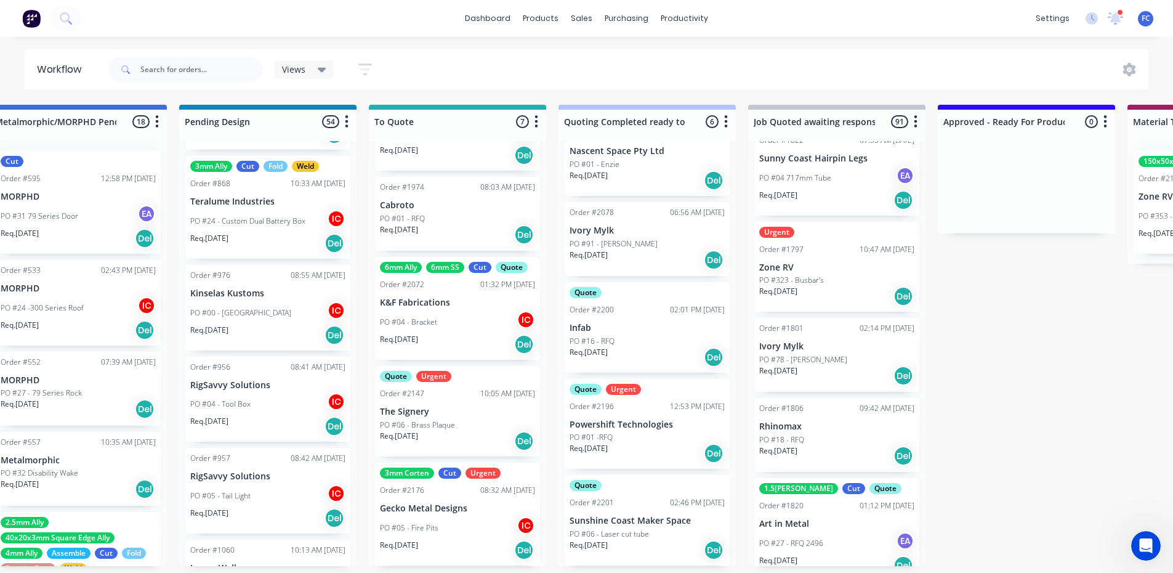
click at [442, 403] on div "Quote Urgent Order #2147 10:05 AM [DATE] The Signery PO #06 - Brass Plaque Req.…" at bounding box center [457, 411] width 165 height 91
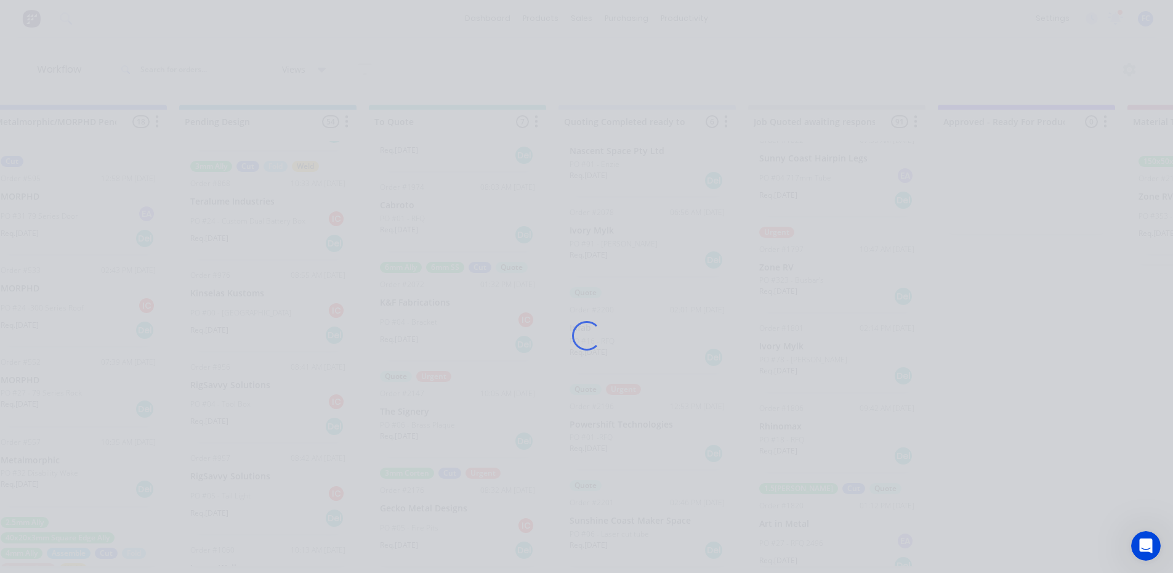
scroll to position [0, 606]
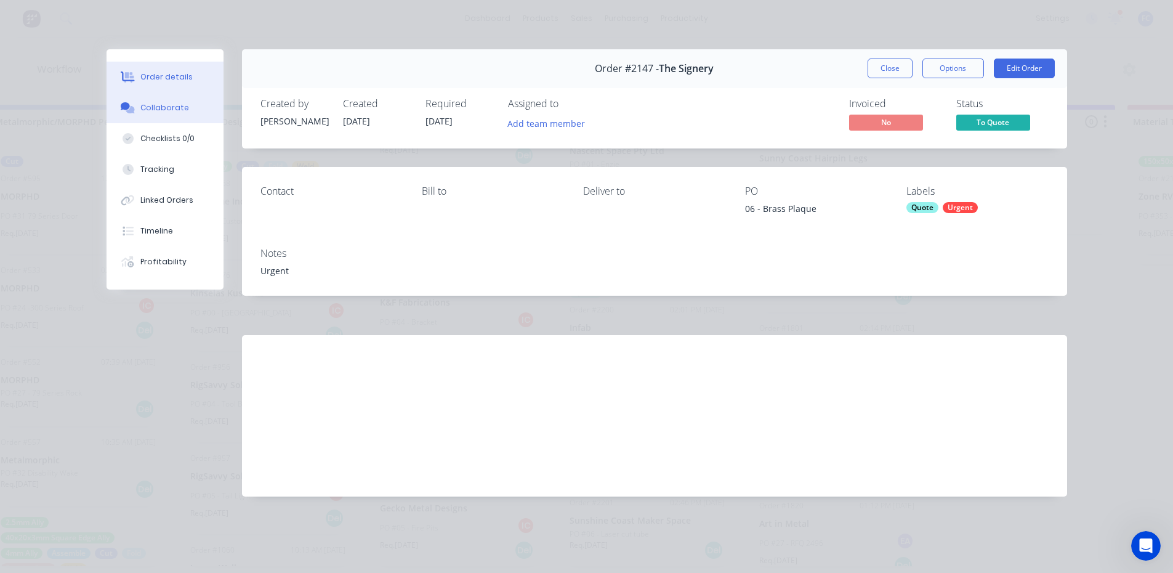
click at [154, 100] on button "Collaborate" at bounding box center [165, 107] width 117 height 31
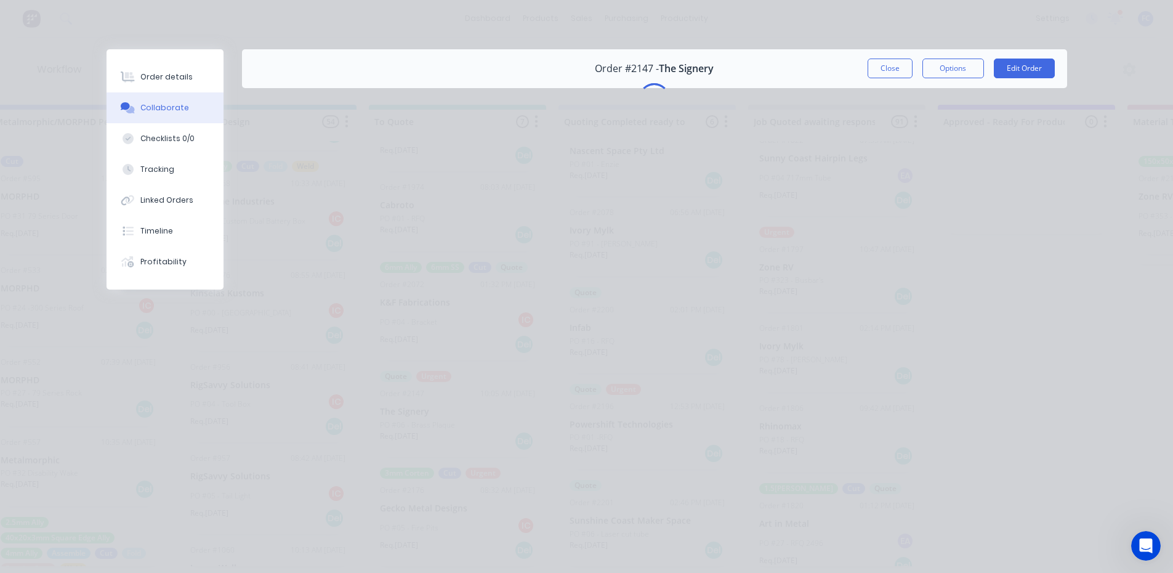
scroll to position [2, 606]
click at [154, 130] on button "Checklists 0/0" at bounding box center [165, 138] width 117 height 31
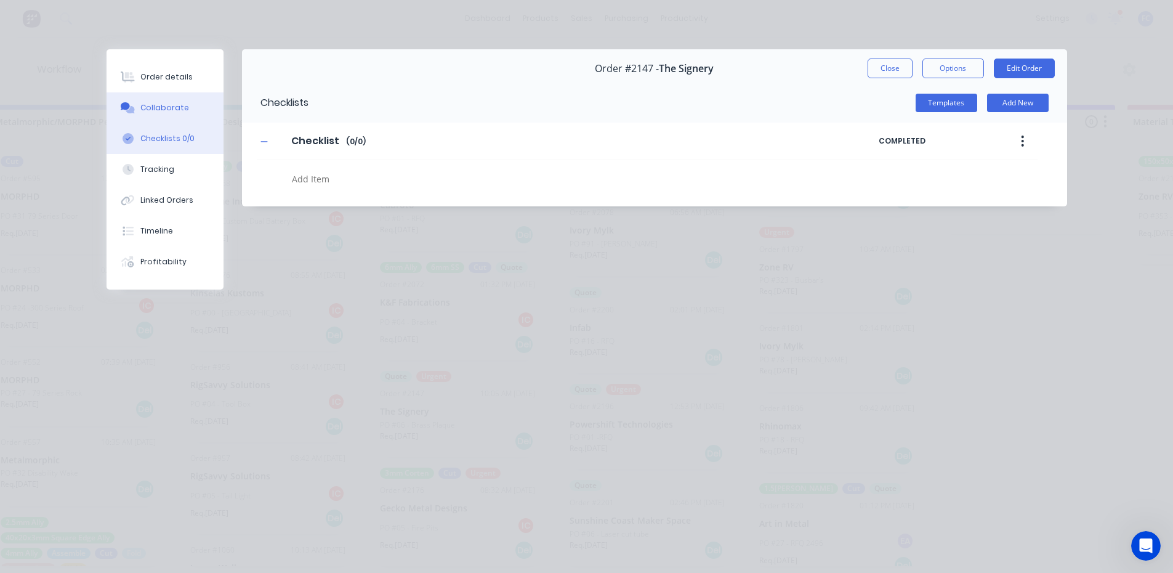
click at [154, 107] on div "Collaborate" at bounding box center [164, 107] width 49 height 11
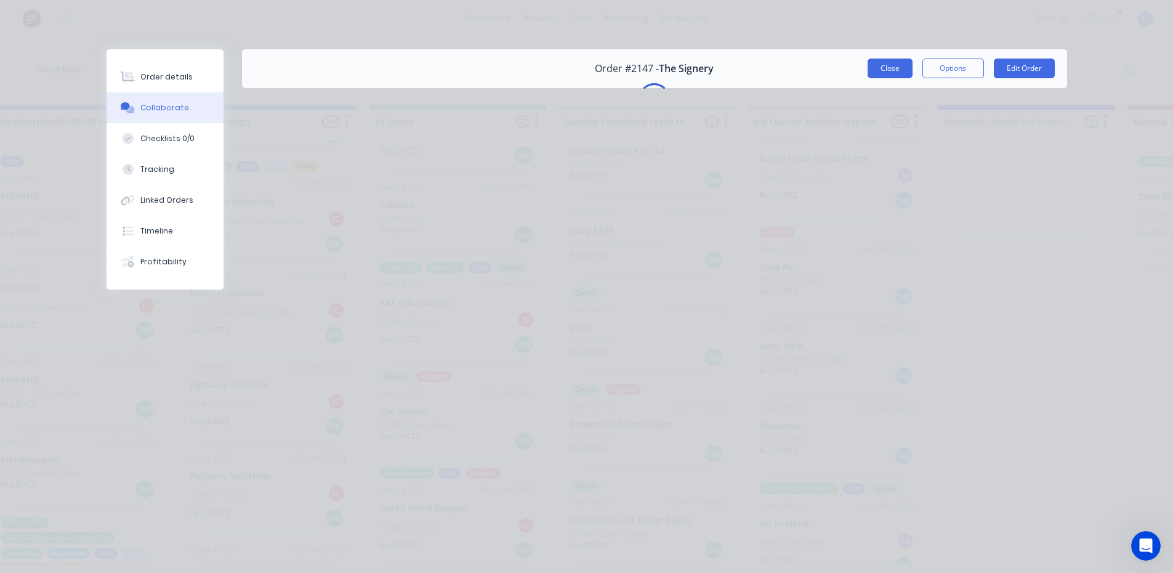
click at [889, 65] on button "Close" at bounding box center [890, 69] width 45 height 20
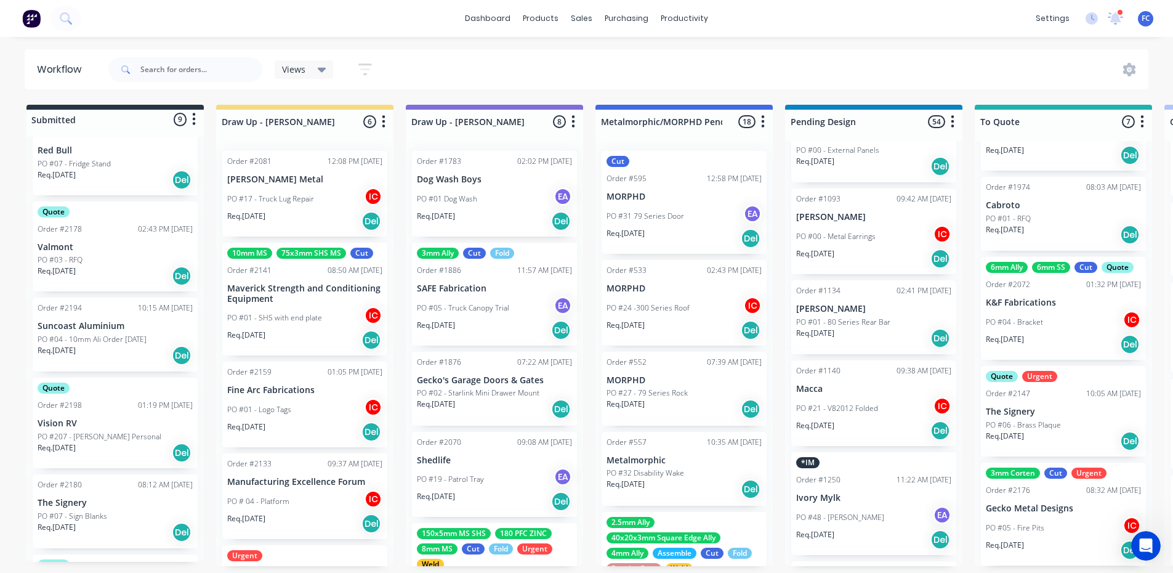
scroll to position [193, 0]
click at [86, 244] on p "Valmont" at bounding box center [115, 249] width 155 height 10
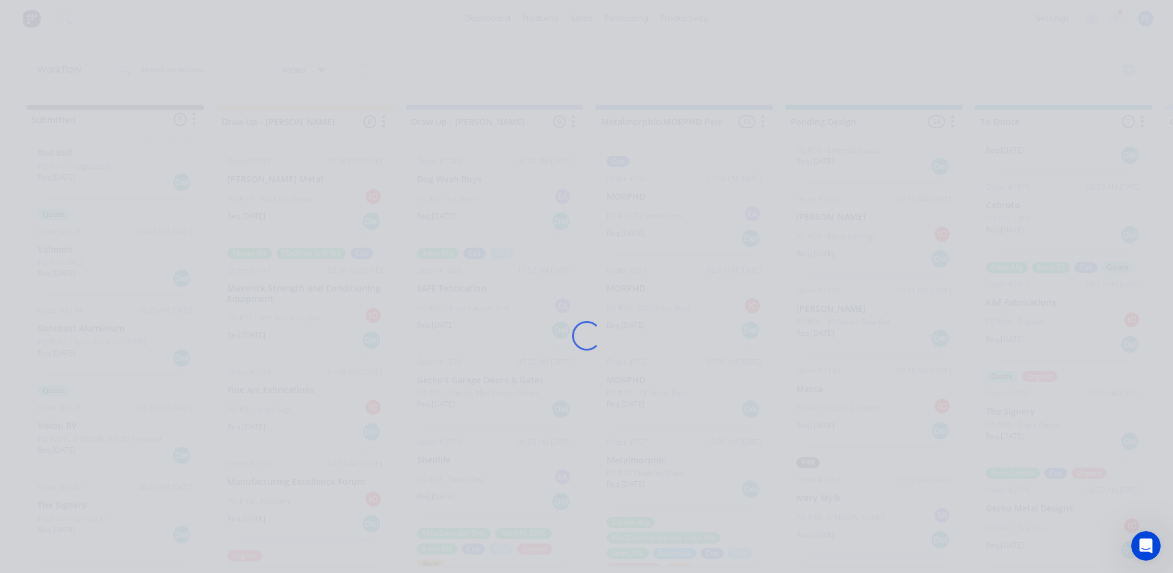
scroll to position [0, 0]
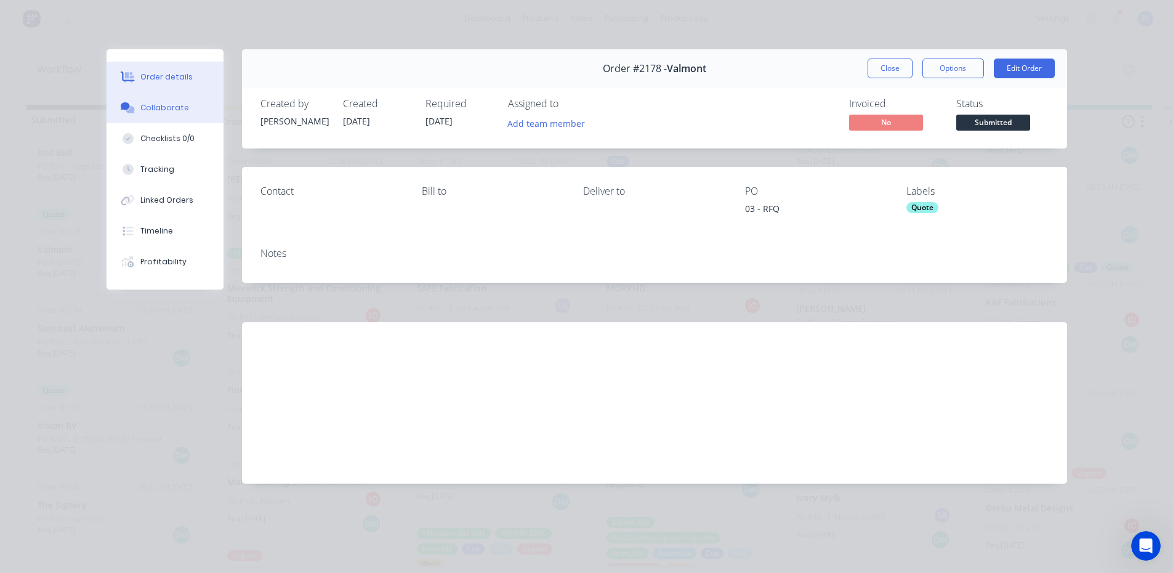
click at [151, 103] on div "Collaborate" at bounding box center [164, 107] width 49 height 11
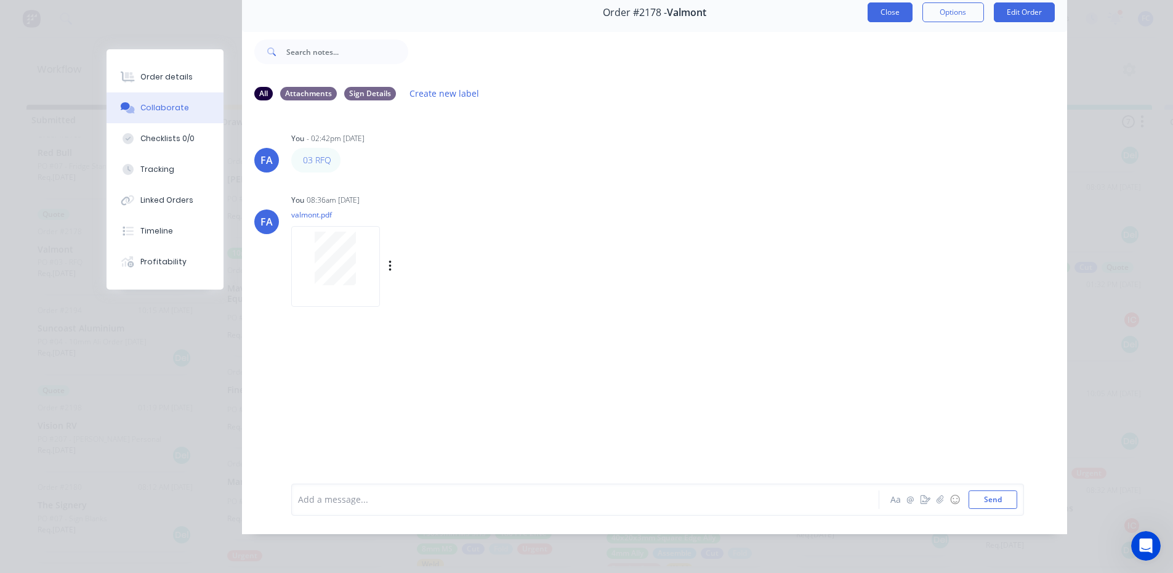
click at [886, 9] on button "Close" at bounding box center [890, 12] width 45 height 20
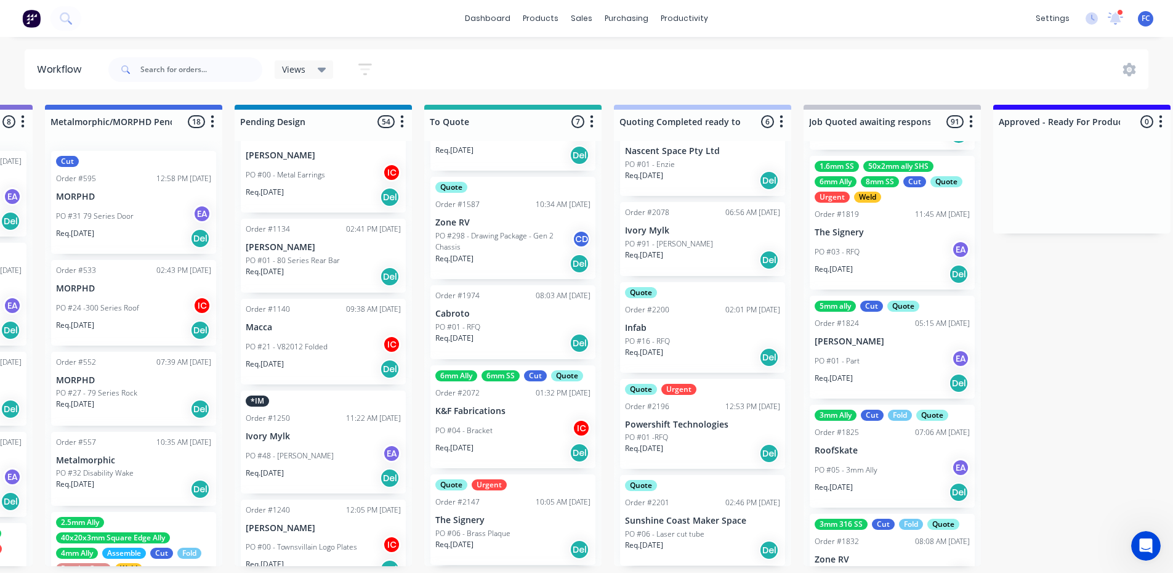
scroll to position [180, 0]
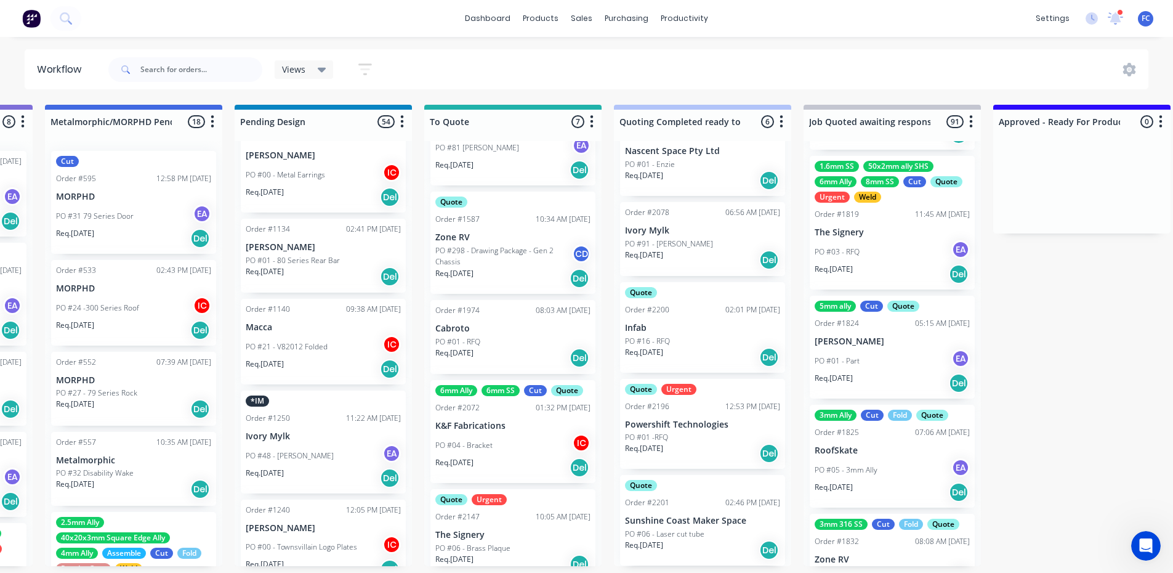
click at [476, 434] on div "PO #04 - Bracket IC" at bounding box center [512, 445] width 155 height 23
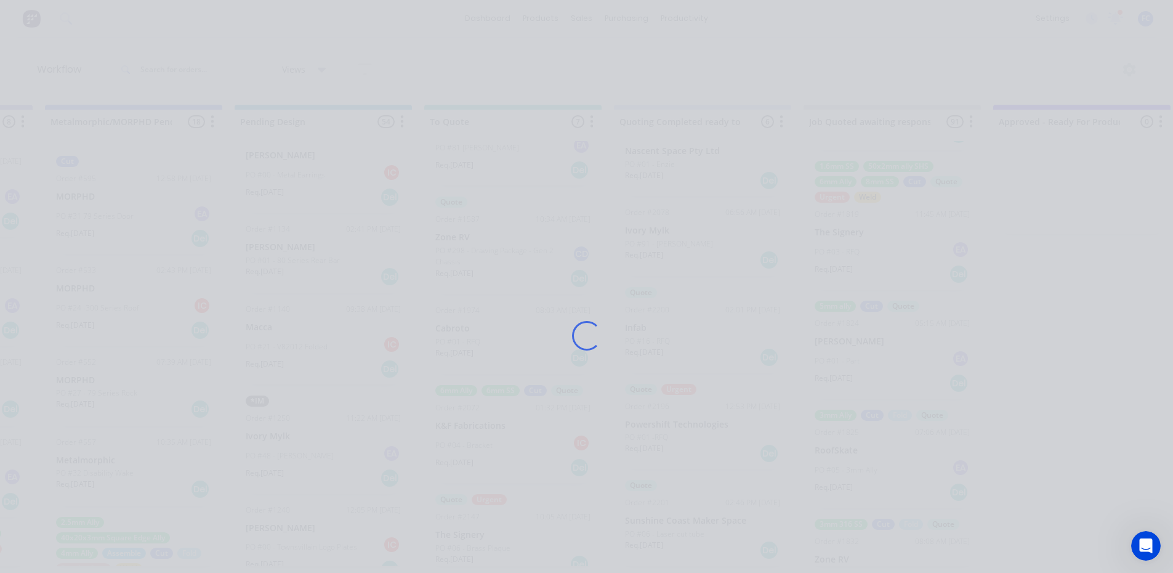
scroll to position [0, 551]
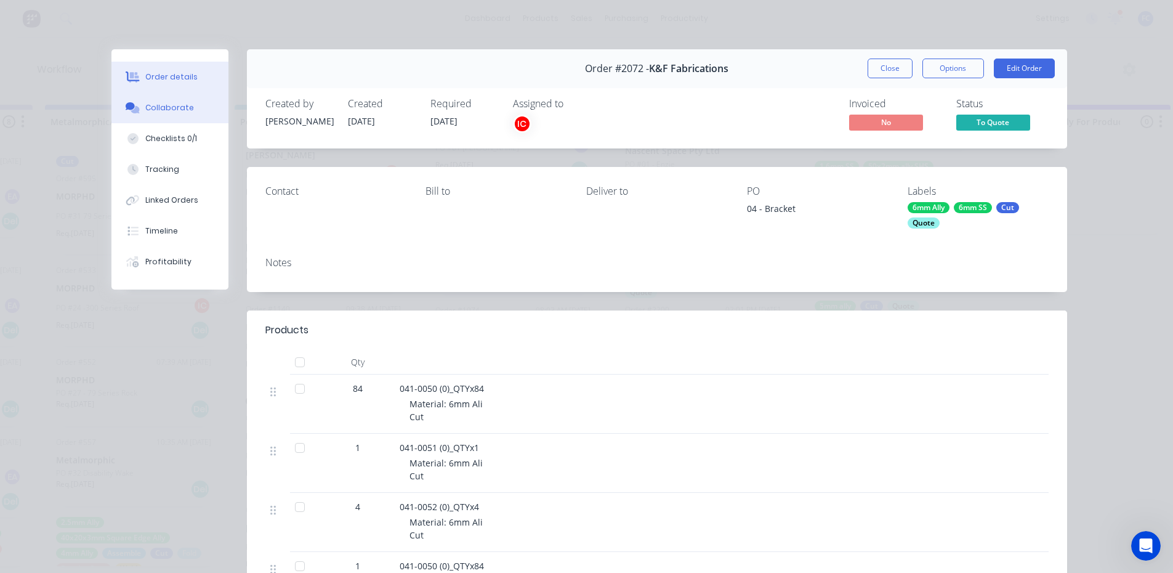
click at [196, 105] on button "Collaborate" at bounding box center [169, 107] width 117 height 31
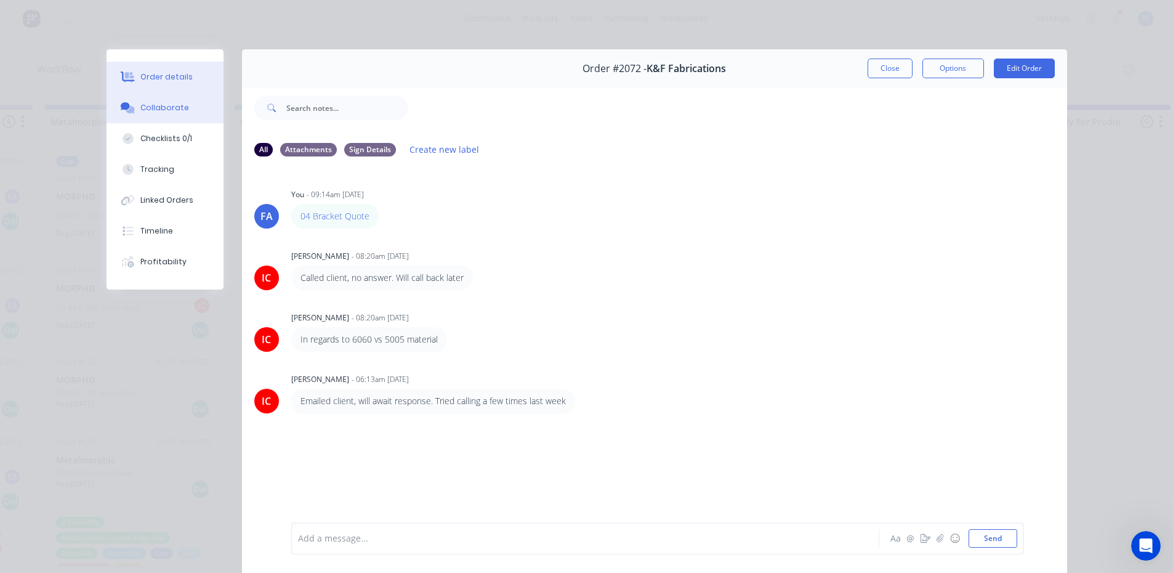
click at [133, 81] on button "Order details" at bounding box center [165, 77] width 117 height 31
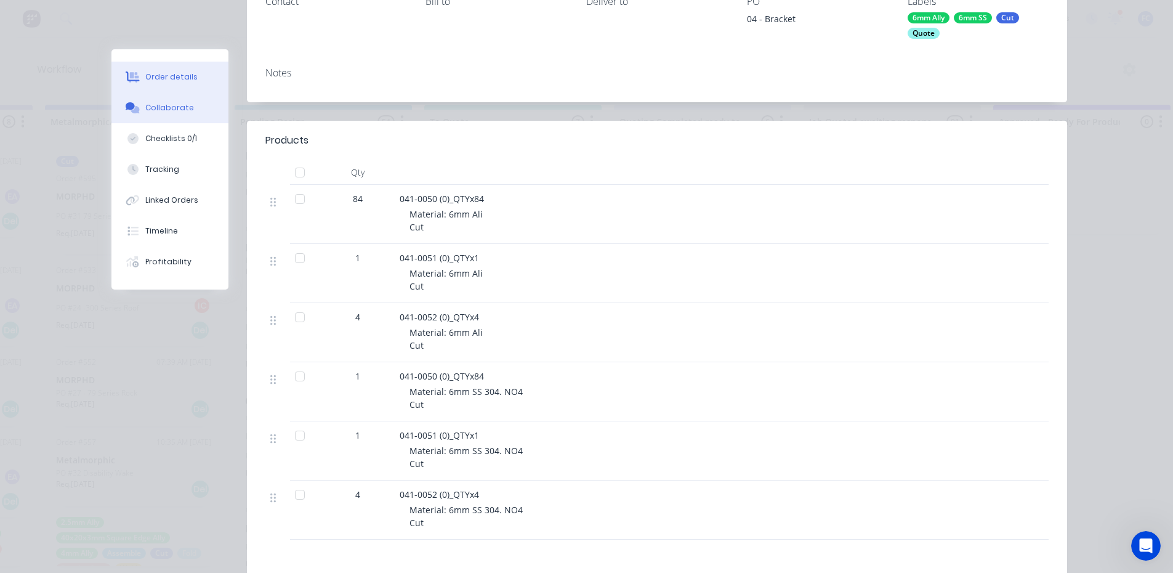
scroll to position [185, 0]
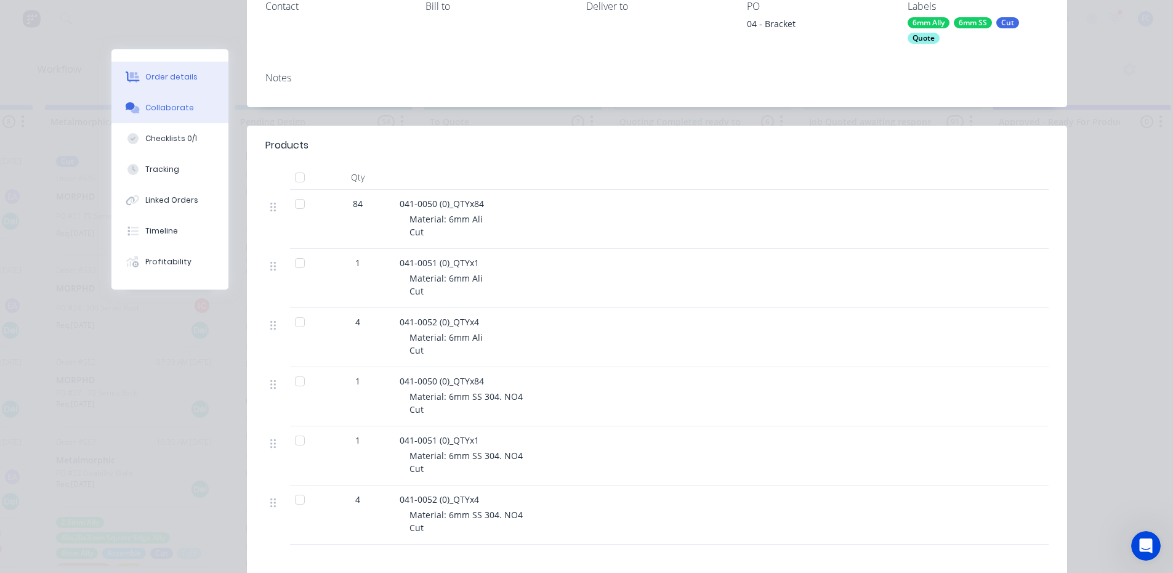
click at [162, 105] on div "Collaborate" at bounding box center [169, 107] width 49 height 11
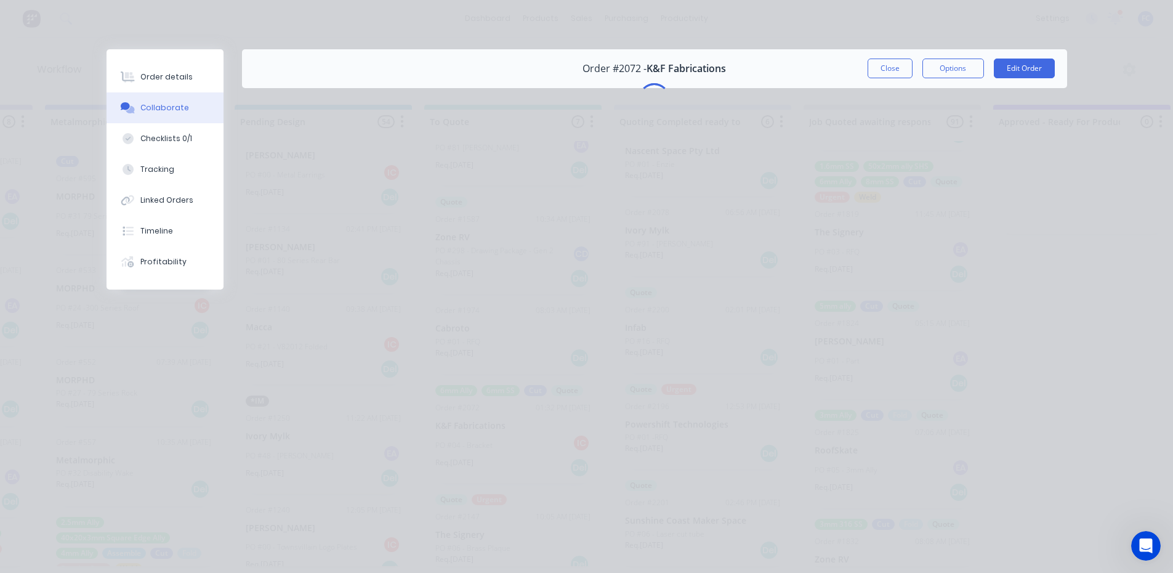
scroll to position [0, 0]
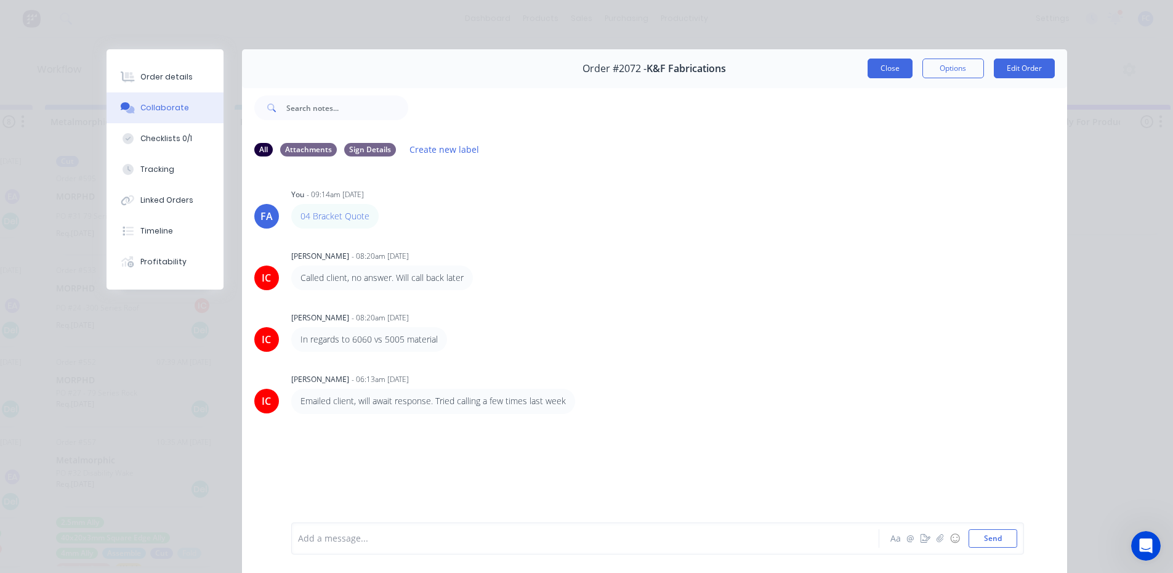
drag, startPoint x: 873, startPoint y: 67, endPoint x: 973, endPoint y: 78, distance: 100.4
click at [873, 68] on button "Close" at bounding box center [890, 69] width 45 height 20
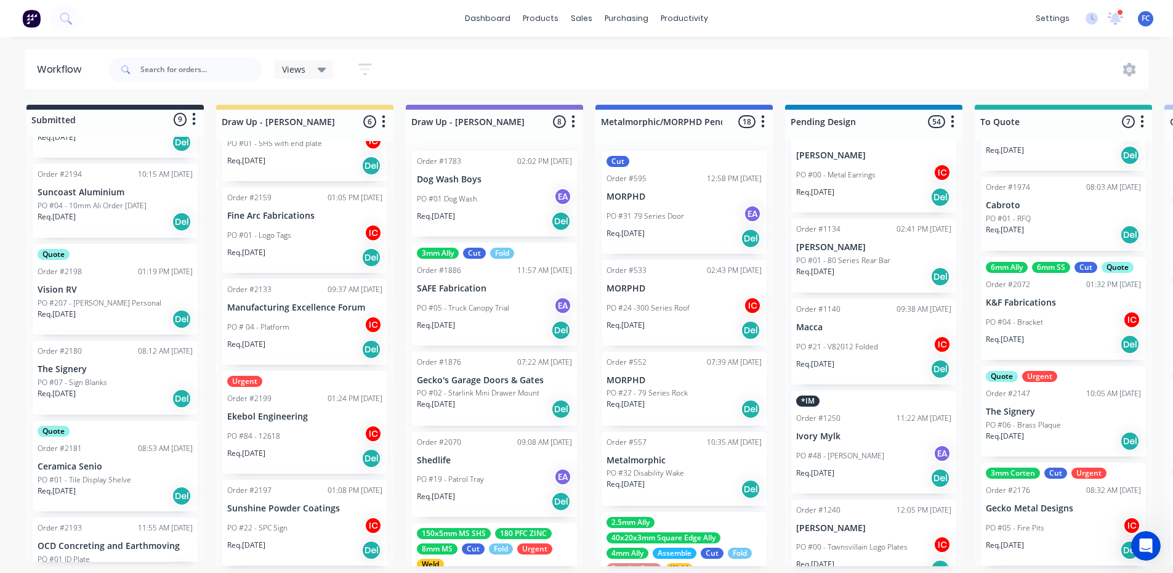
scroll to position [440, 0]
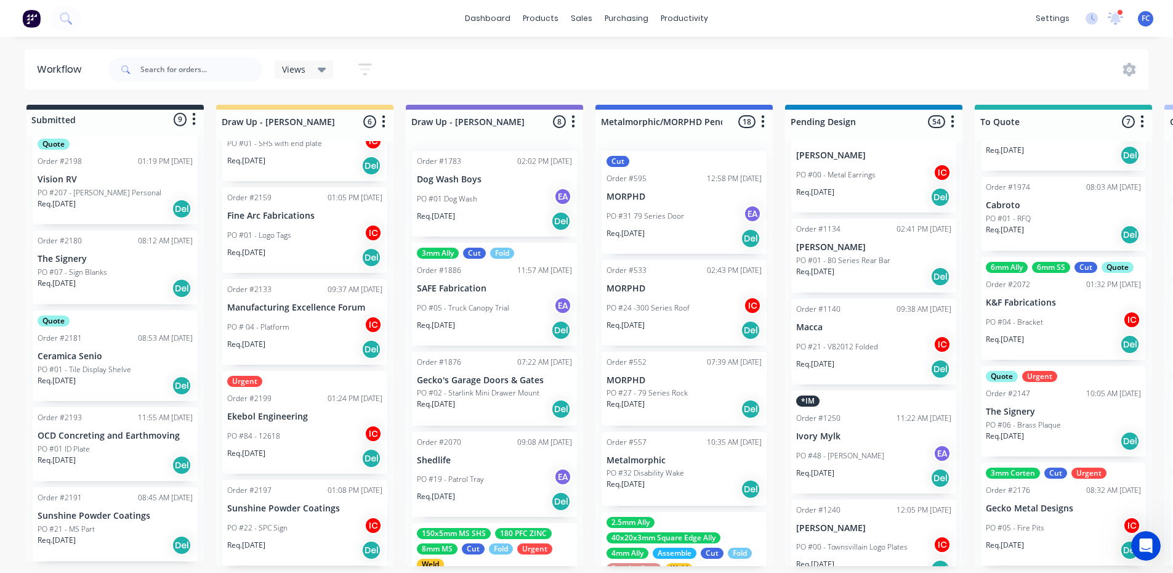
click at [102, 517] on p "Sunshine Powder Coatings" at bounding box center [115, 516] width 155 height 10
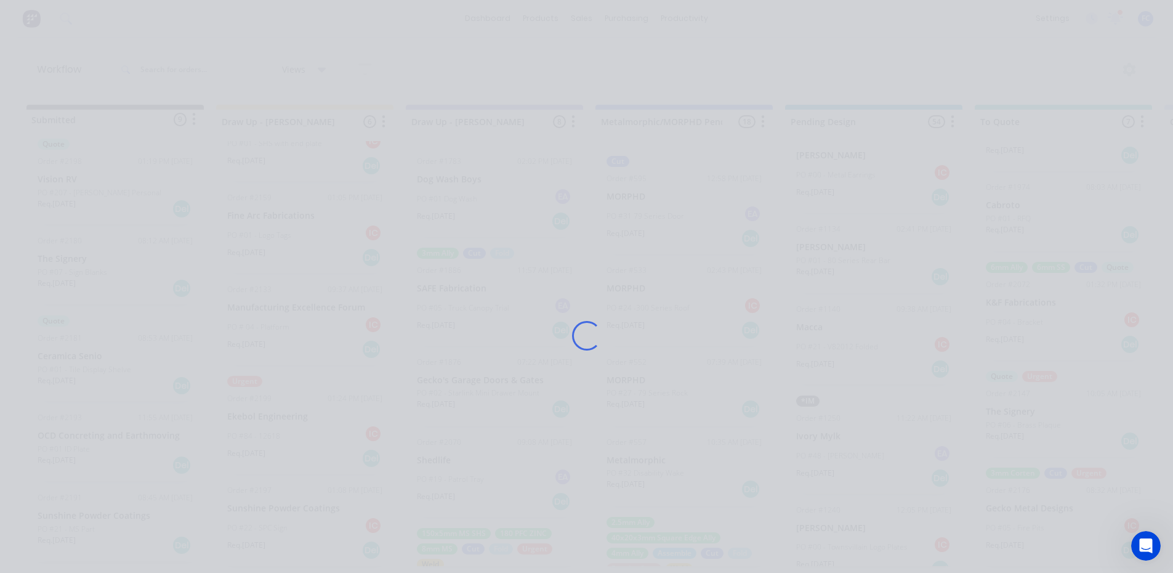
scroll to position [0, 0]
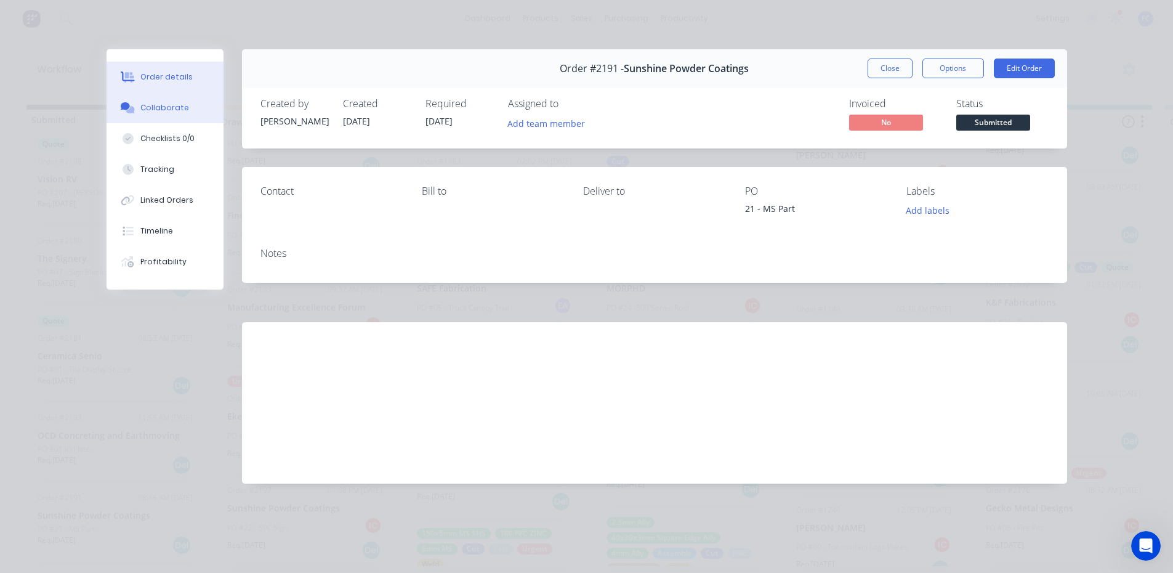
click at [166, 103] on div "Collaborate" at bounding box center [164, 107] width 49 height 11
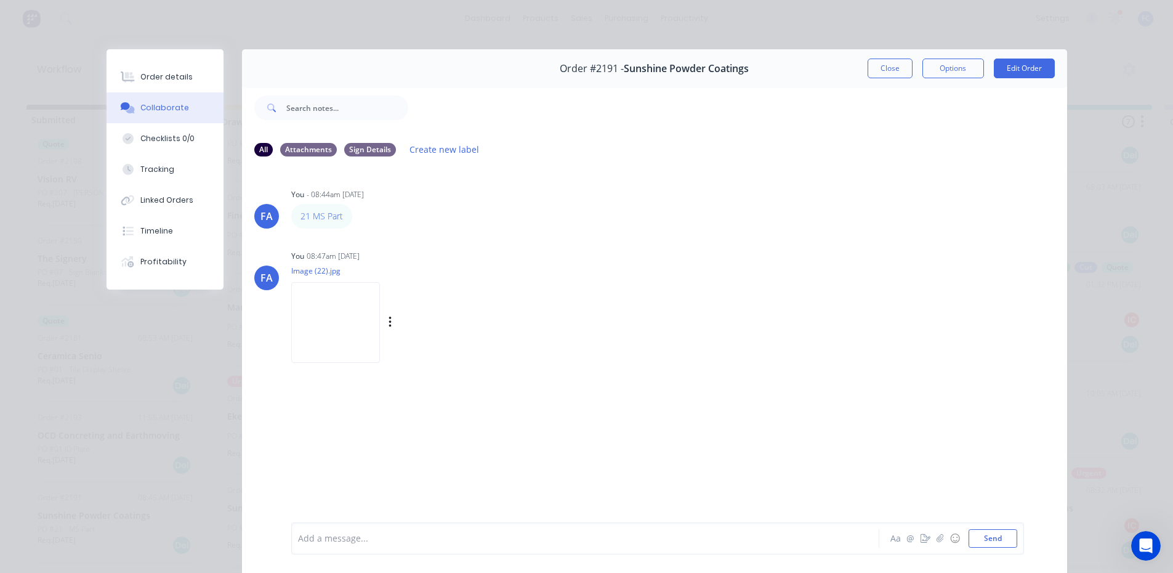
click at [322, 325] on img at bounding box center [335, 322] width 89 height 81
click at [885, 65] on button "Close" at bounding box center [890, 69] width 45 height 20
